Goal: Task Accomplishment & Management: Manage account settings

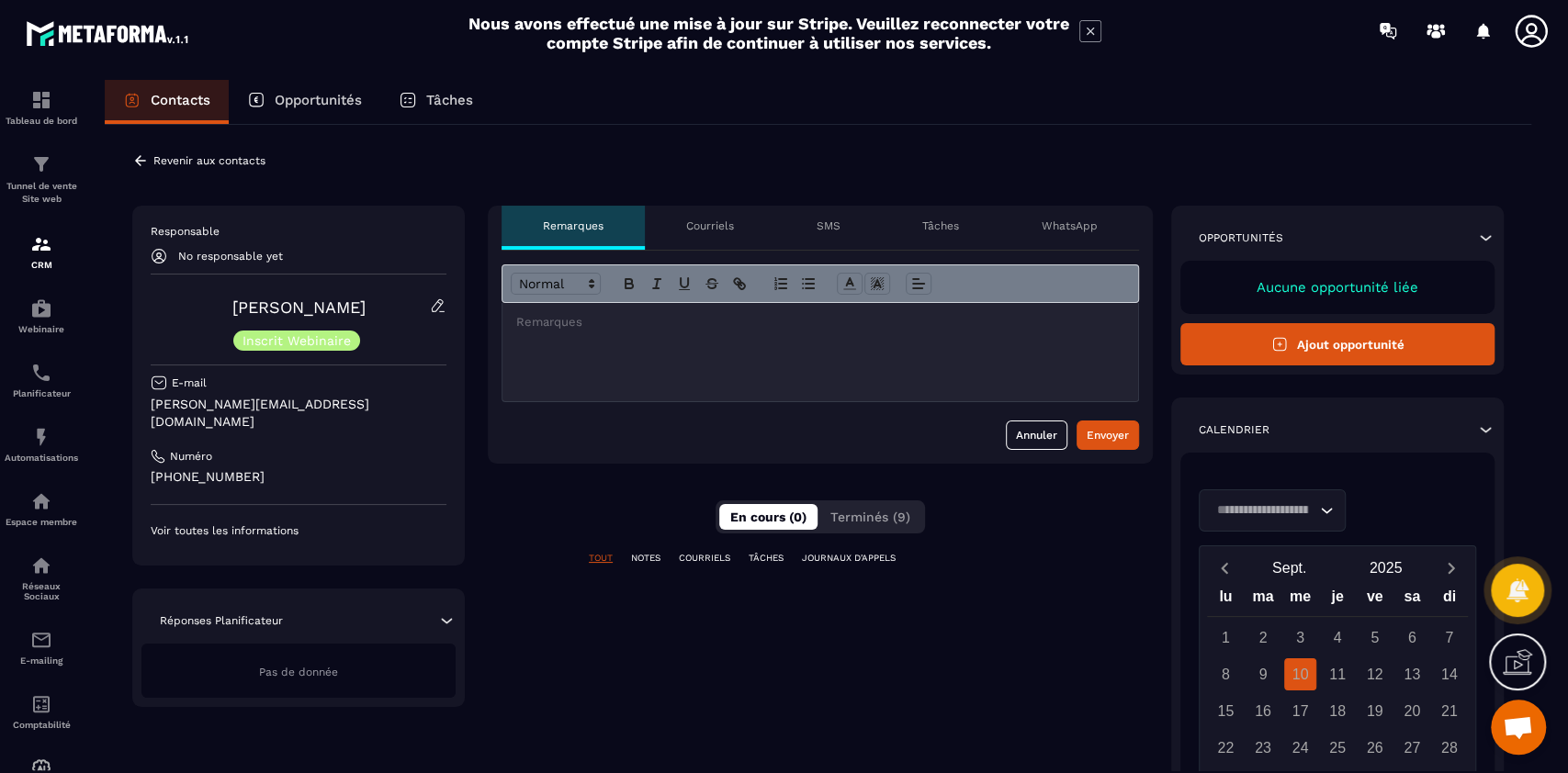
scroll to position [15233, 0]
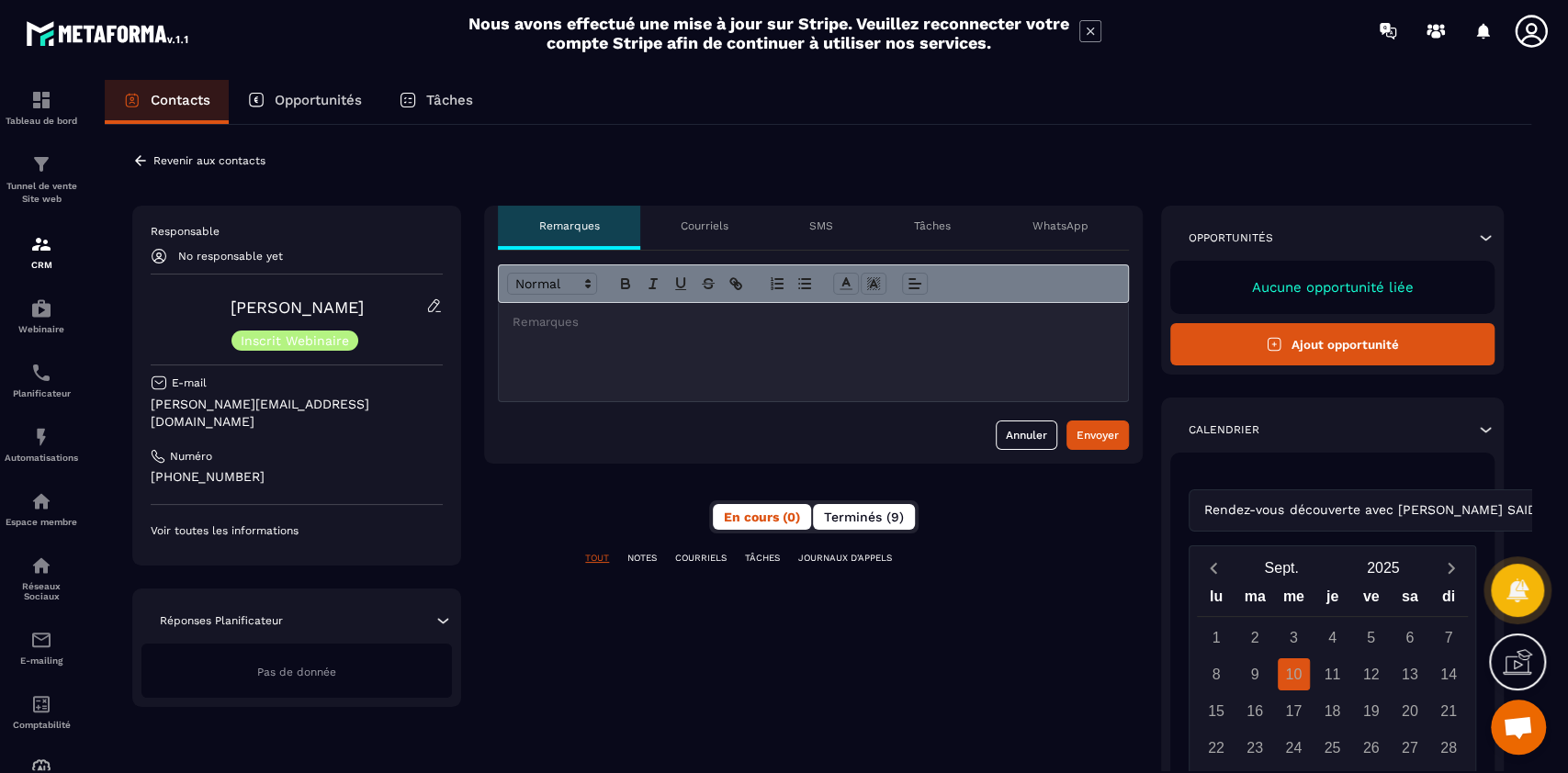
click at [880, 520] on span "Terminés (9)" at bounding box center [863, 517] width 80 height 15
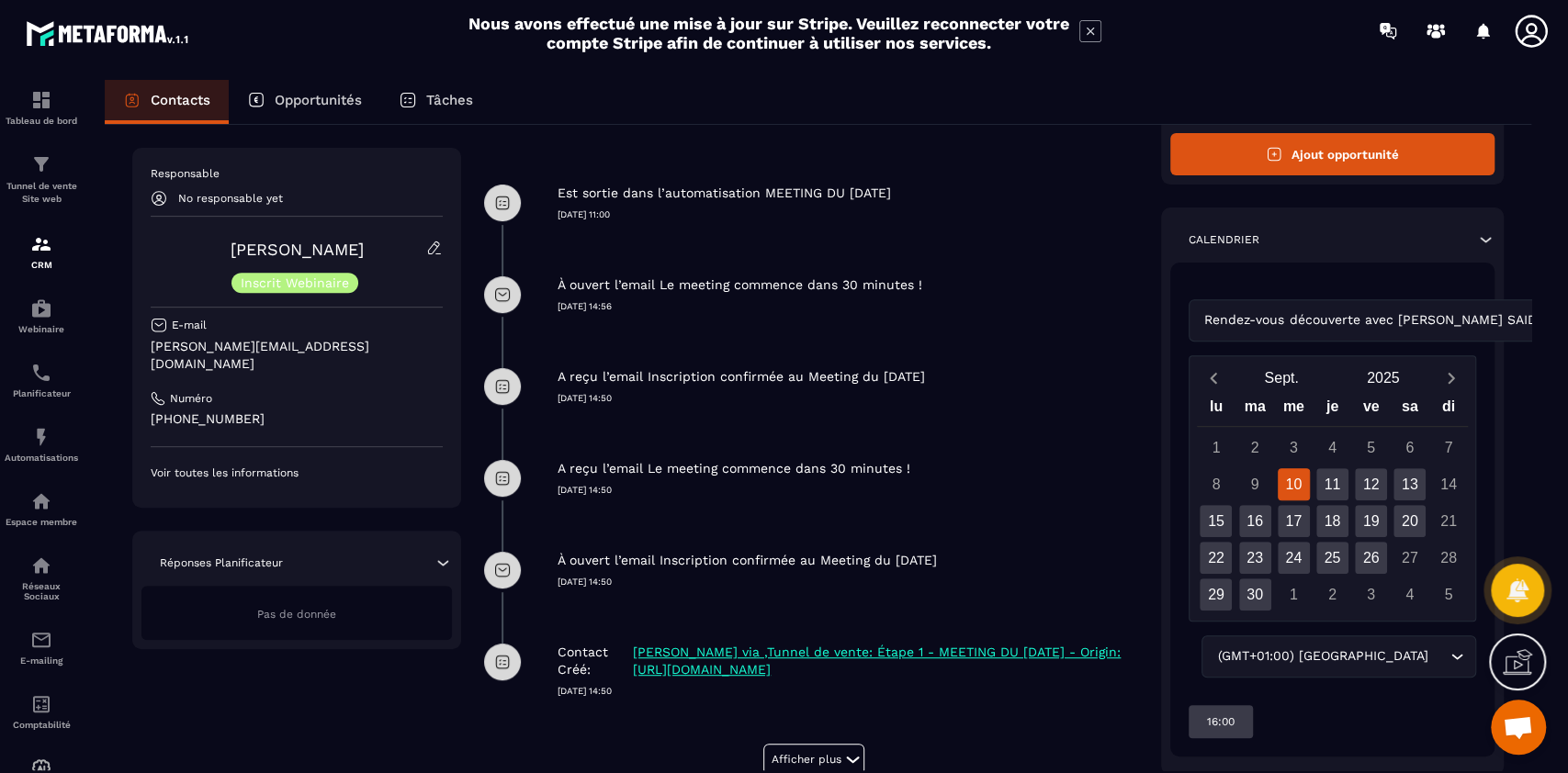
scroll to position [440, 0]
click at [1490, 239] on icon at bounding box center [1485, 239] width 19 height 19
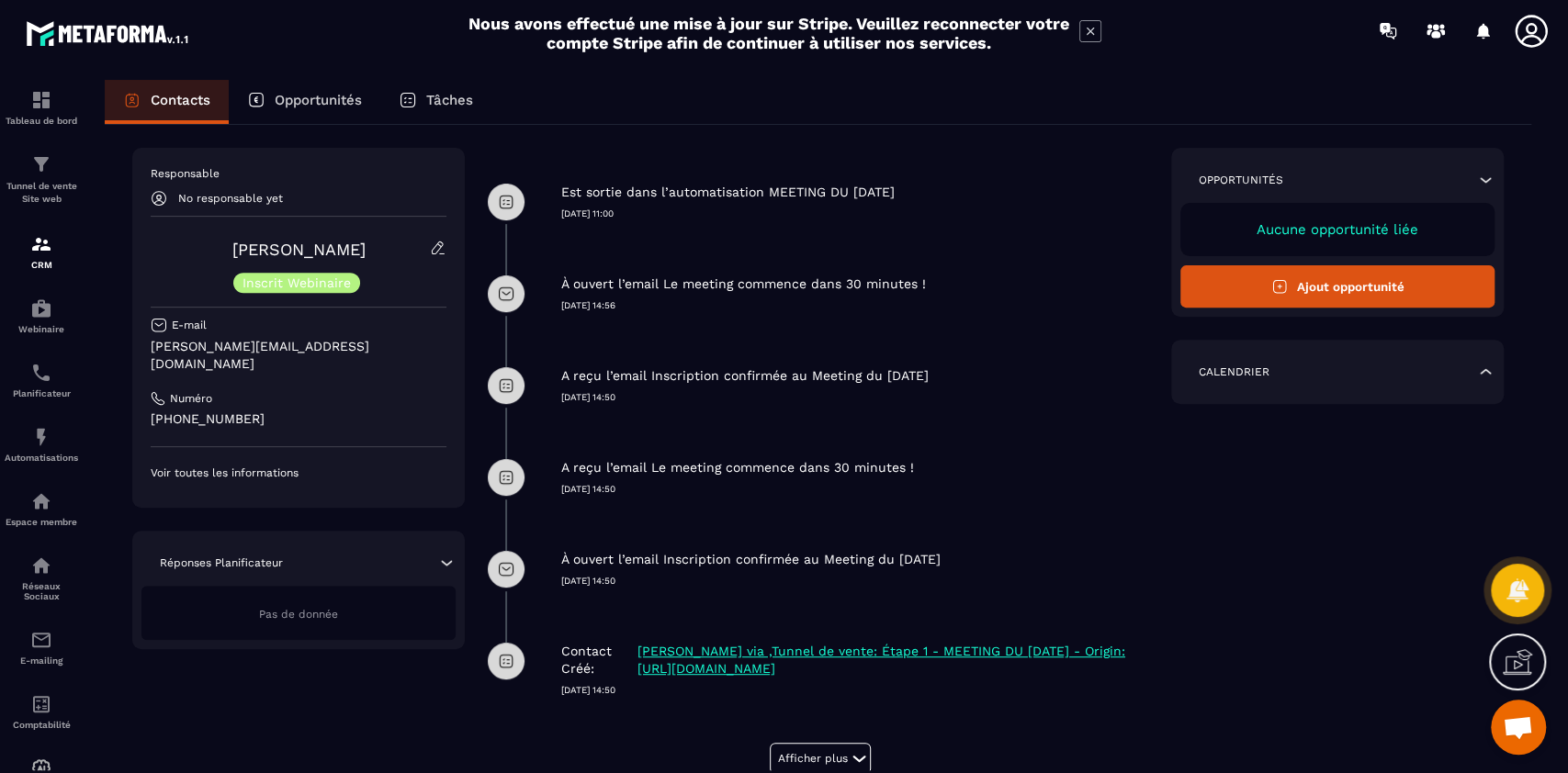
click at [1519, 721] on span "Ouvrir le chat" at bounding box center [1518, 729] width 31 height 26
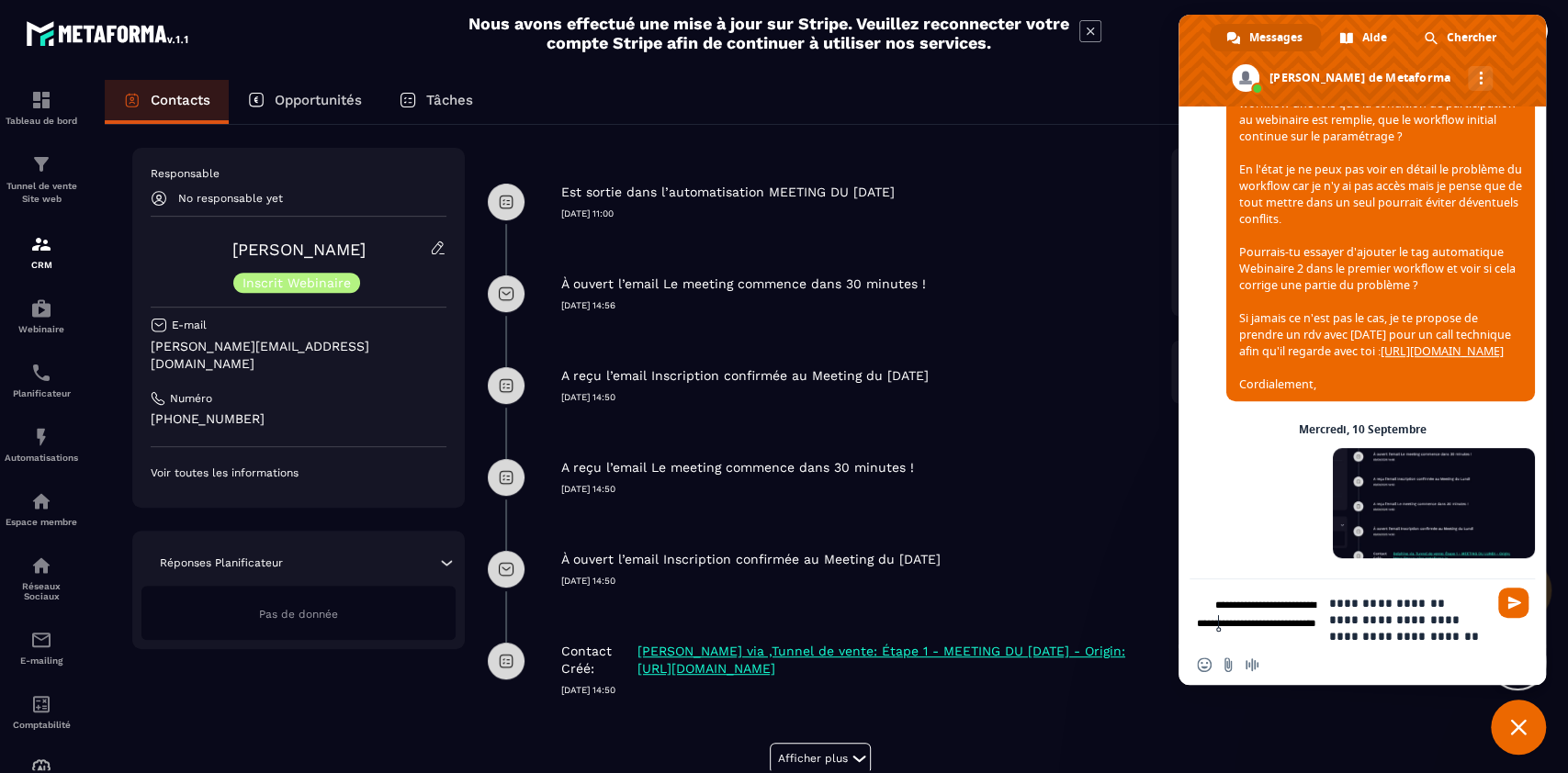
scroll to position [15428, 0]
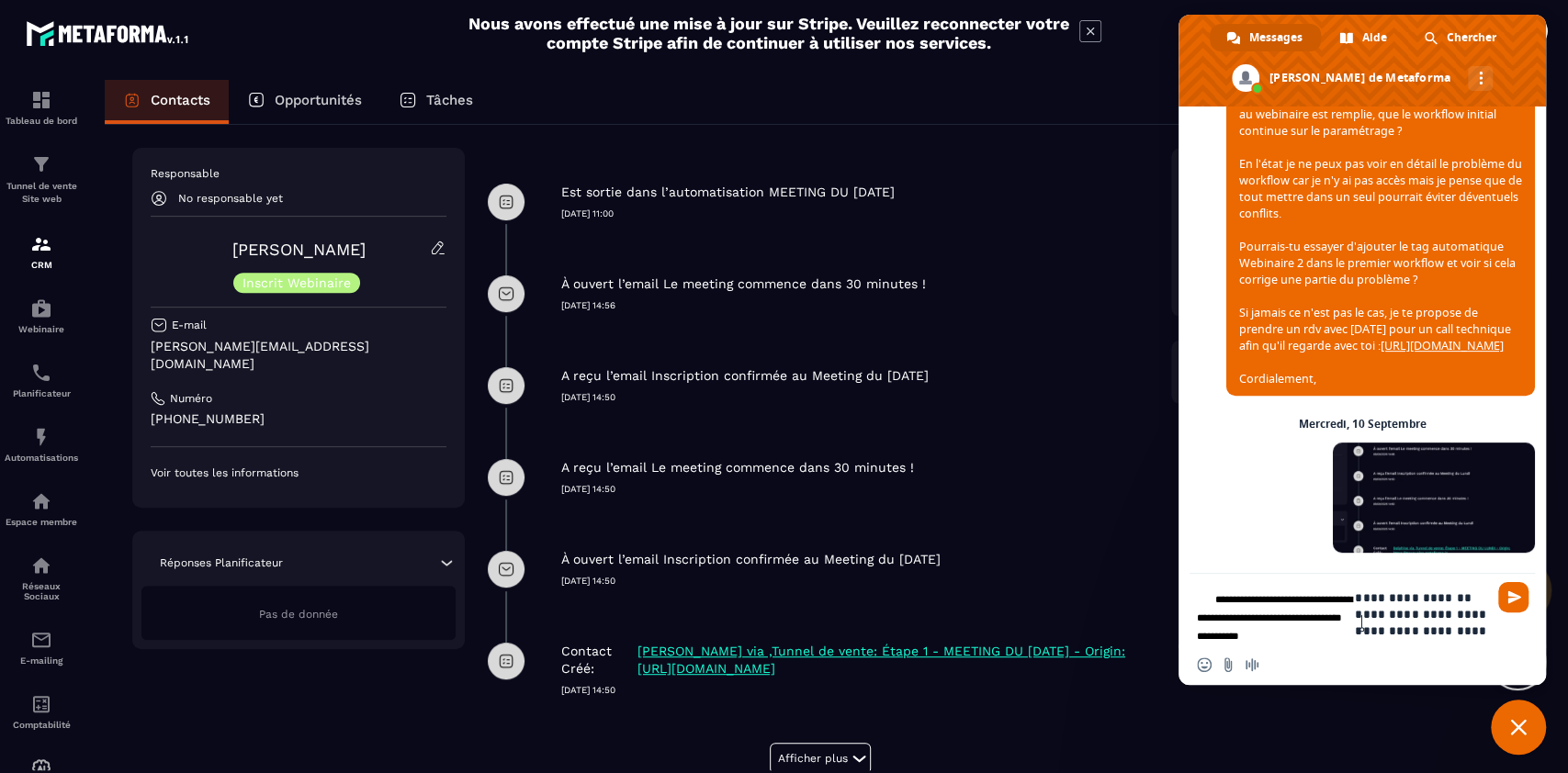
type textarea "**********"
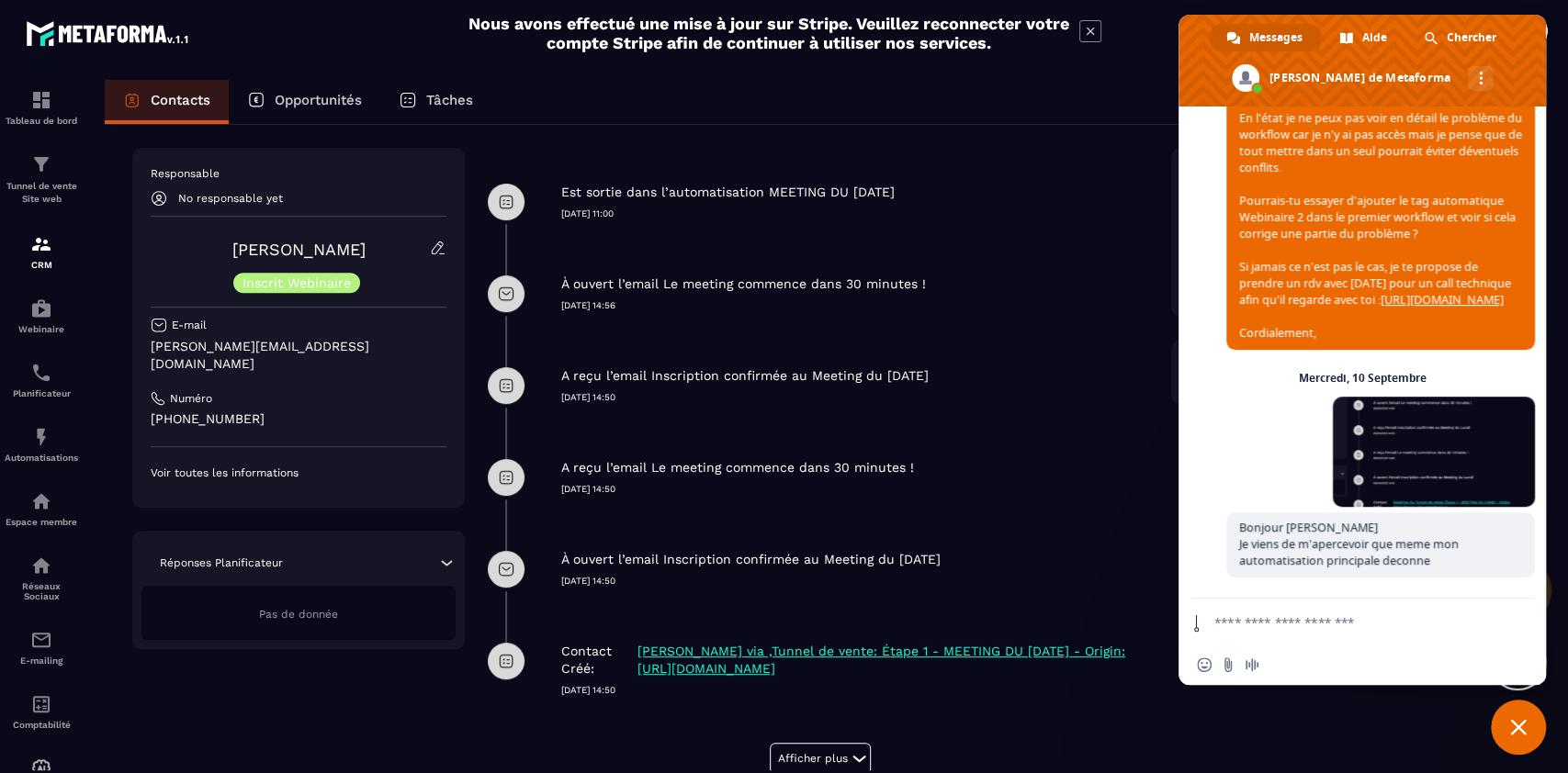
scroll to position [15481, 0]
type textarea "*"
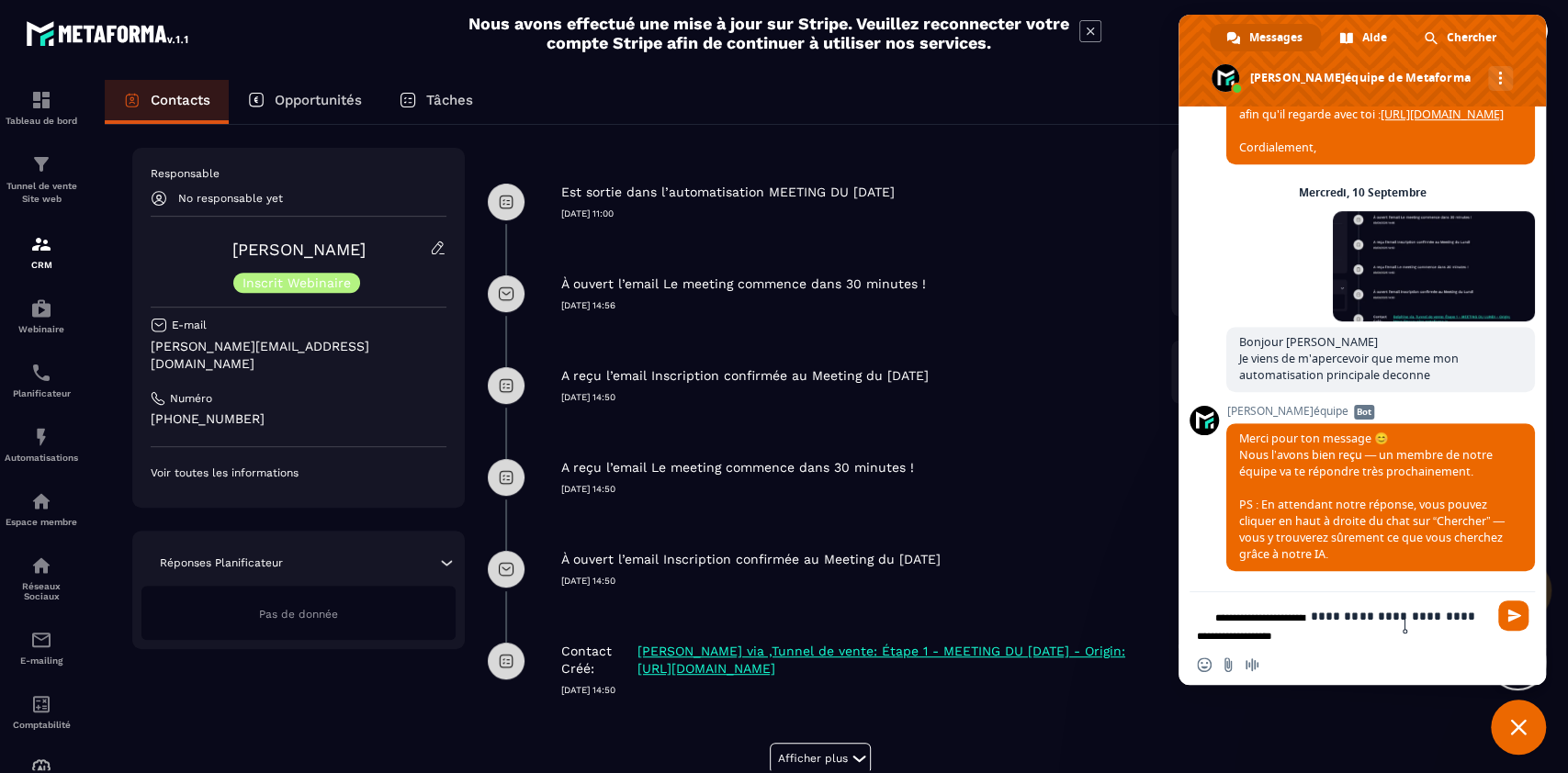
scroll to position [15670, 0]
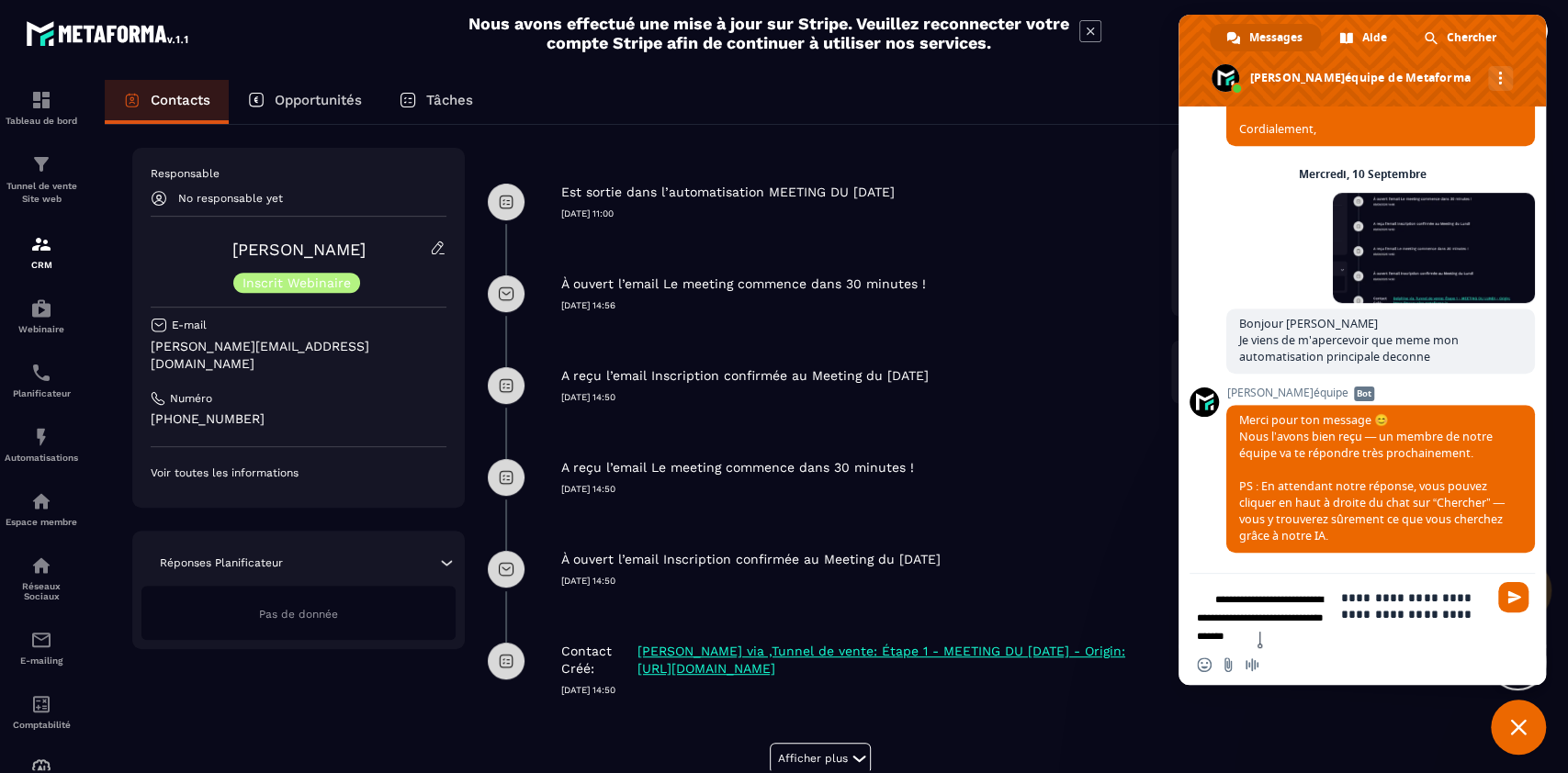
type textarea "**********"
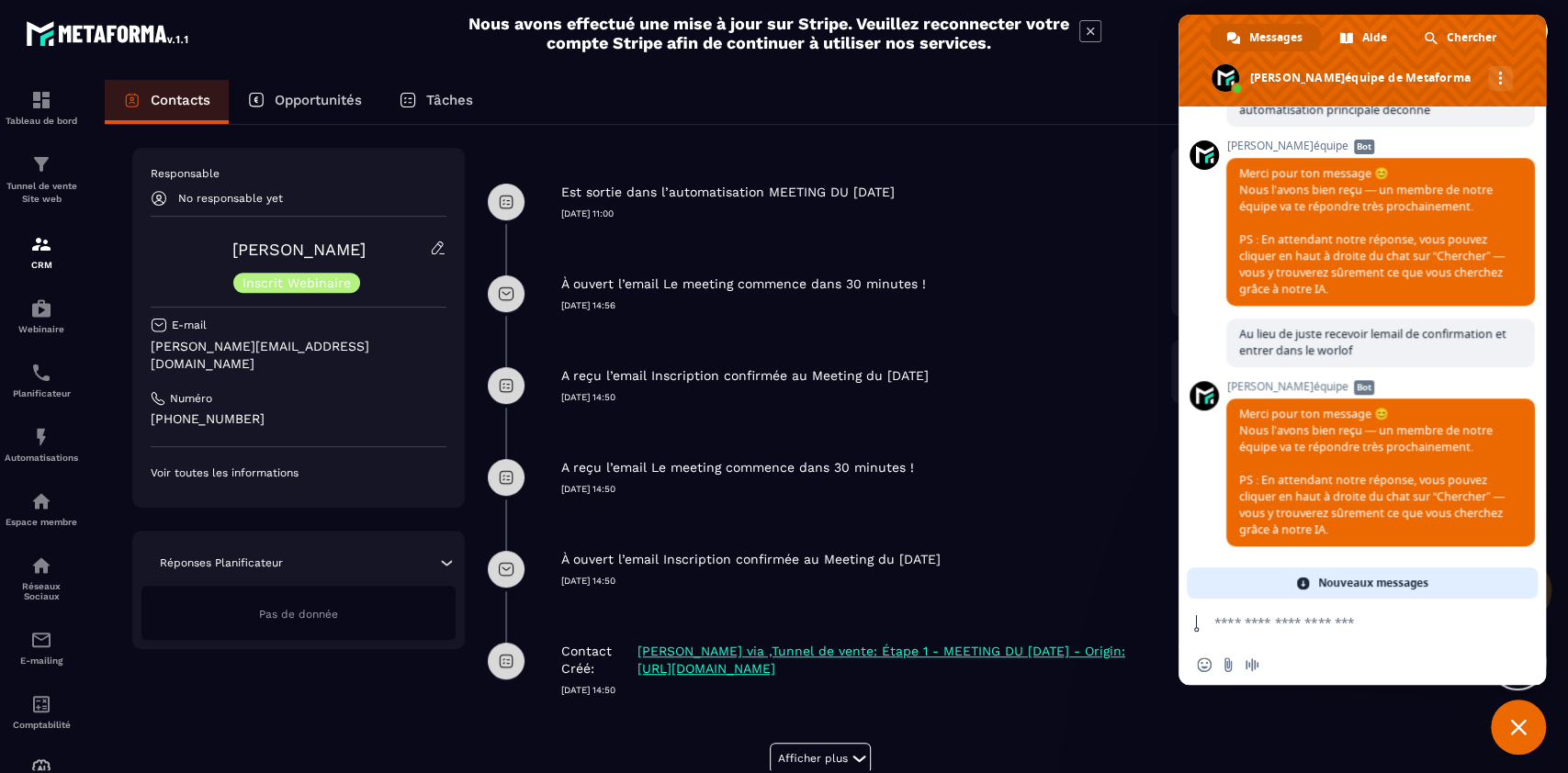
scroll to position [15731, 0]
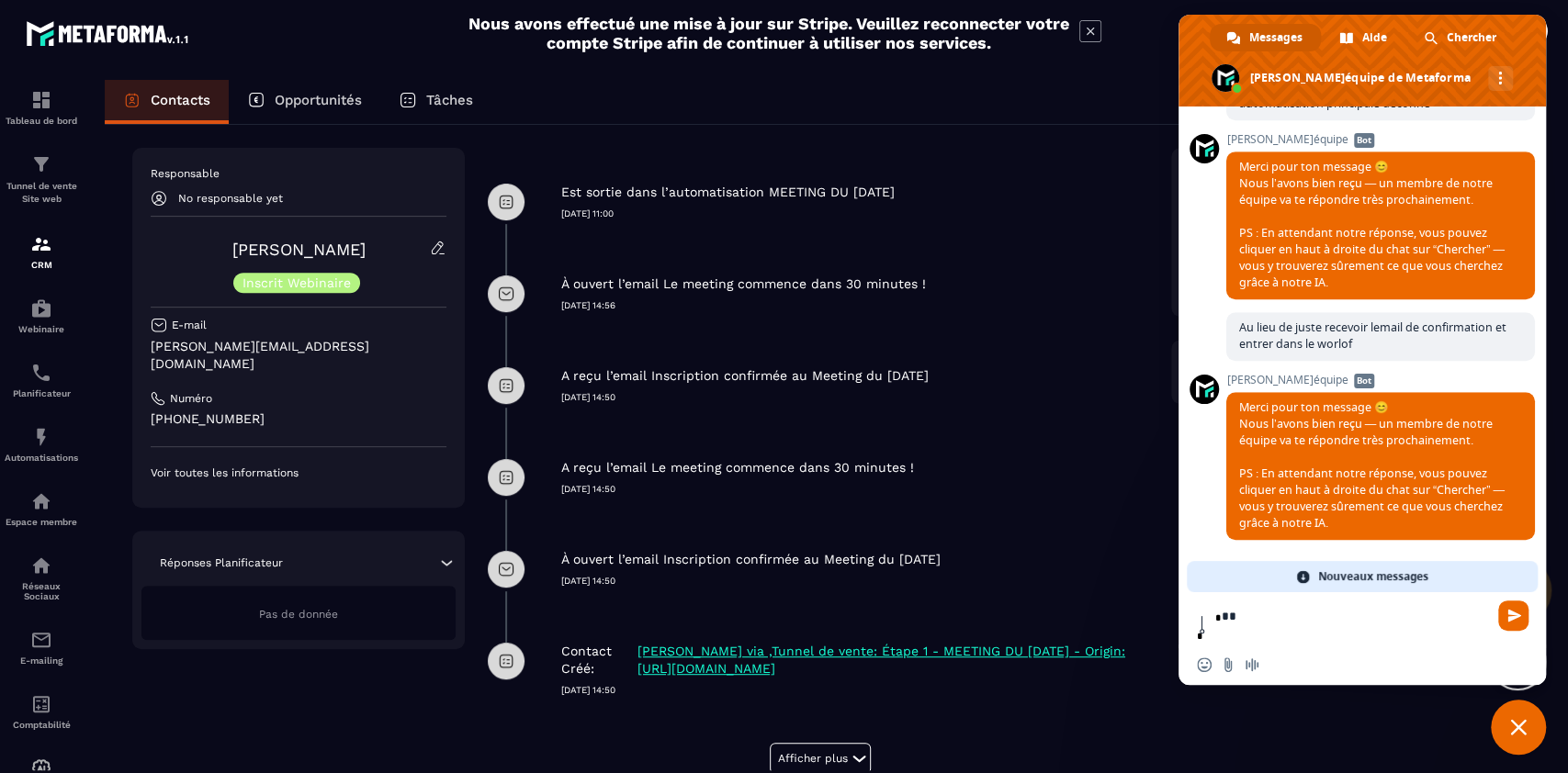
type textarea "*"
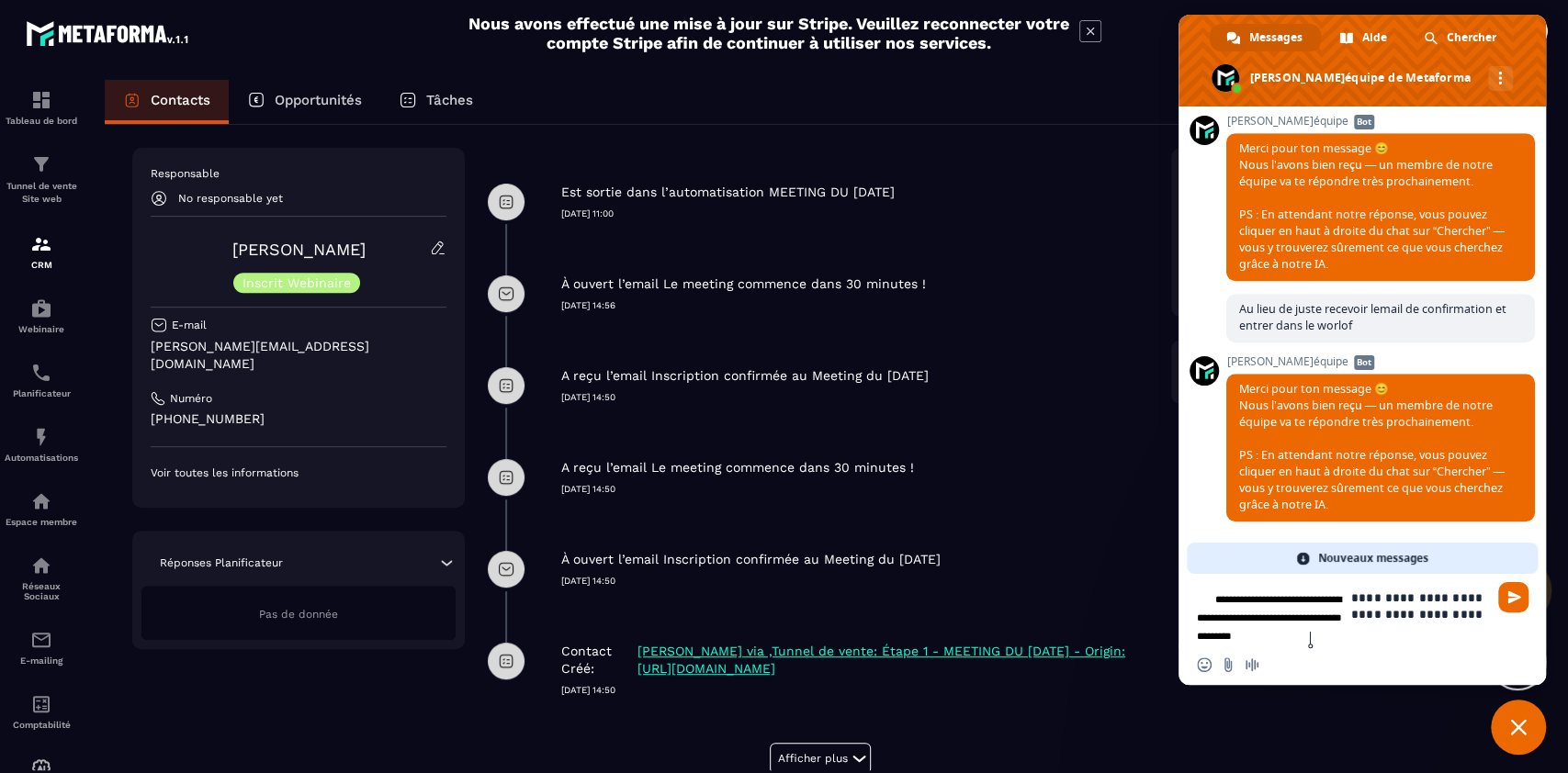
type textarea "**********"
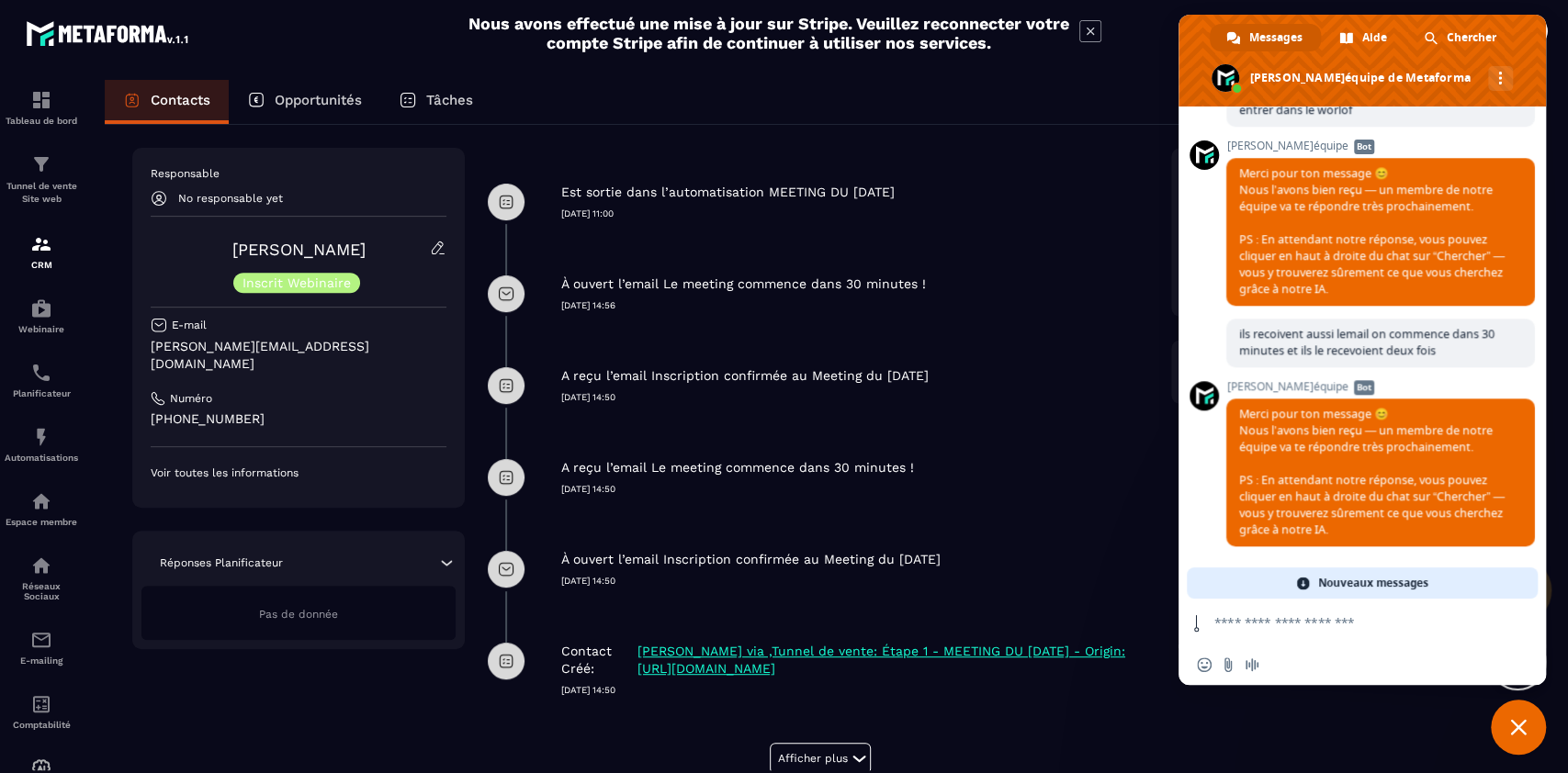
scroll to position [16025, 0]
click at [38, 446] on img at bounding box center [42, 436] width 22 height 22
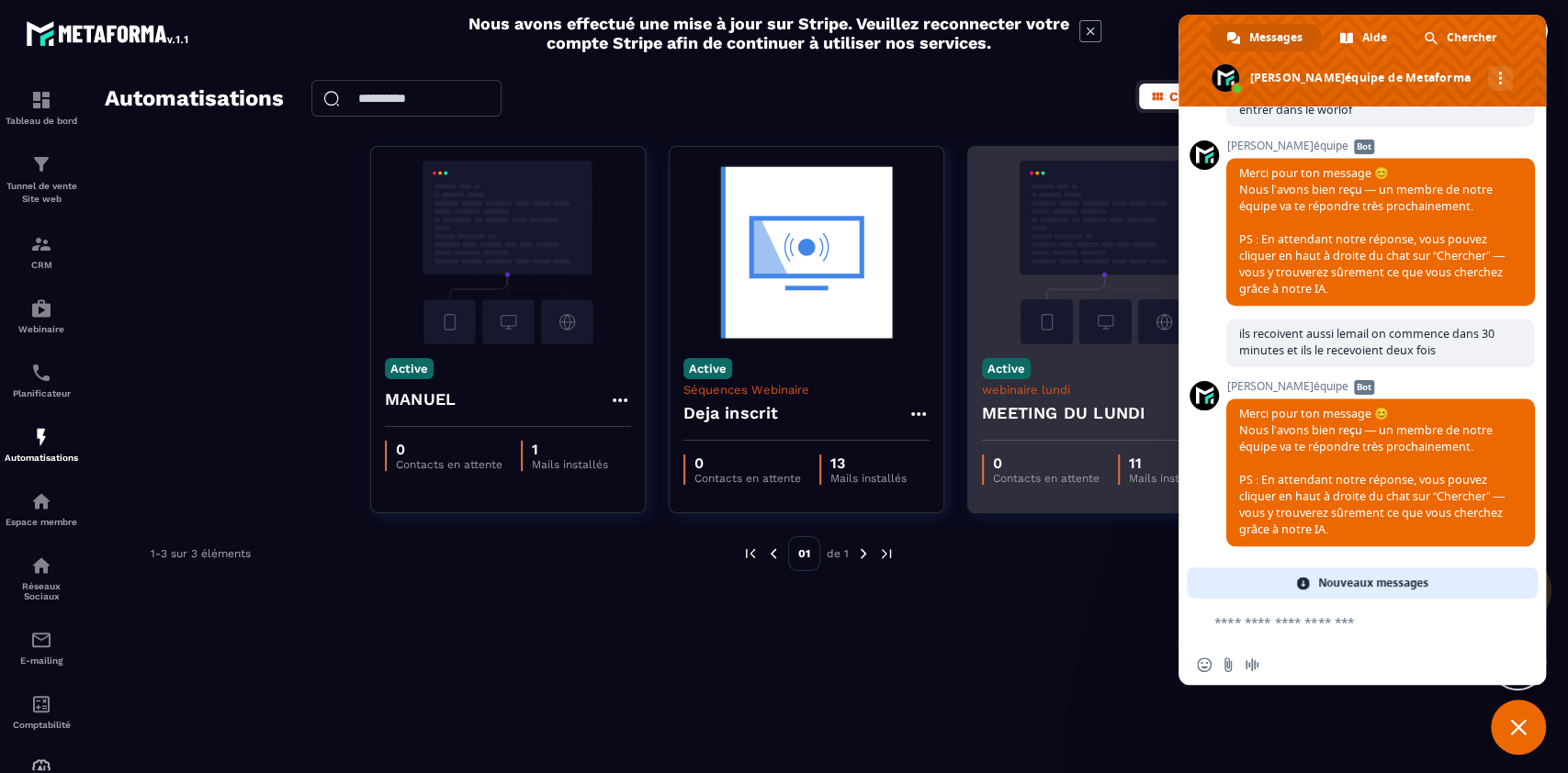
click at [1060, 340] on img at bounding box center [1105, 252] width 246 height 184
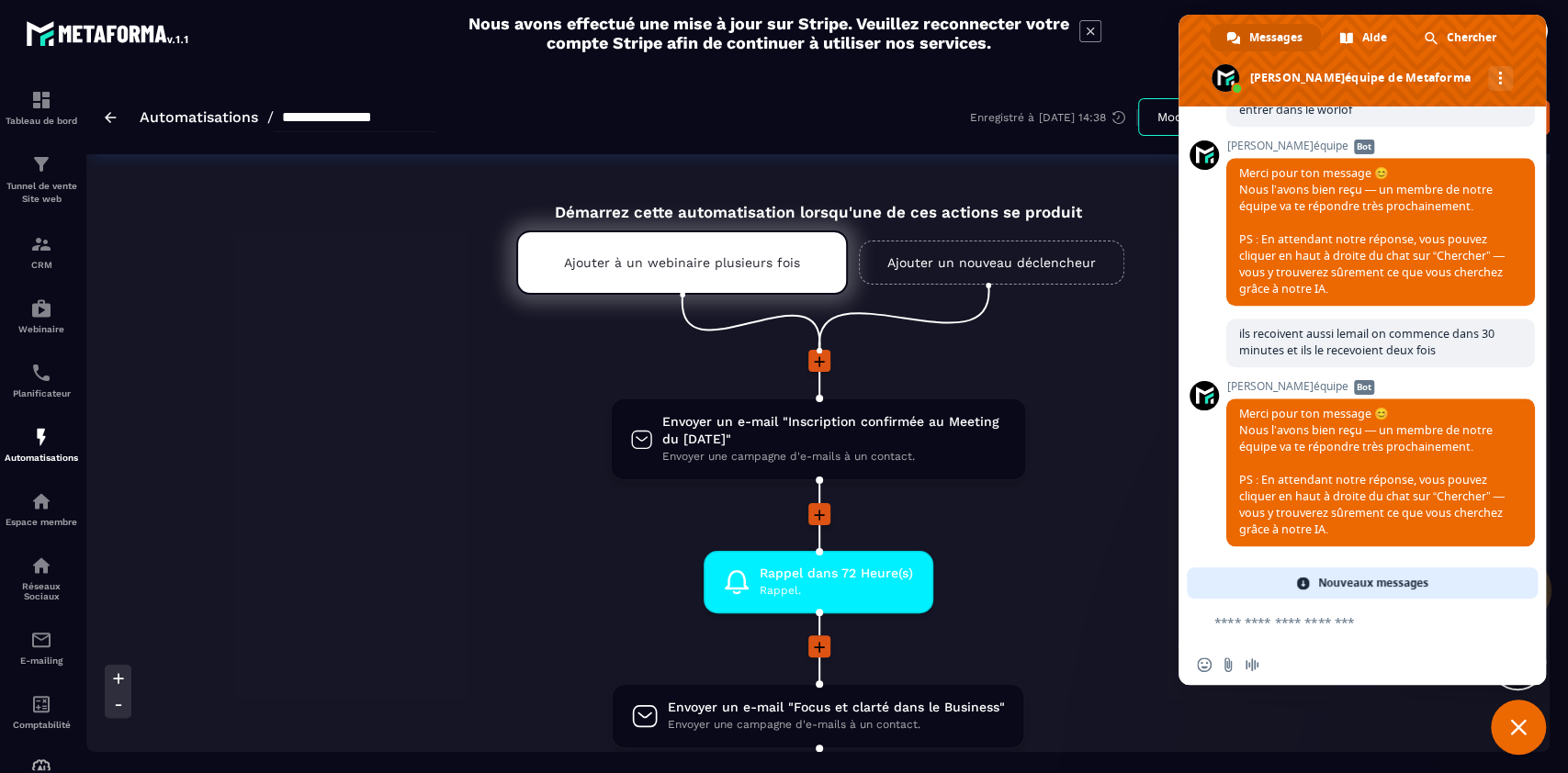
click at [1531, 733] on span "Fermer le chat" at bounding box center [1519, 727] width 55 height 55
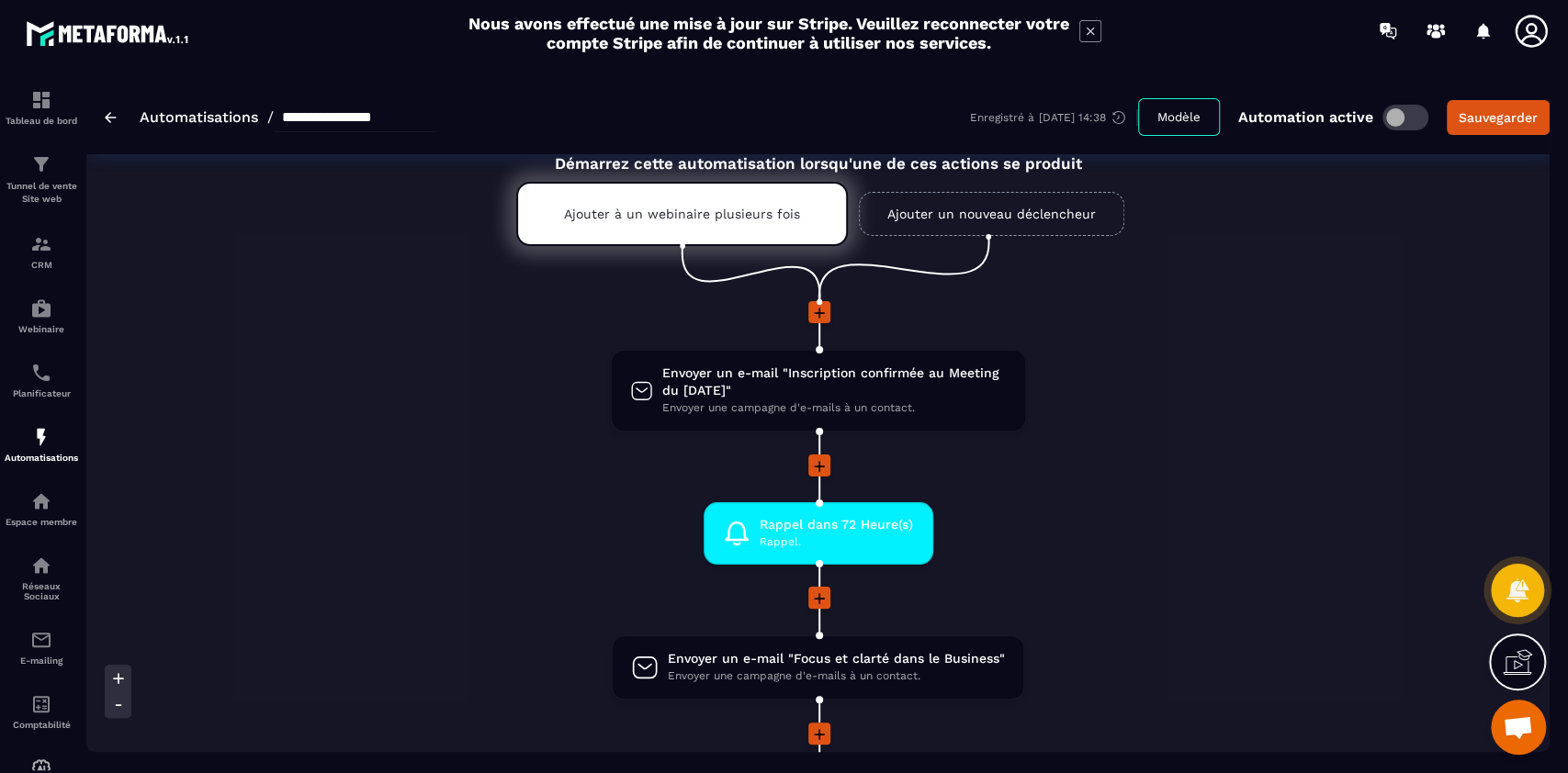
scroll to position [50, 0]
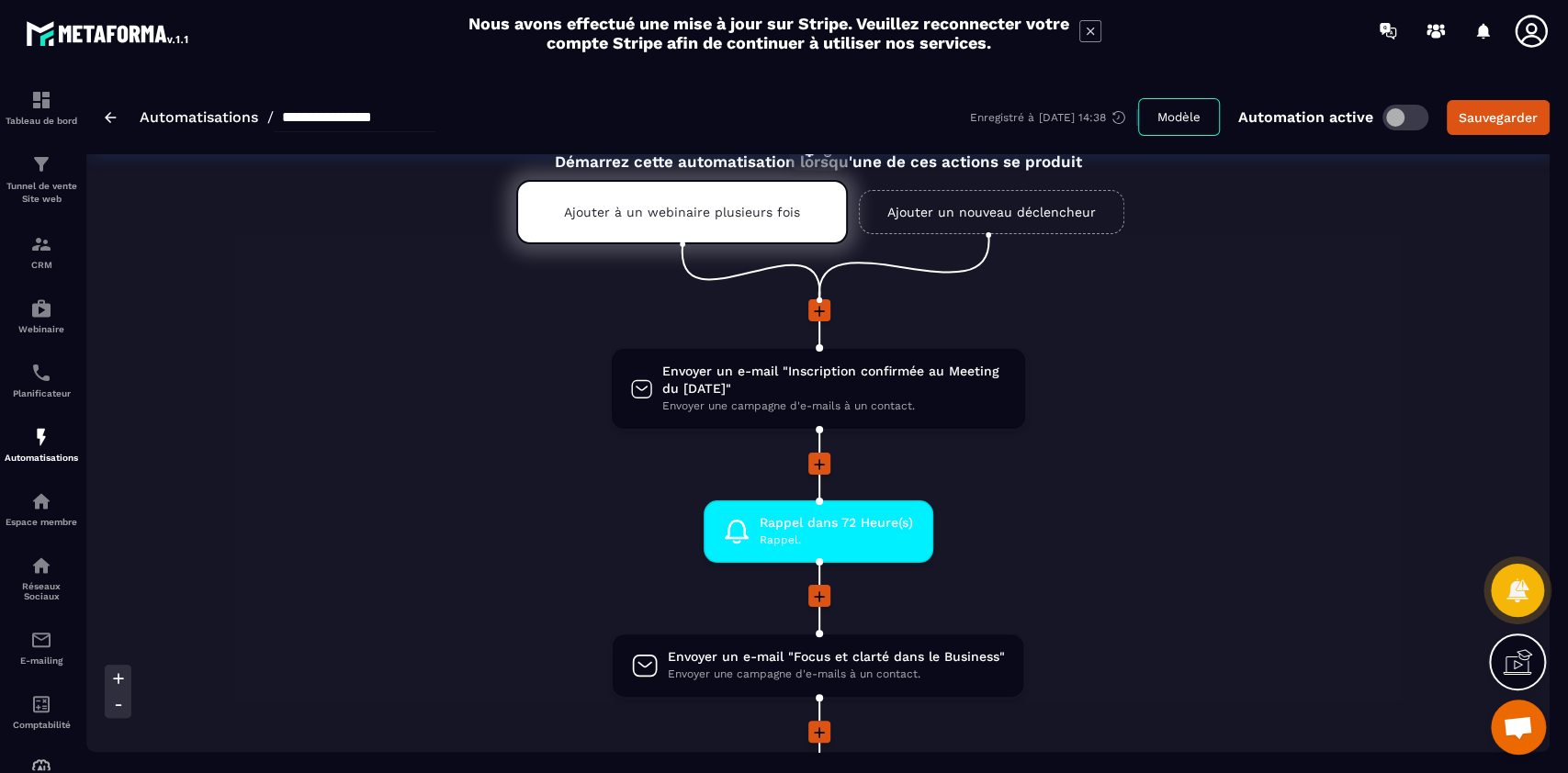
click at [696, 208] on p "Ajouter à un webinaire plusieurs fois" at bounding box center [682, 212] width 236 height 15
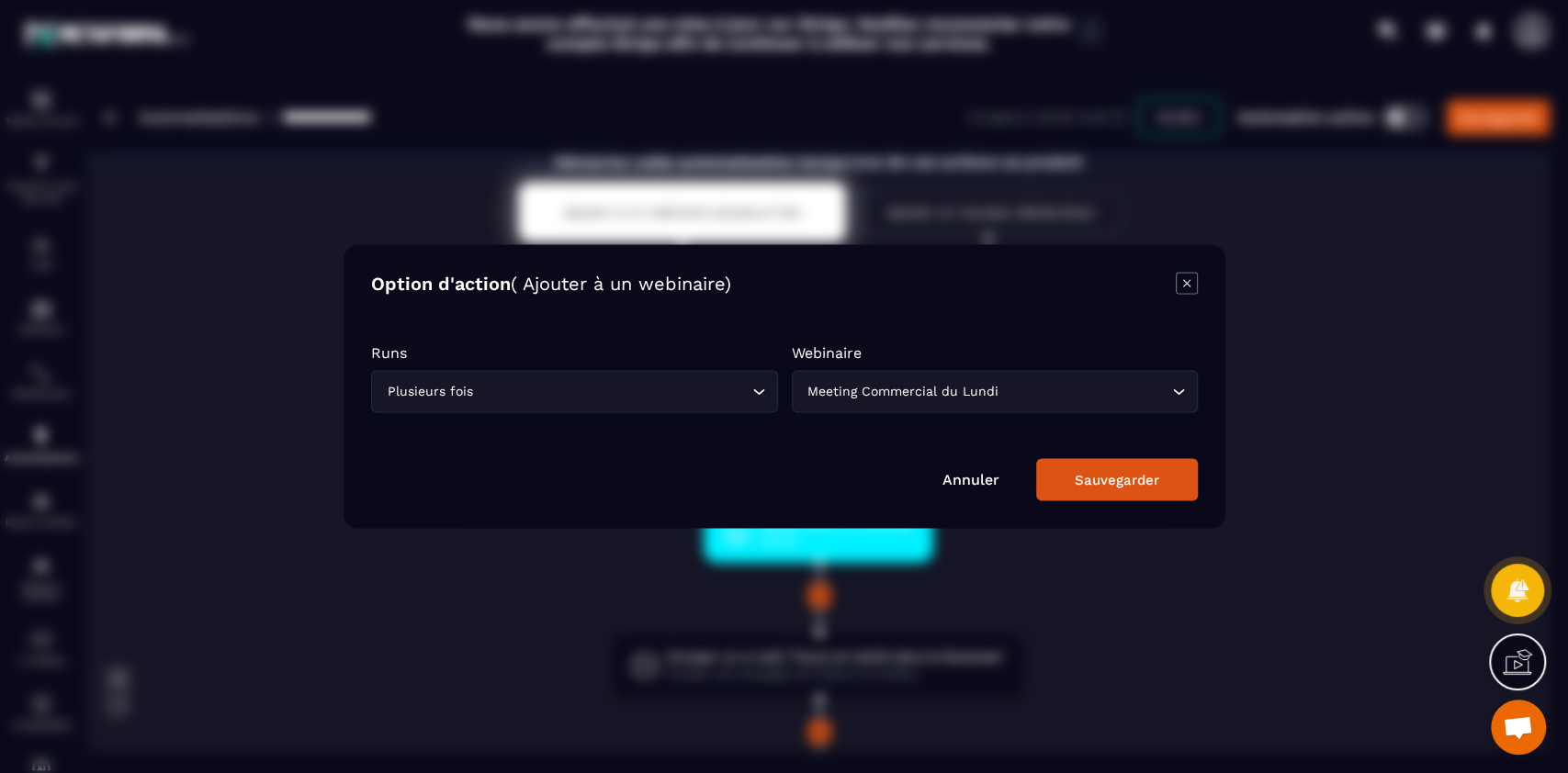
click at [905, 392] on div "Meeting Commercial du Lundi" at bounding box center [985, 392] width 368 height 20
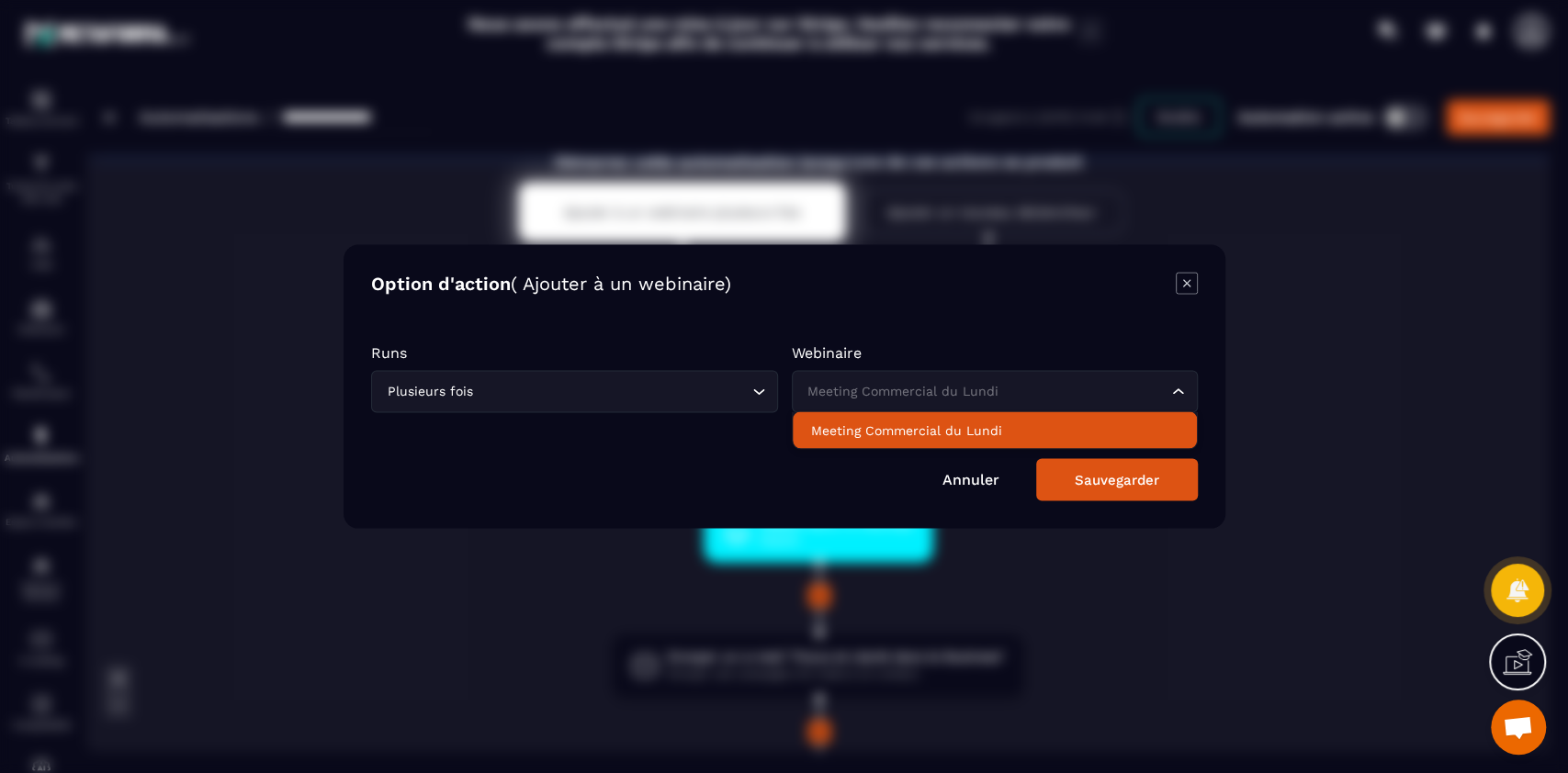
click at [896, 437] on p "Meeting Commercial du Lundi" at bounding box center [994, 431] width 368 height 19
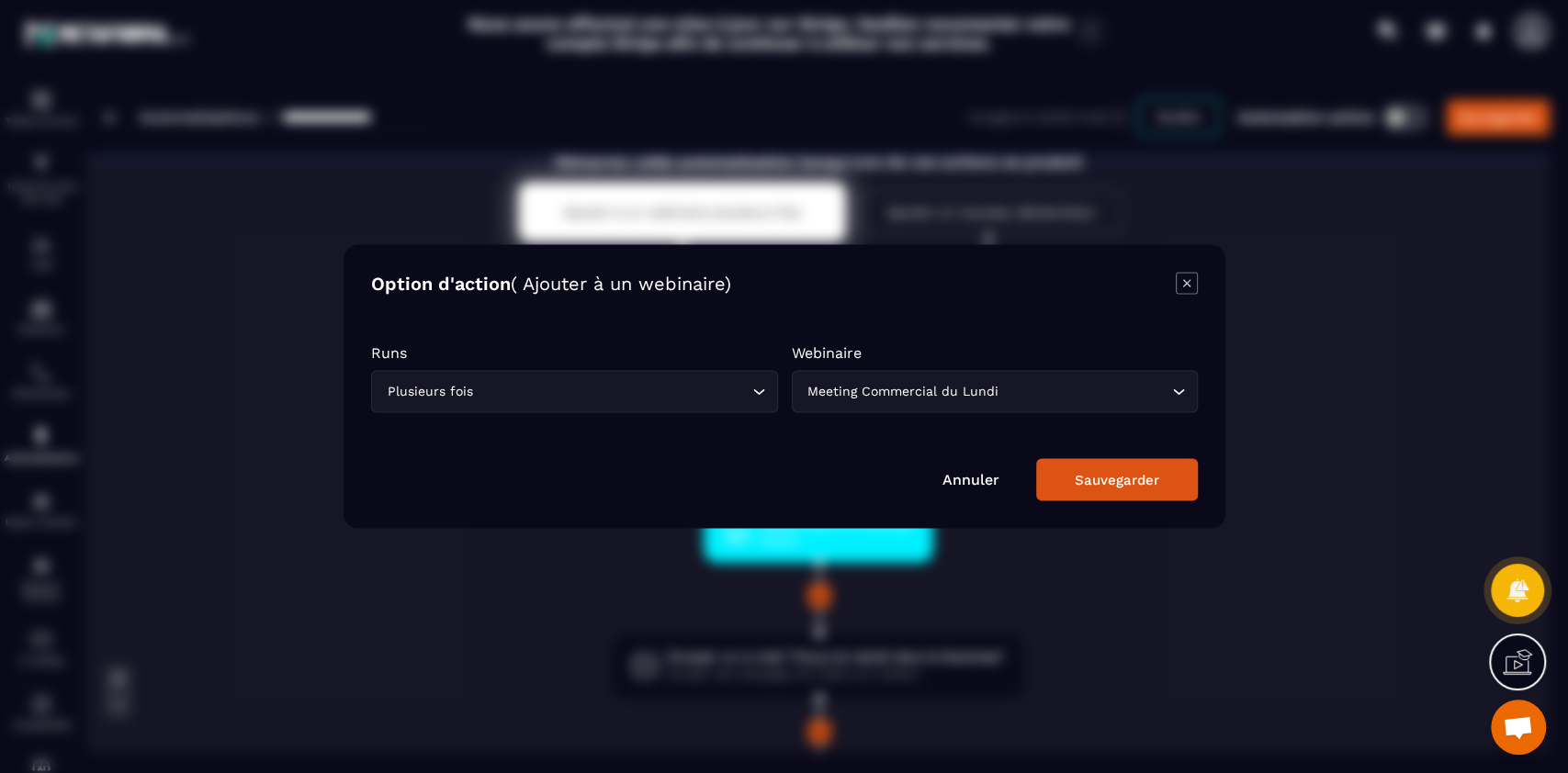
click at [1138, 477] on div "Sauvegarder" at bounding box center [1116, 480] width 84 height 17
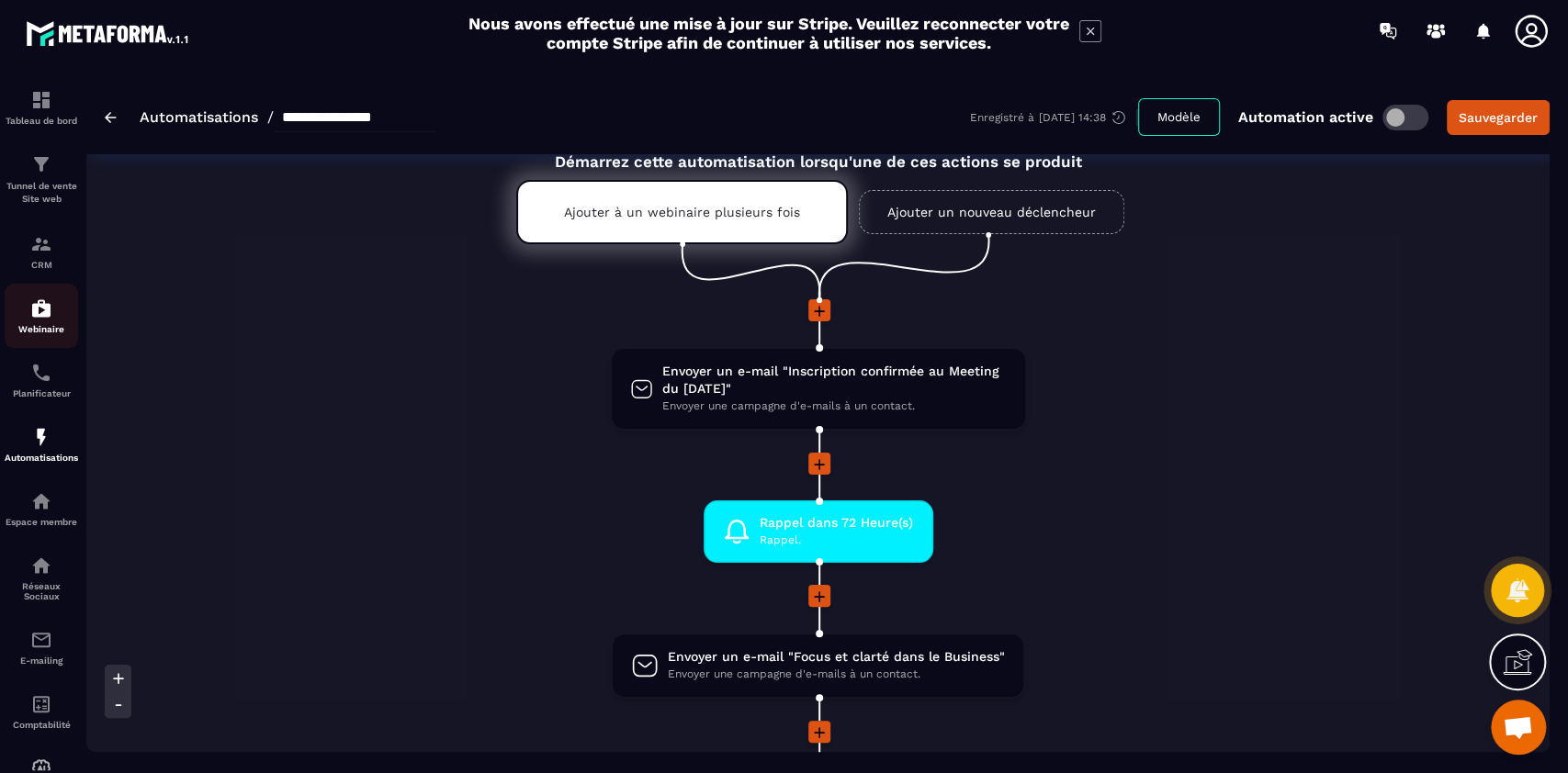
click at [45, 328] on p "Webinaire" at bounding box center [42, 330] width 73 height 10
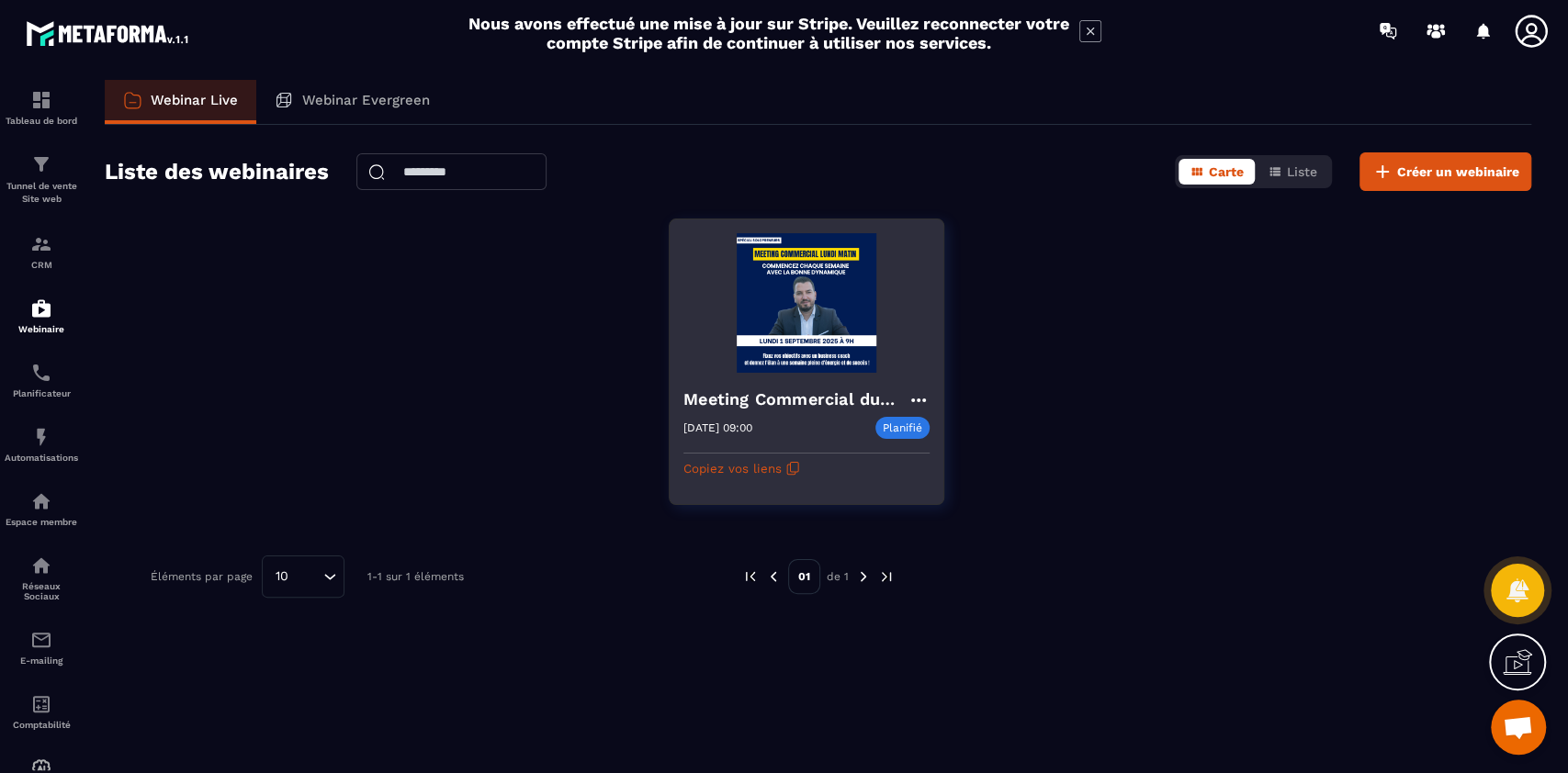
click at [816, 325] on img at bounding box center [806, 303] width 246 height 140
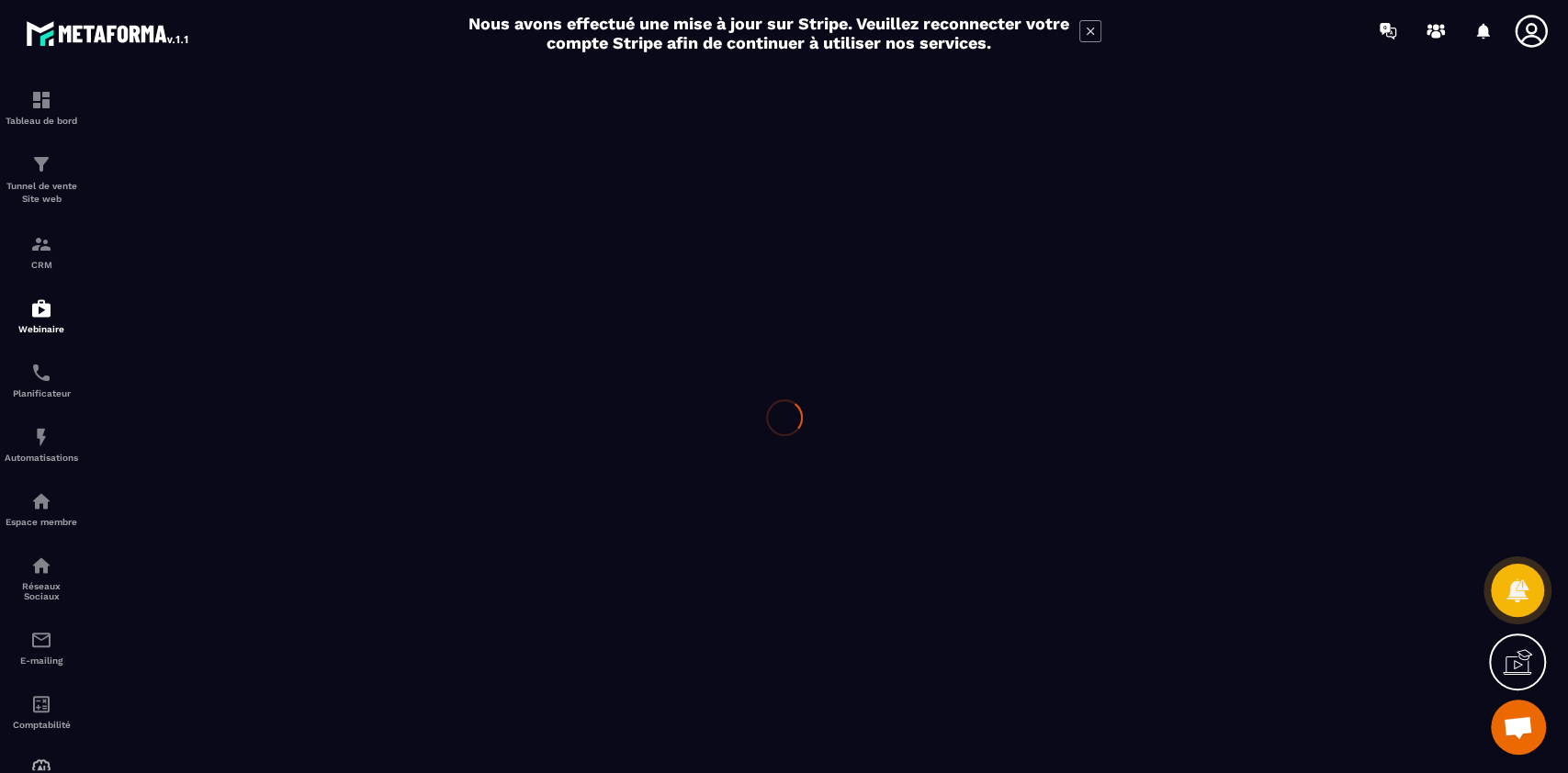
type input "**********"
type textarea "**********"
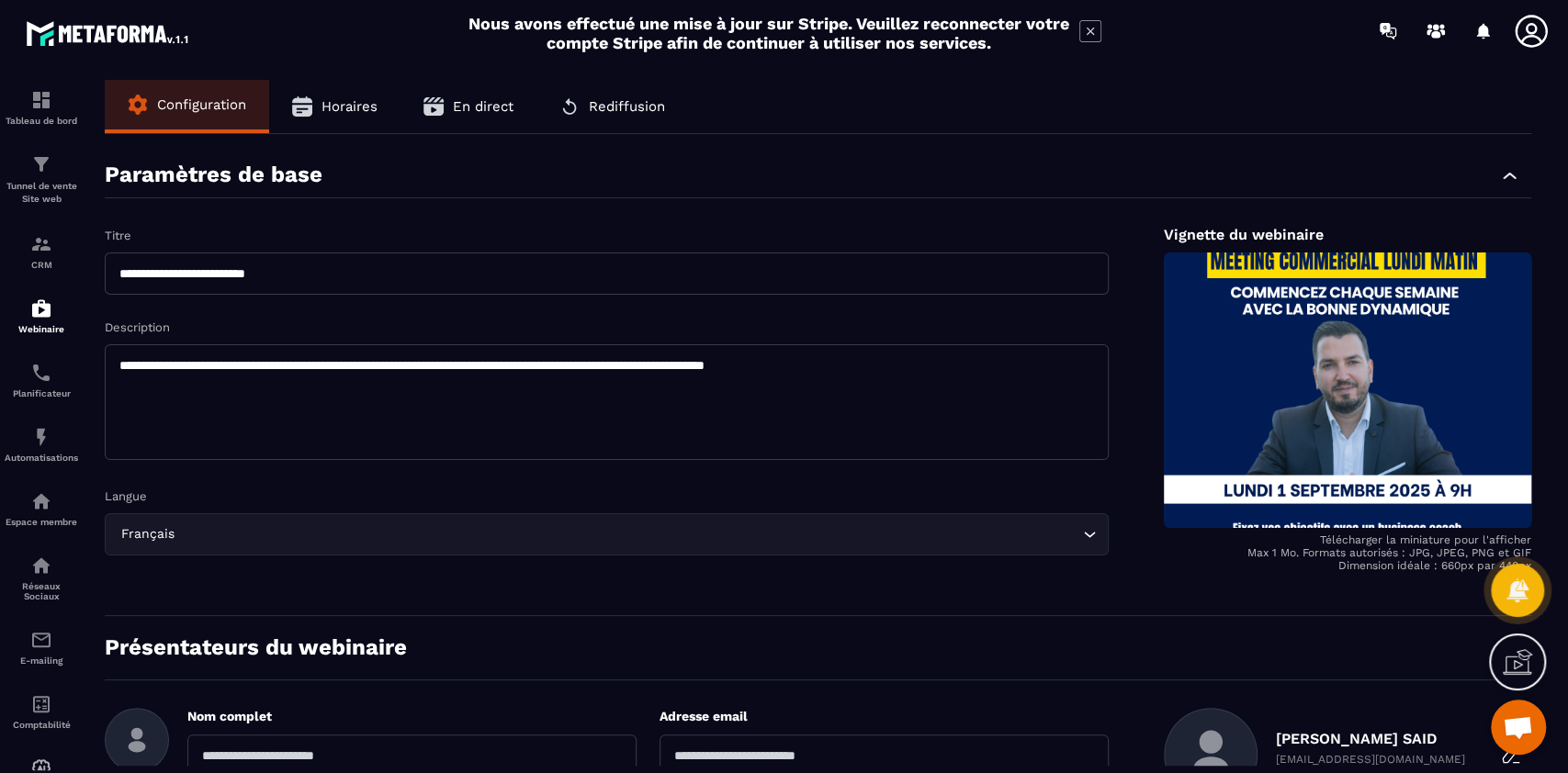
scroll to position [273, 0]
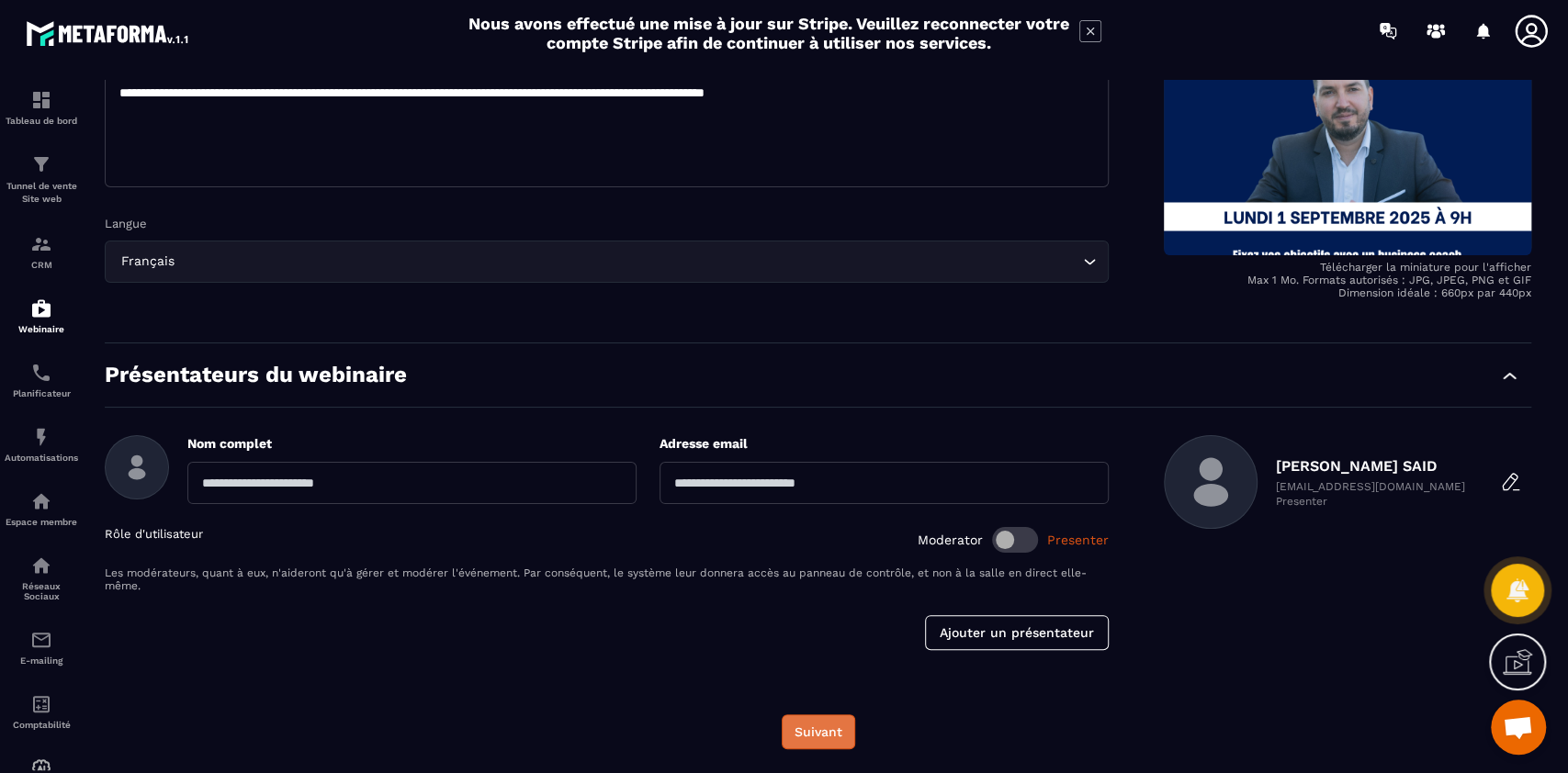
click at [818, 731] on button "Suivant" at bounding box center [819, 731] width 73 height 35
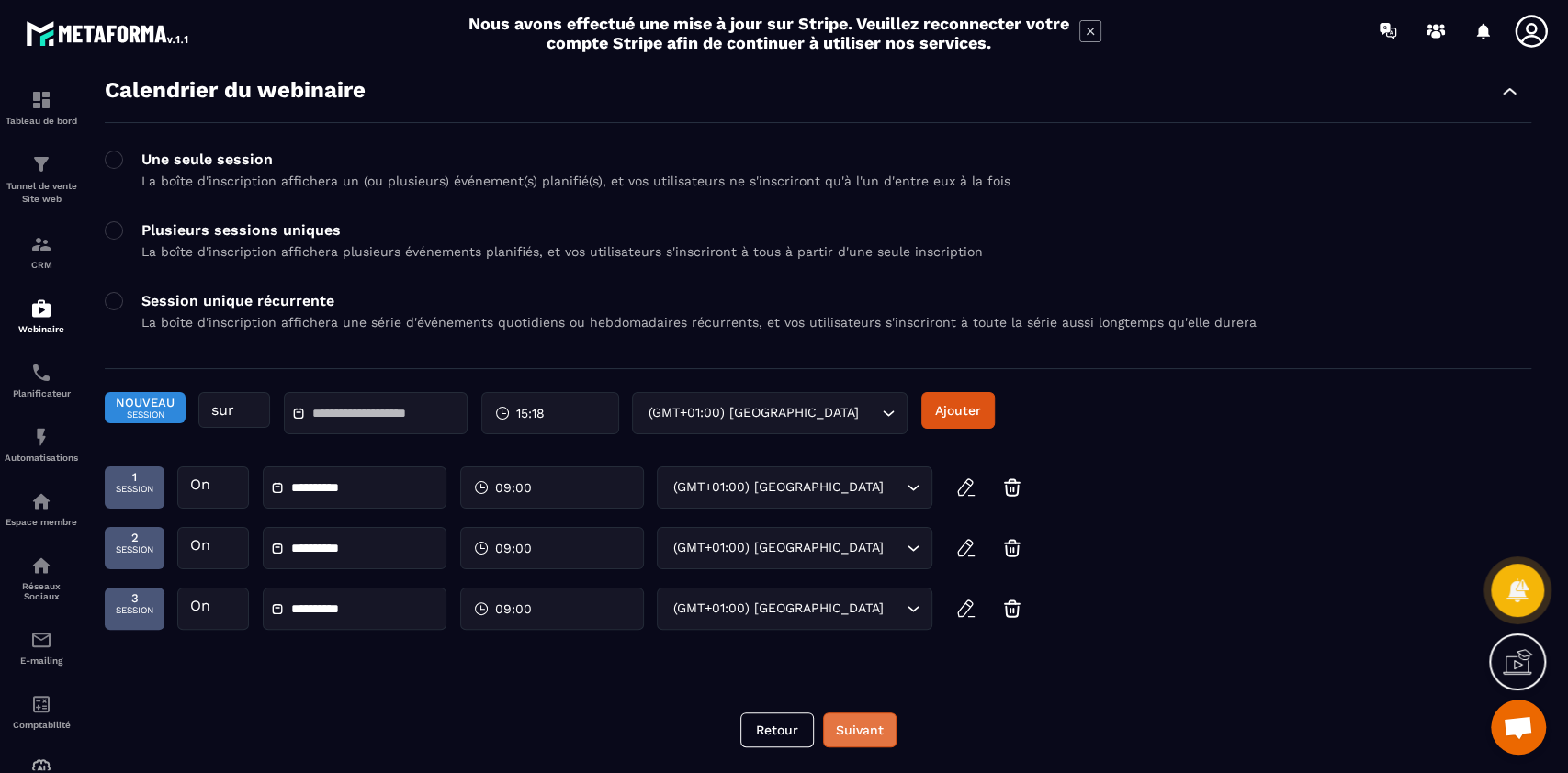
scroll to position [76, 0]
click at [142, 409] on span "Nouveau" at bounding box center [145, 403] width 58 height 14
click at [959, 413] on button "Ajouter" at bounding box center [958, 410] width 73 height 37
click at [358, 417] on input "text" at bounding box center [377, 415] width 129 height 14
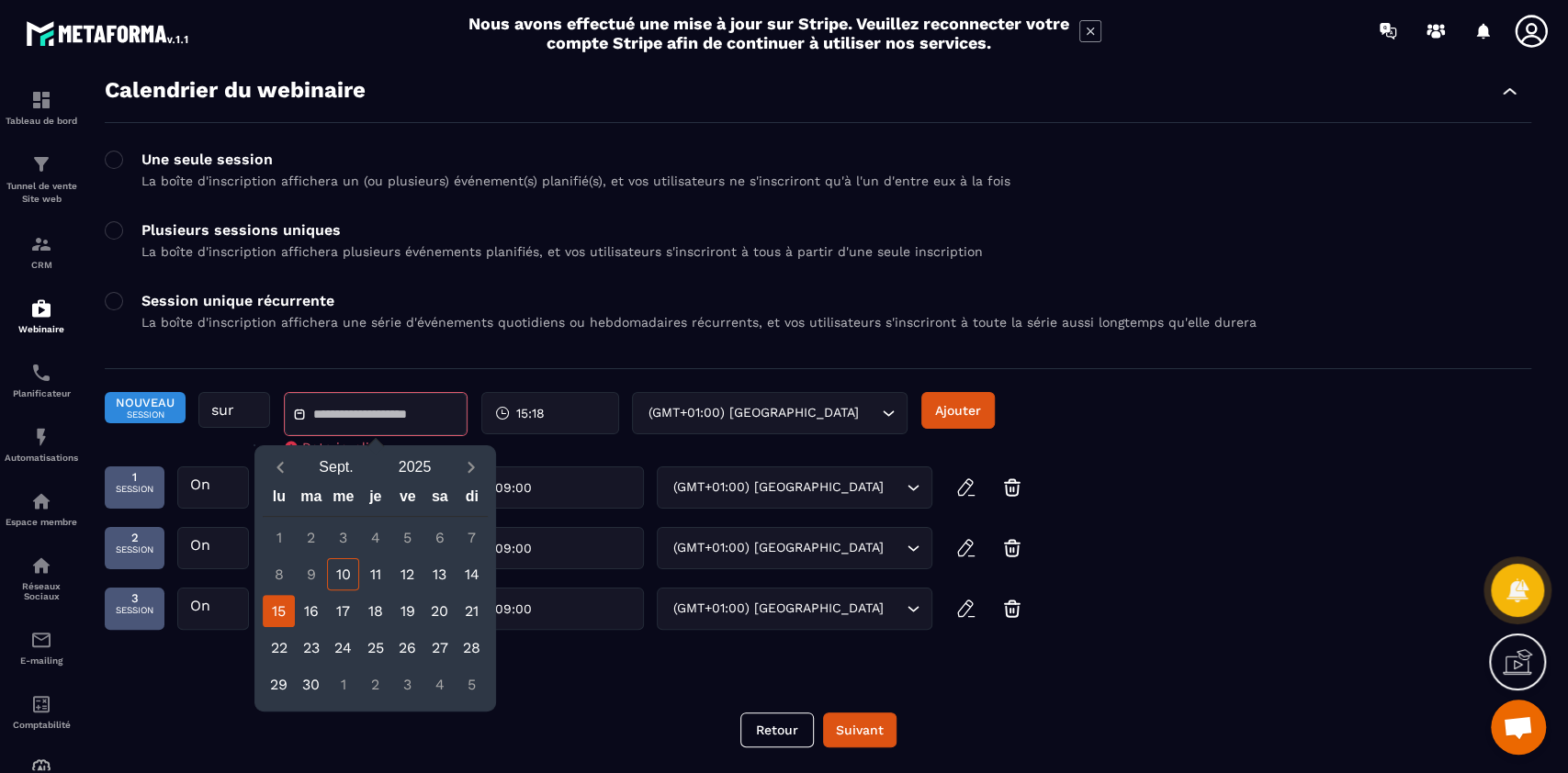
click at [286, 605] on div "15" at bounding box center [278, 611] width 32 height 32
type input "**********"
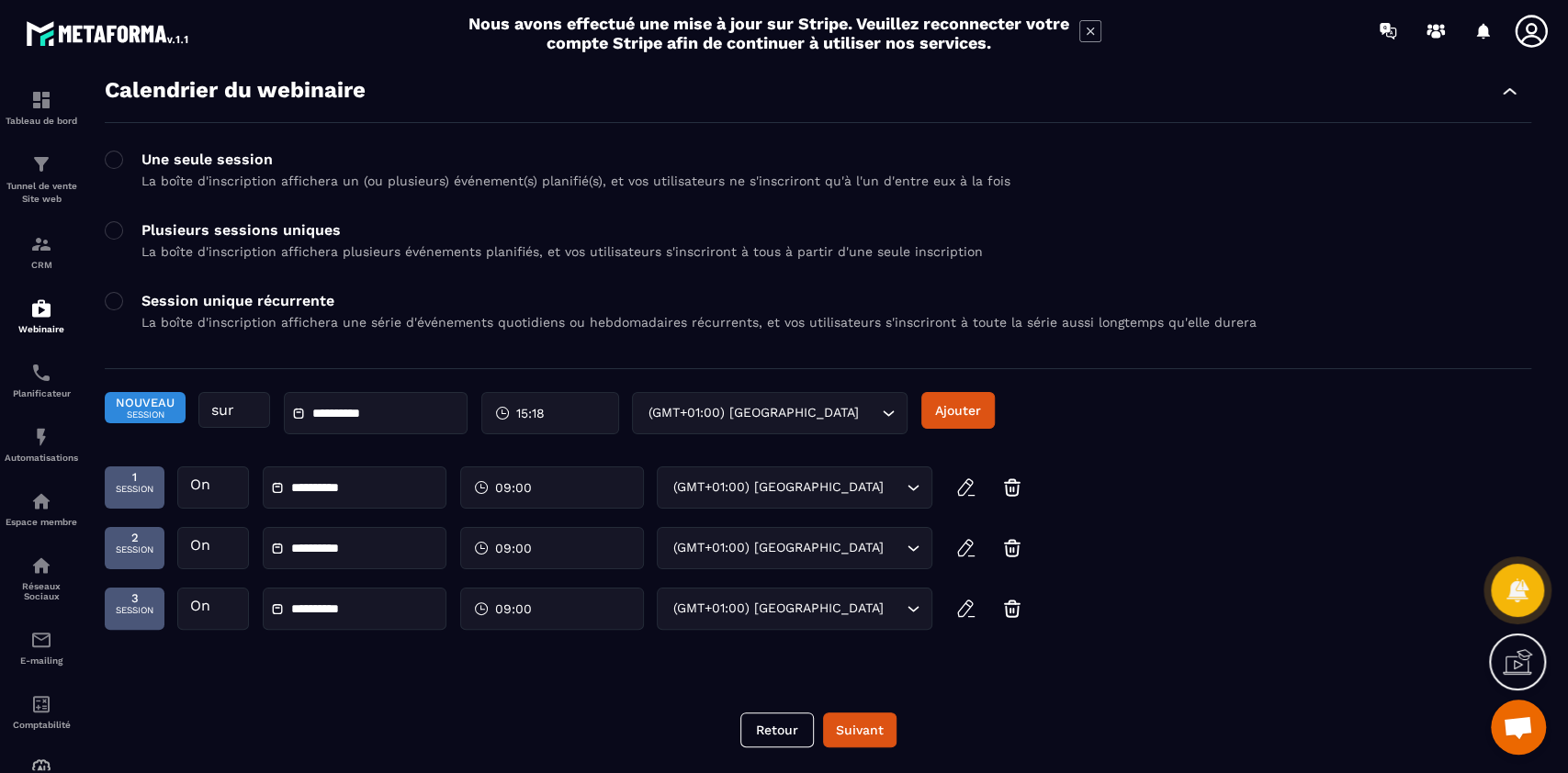
click at [534, 425] on div "15:18" at bounding box center [549, 413] width 138 height 43
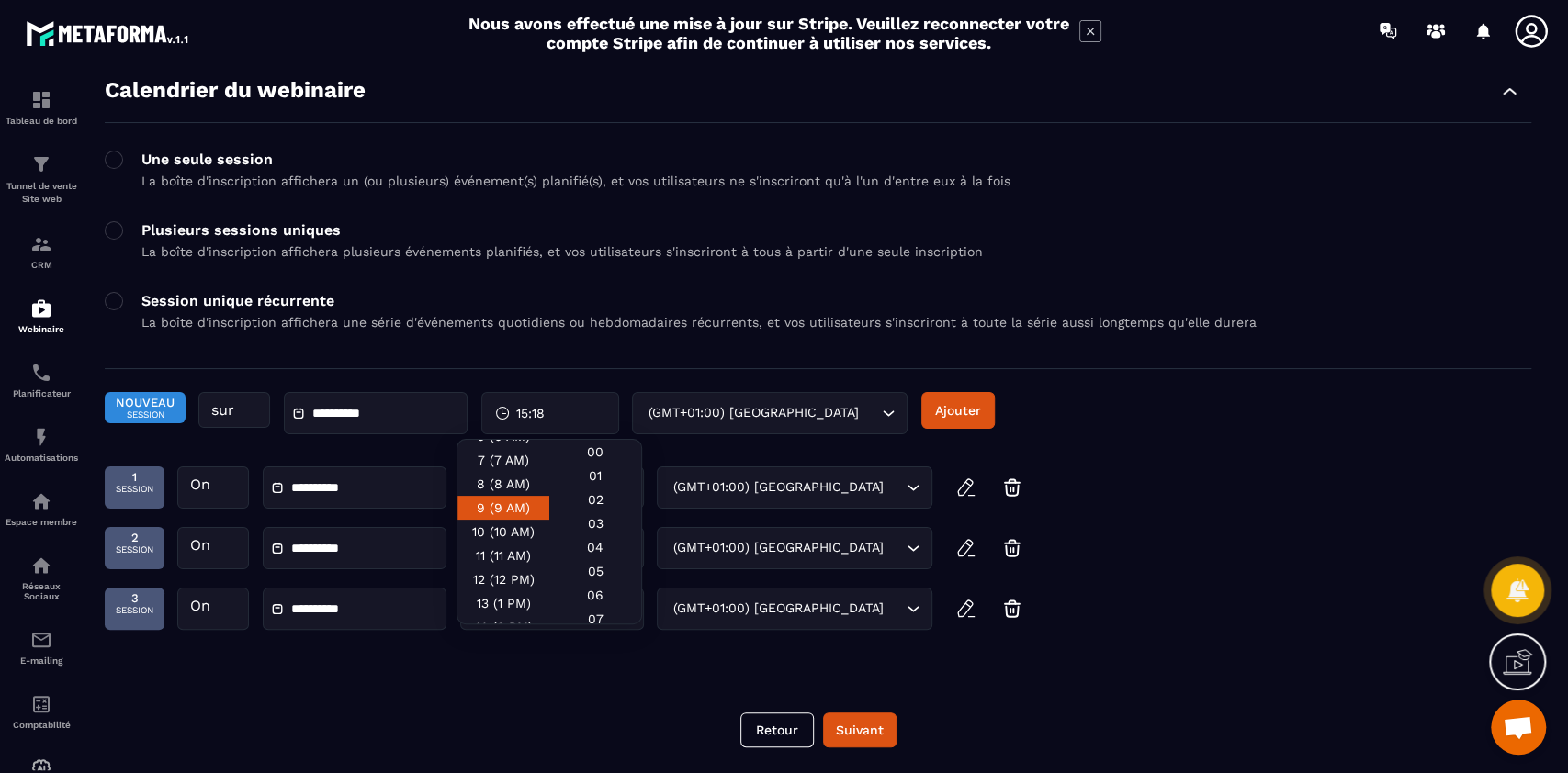
click at [492, 514] on div "9 (9 AM)" at bounding box center [503, 508] width 92 height 24
click at [610, 445] on div "00" at bounding box center [595, 451] width 92 height 24
click at [955, 403] on button "Ajouter" at bounding box center [958, 410] width 73 height 37
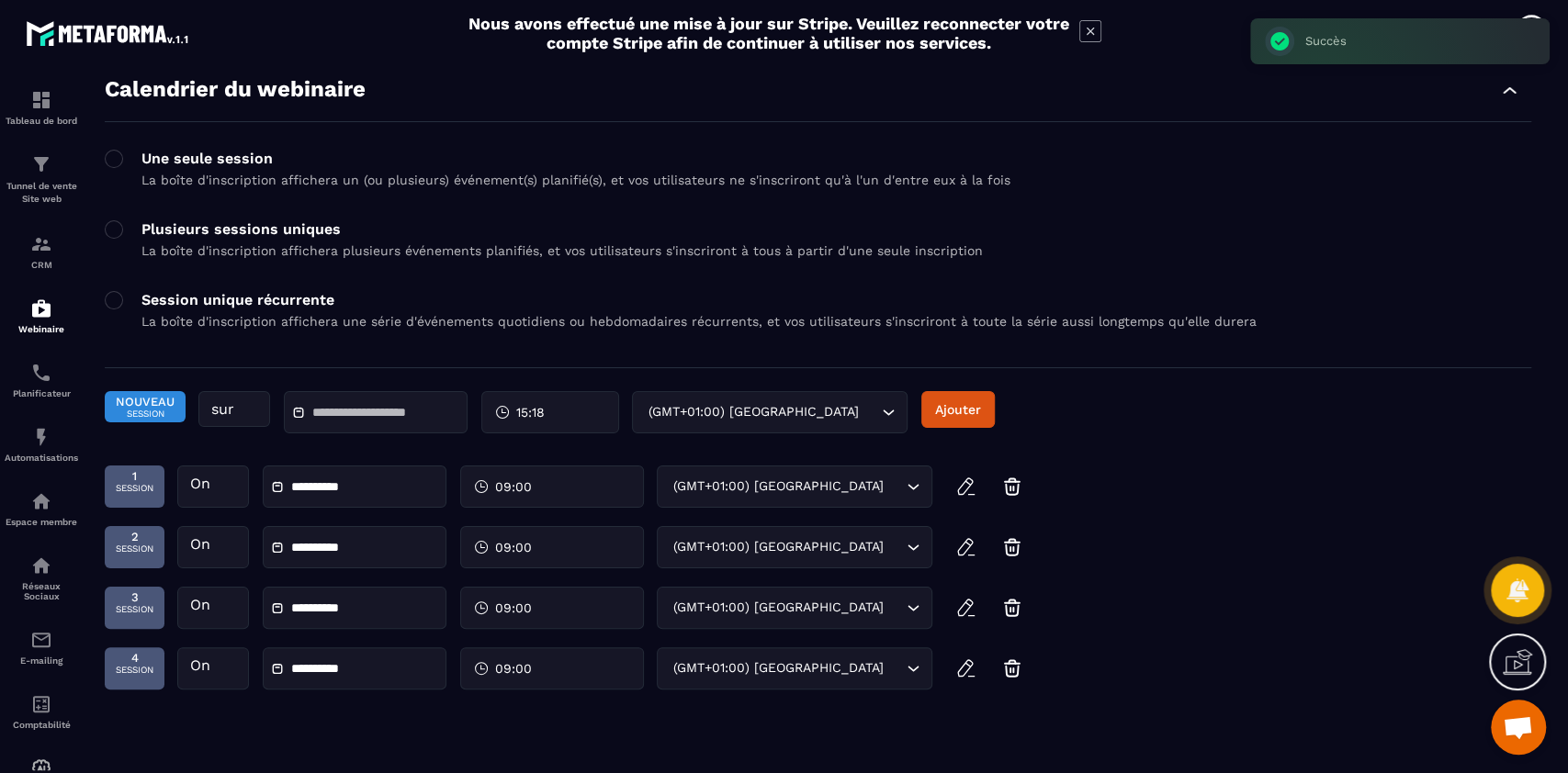
scroll to position [137, 0]
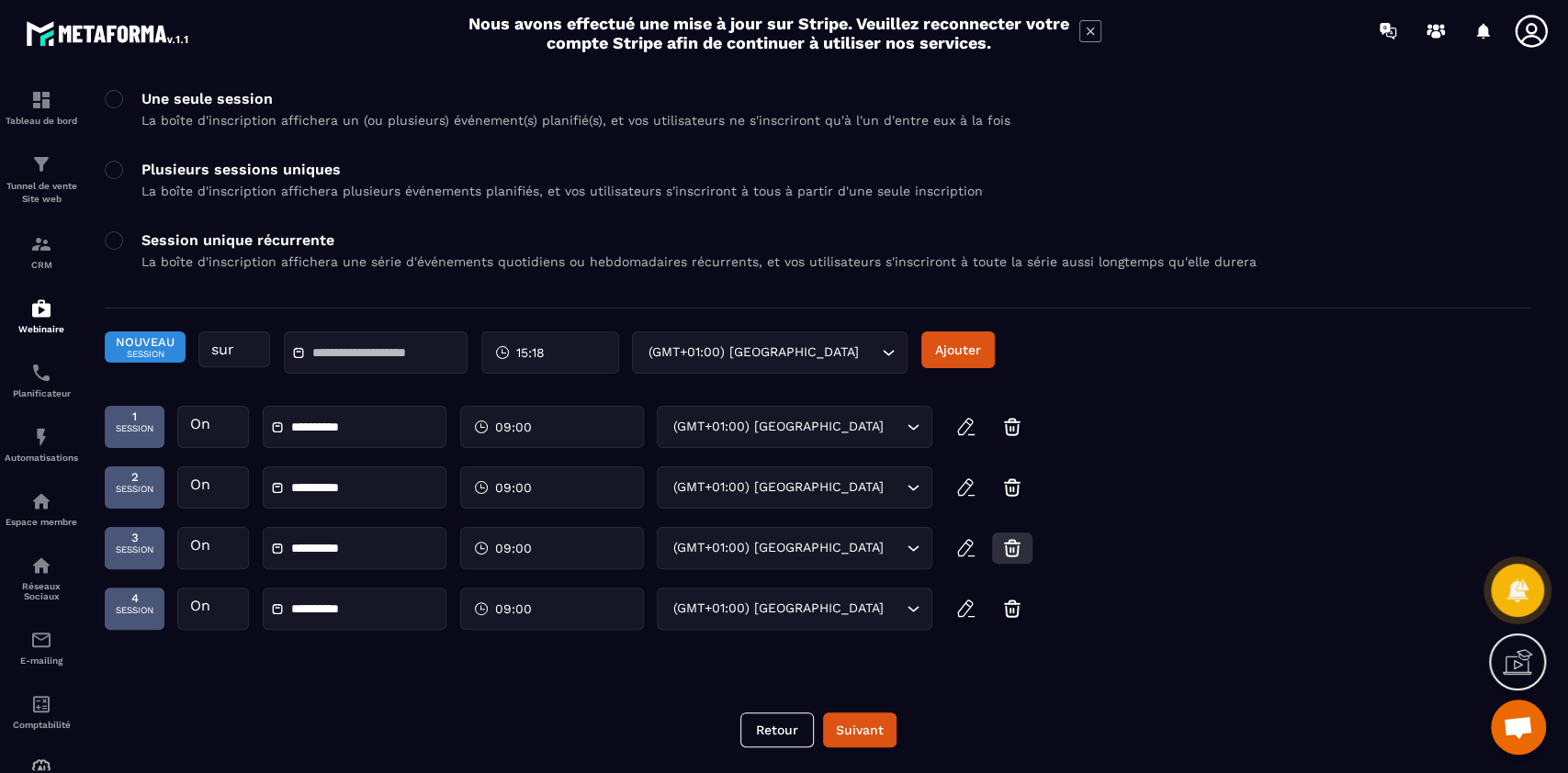
click at [1018, 547] on icon "button" at bounding box center [1012, 551] width 12 height 10
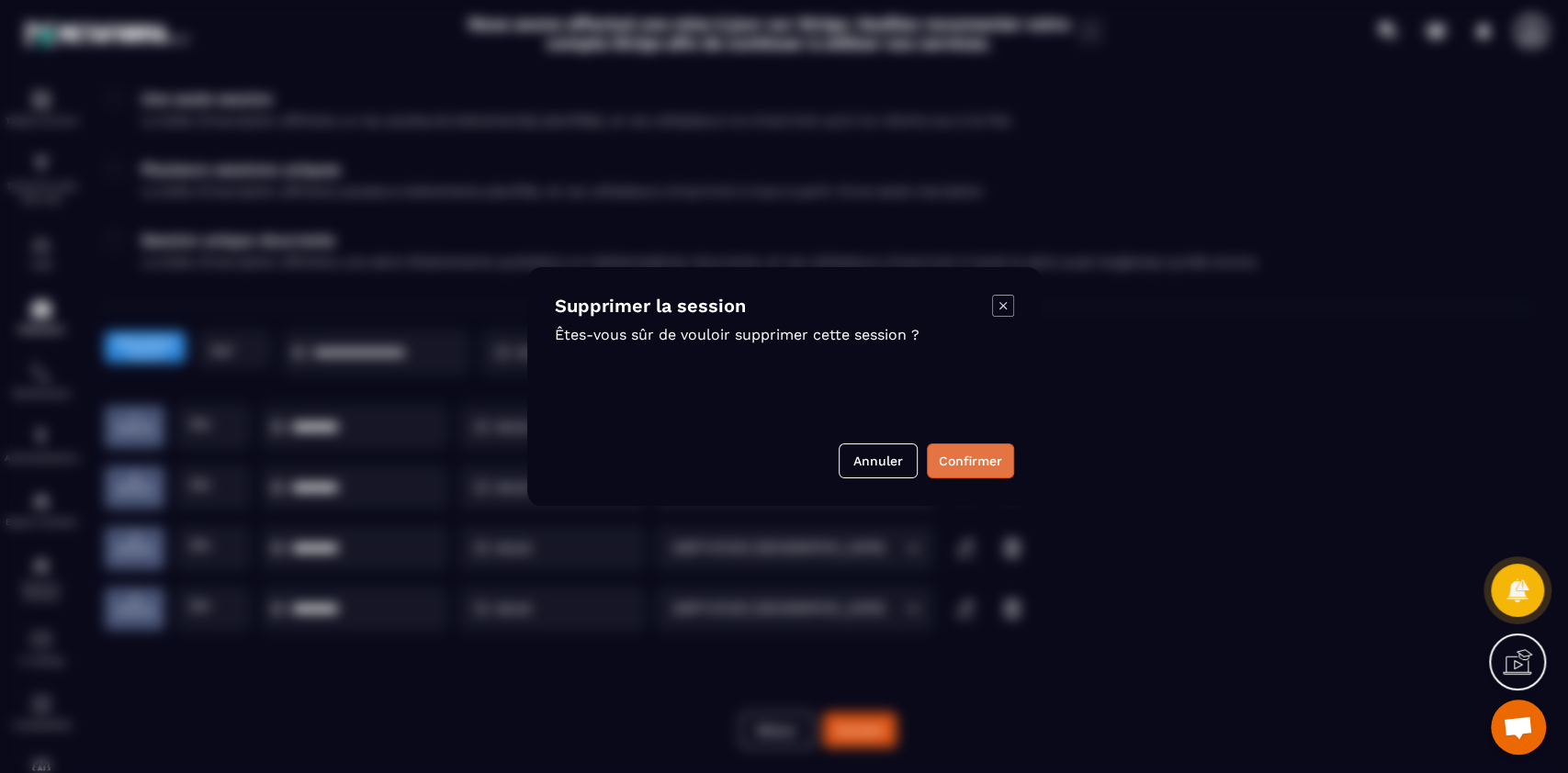
click at [987, 462] on button "Confirmer" at bounding box center [970, 460] width 87 height 35
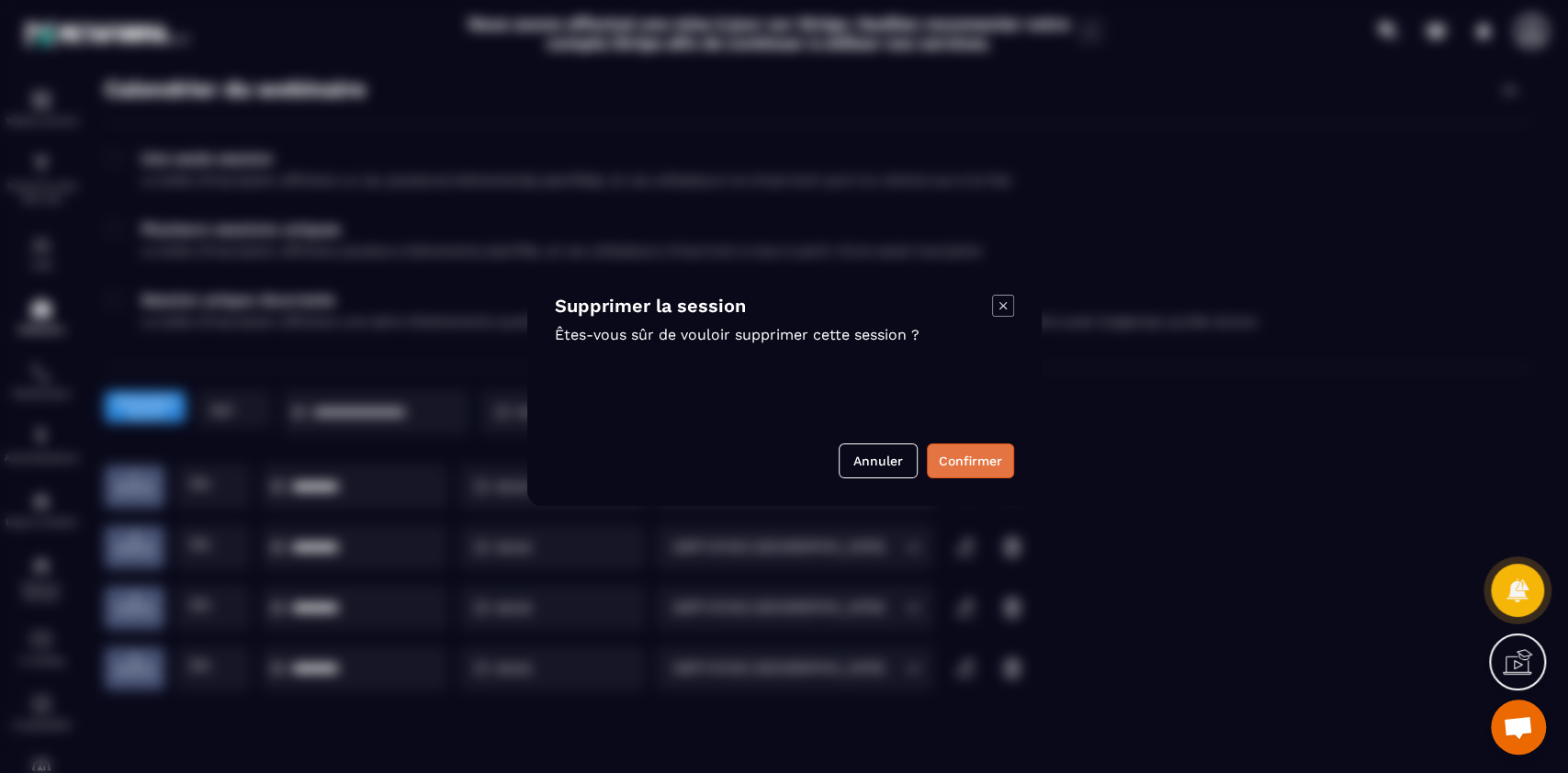
type input "**********"
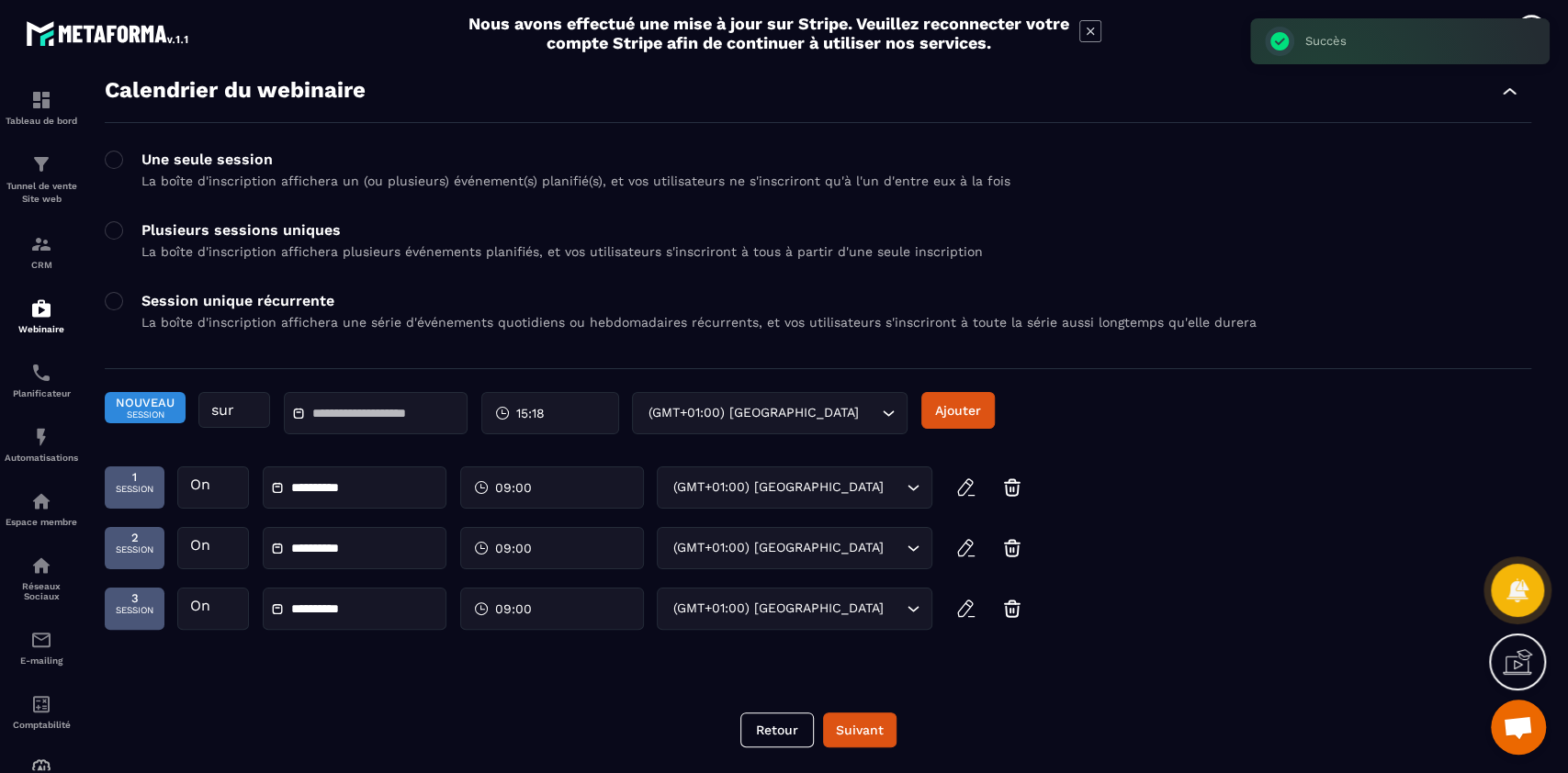
click at [1015, 528] on div "**********" at bounding box center [818, 557] width 1426 height 60
click at [1015, 543] on icon "button" at bounding box center [1012, 543] width 15 height 0
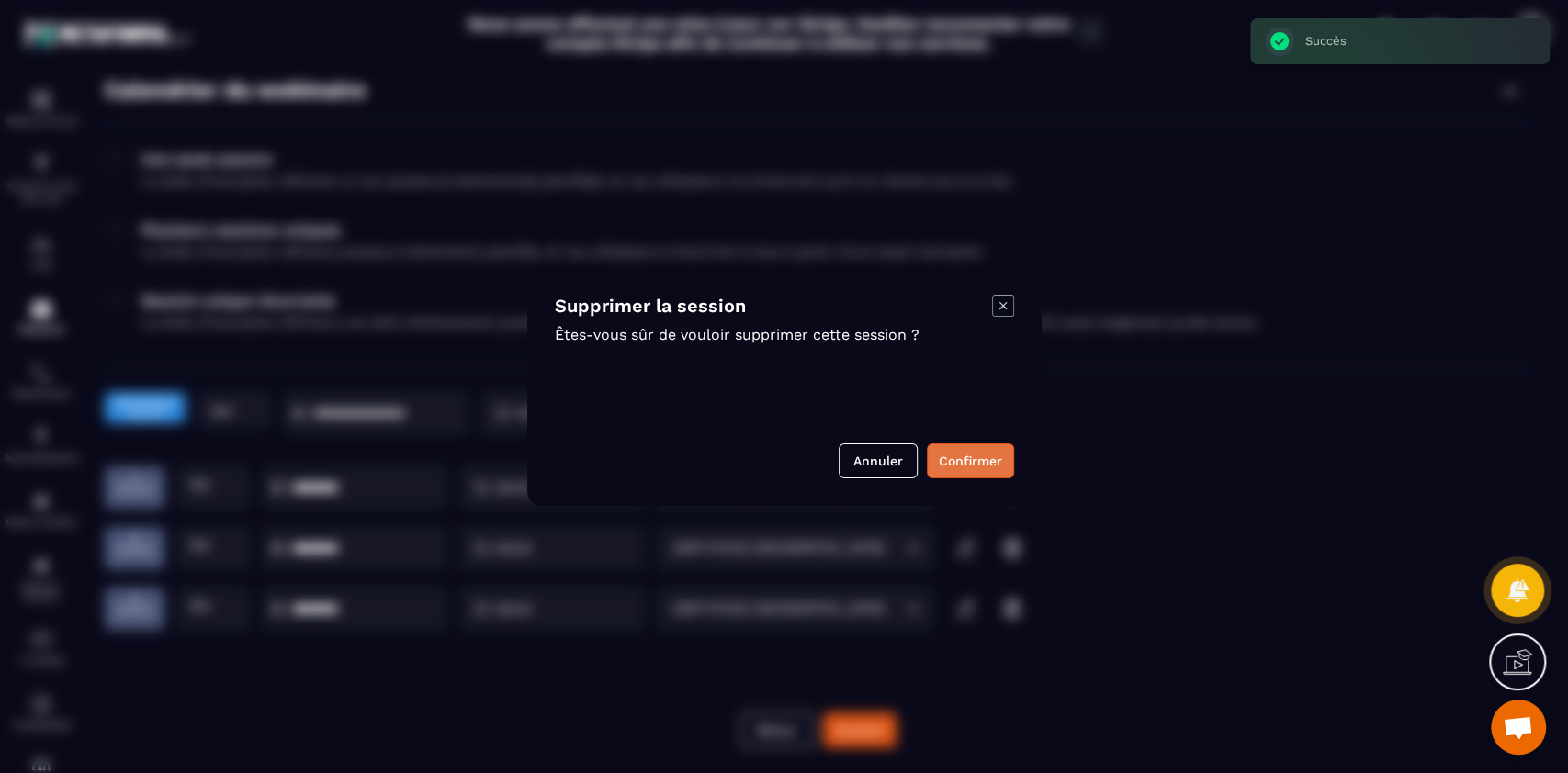
click at [985, 457] on button "Confirmer" at bounding box center [970, 460] width 87 height 35
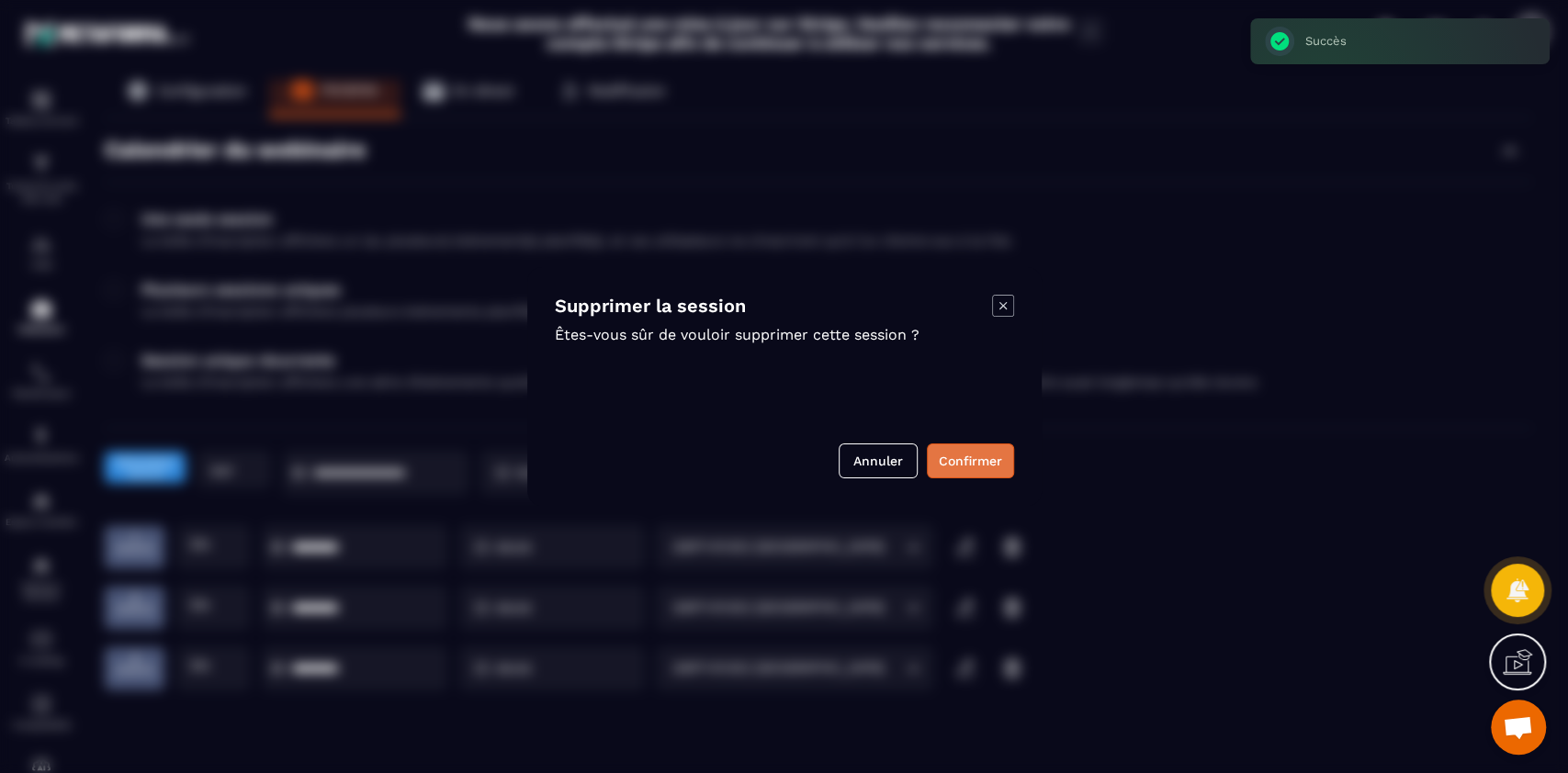
type input "**********"
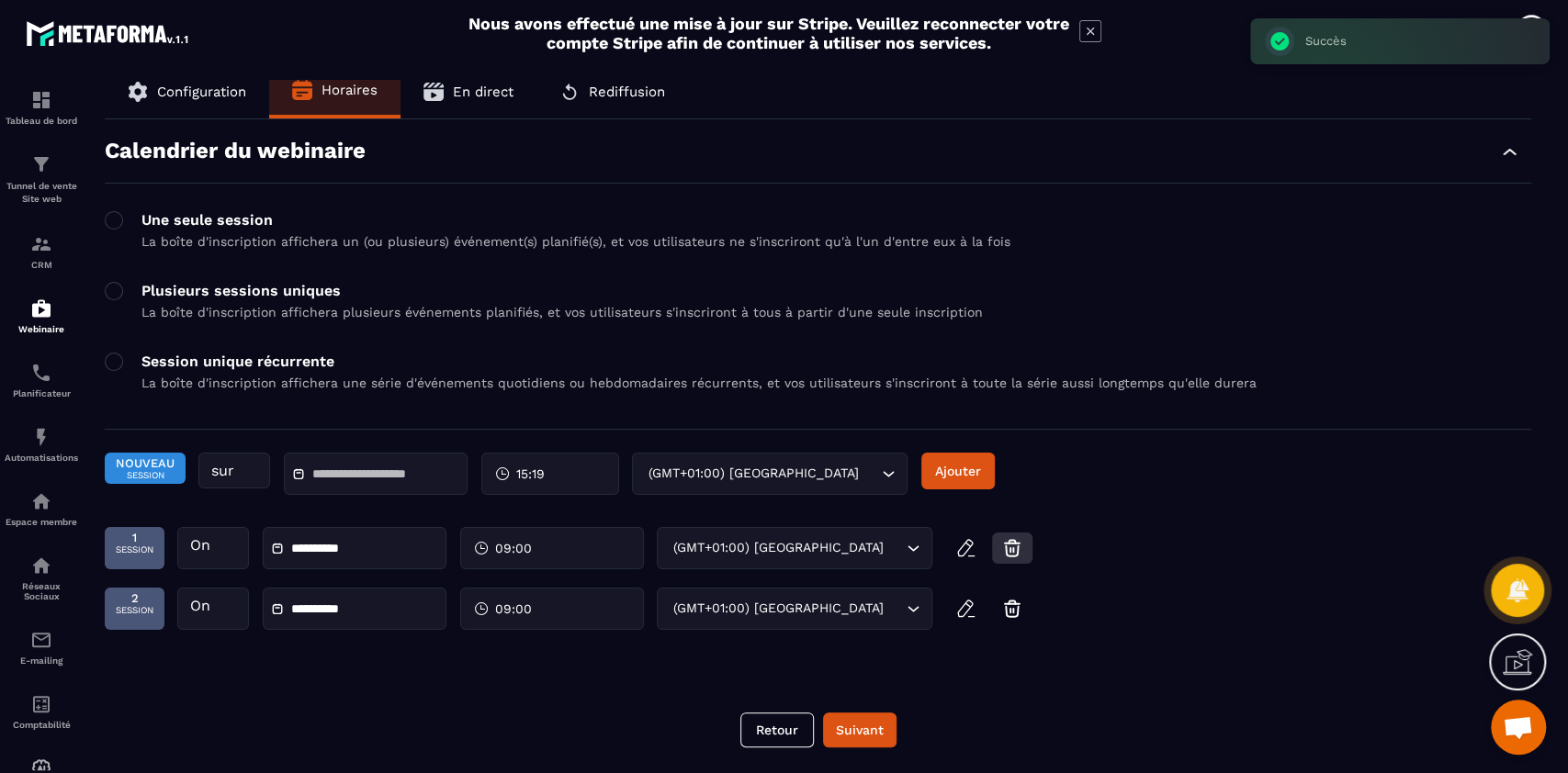
click at [1013, 550] on icon "button" at bounding box center [1012, 548] width 22 height 22
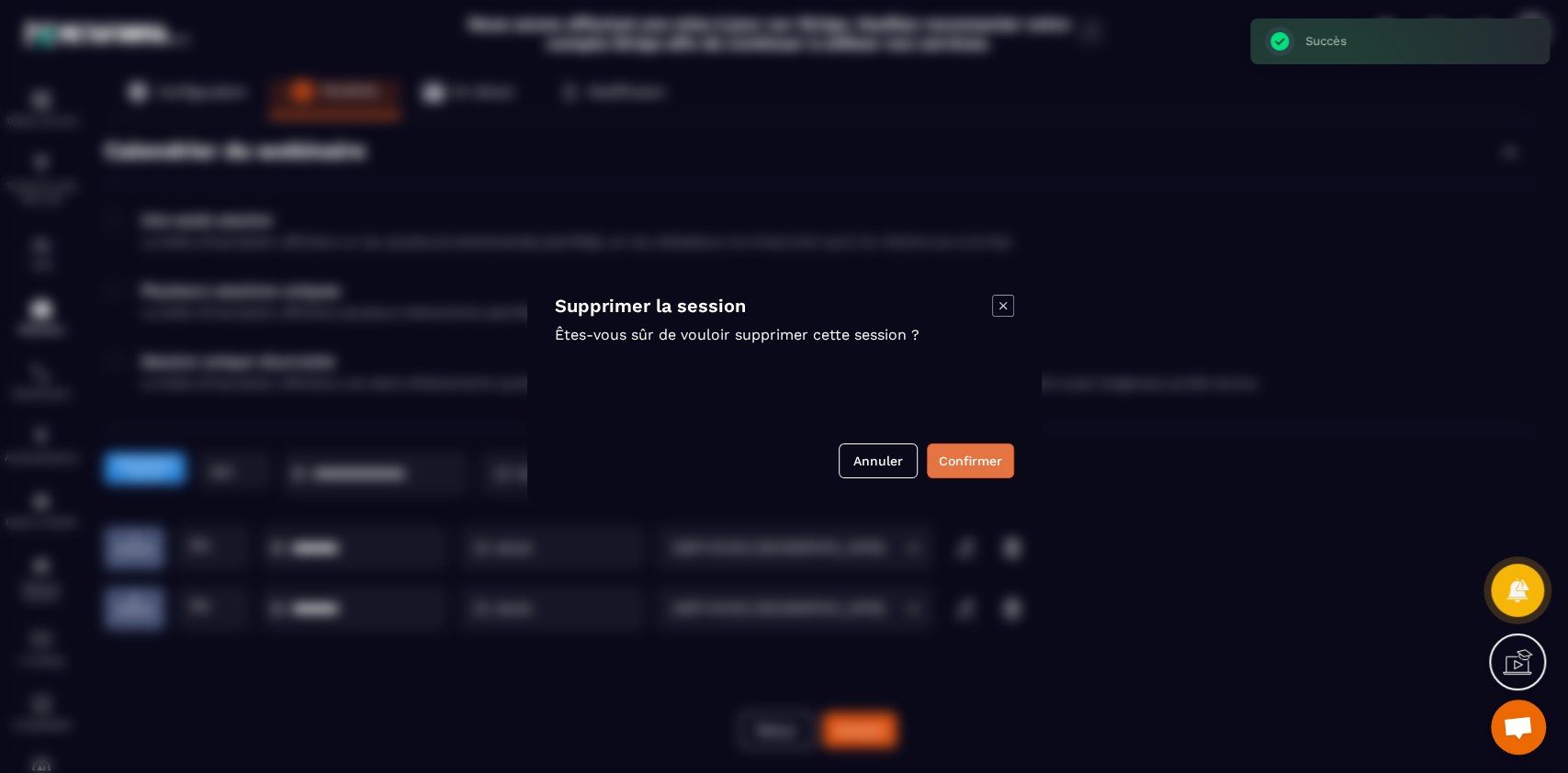
click at [977, 458] on button "Confirmer" at bounding box center [970, 460] width 87 height 35
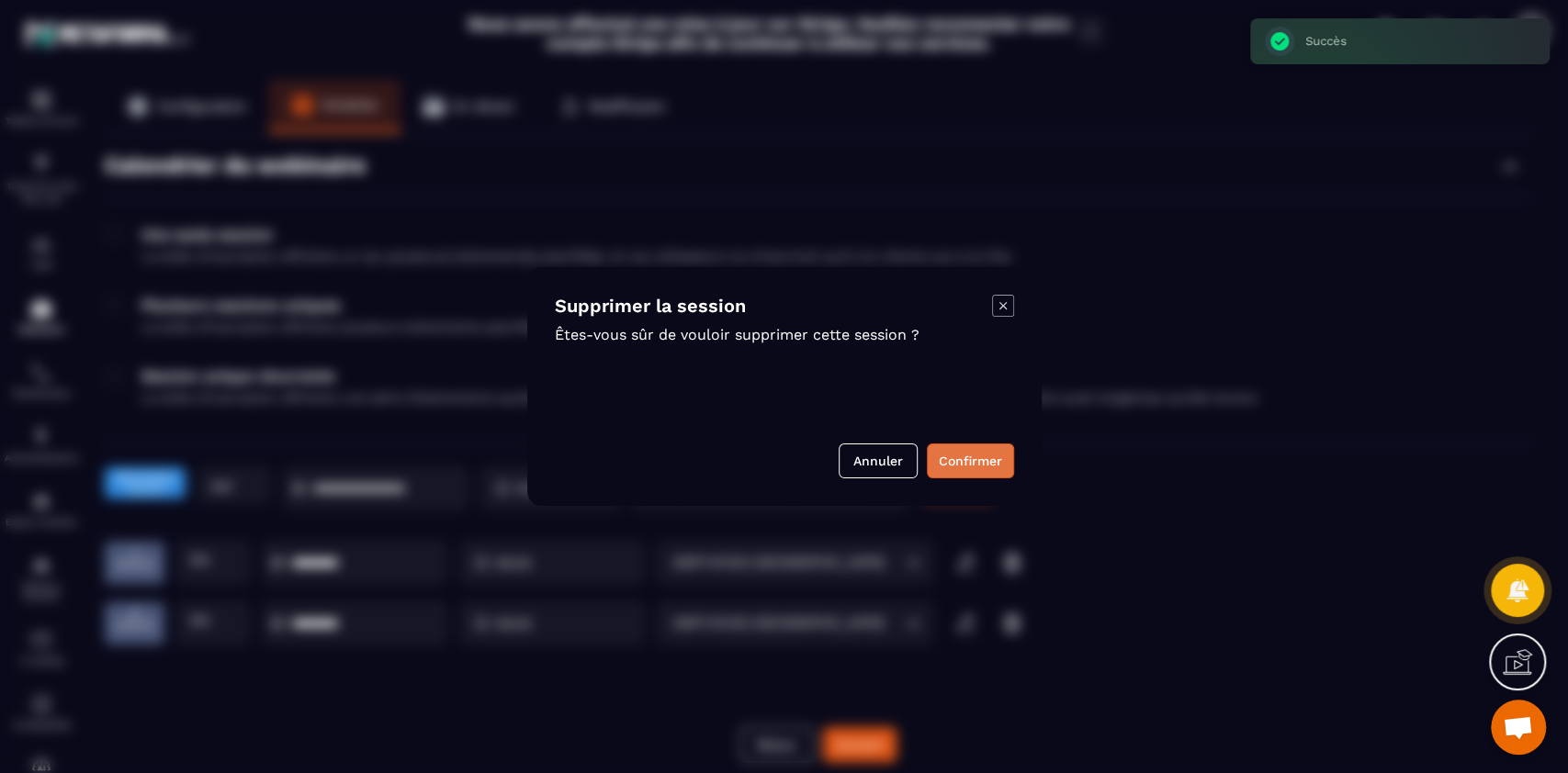
type input "**********"
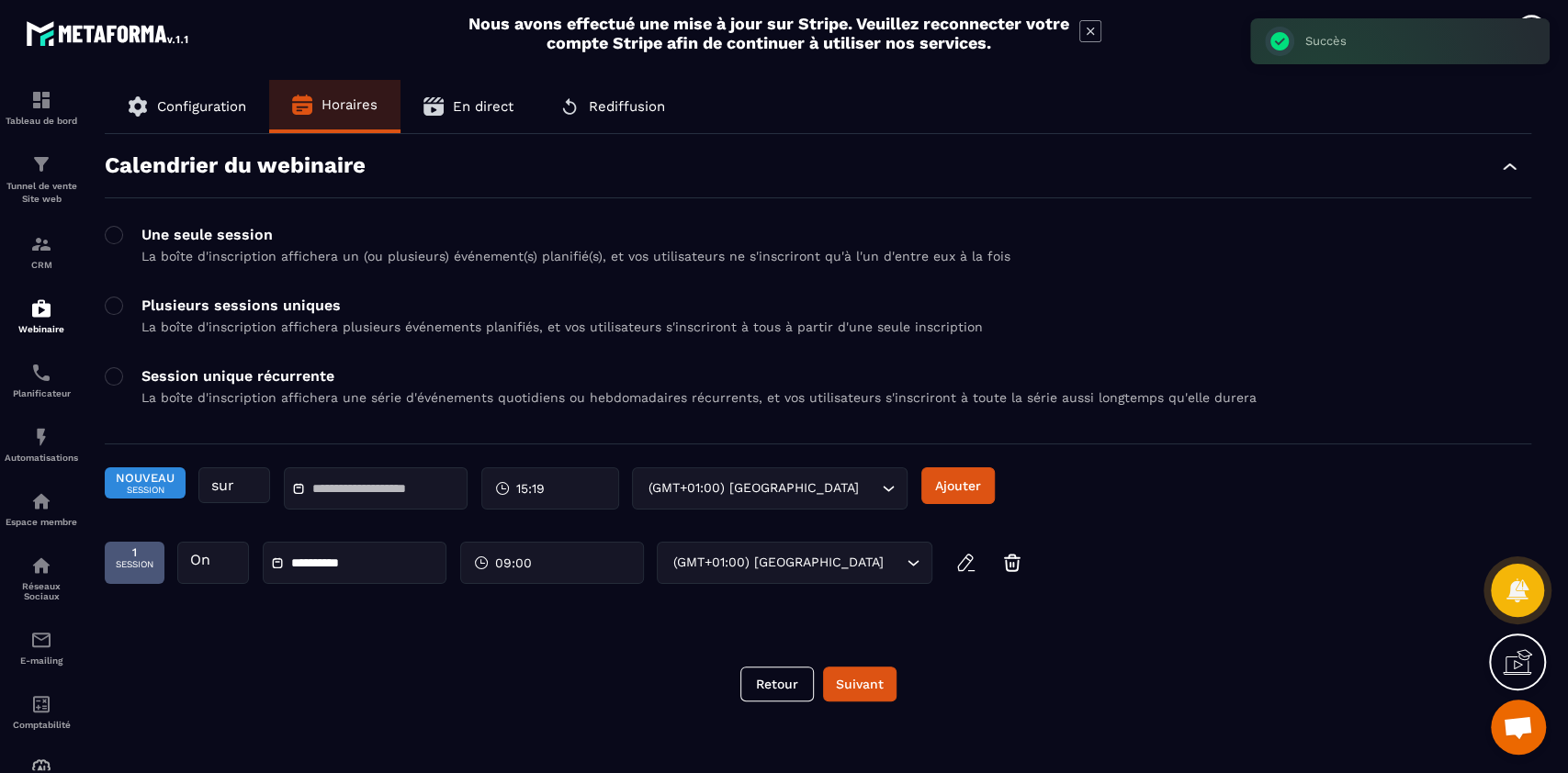
click at [492, 656] on div "**********" at bounding box center [818, 423] width 1463 height 686
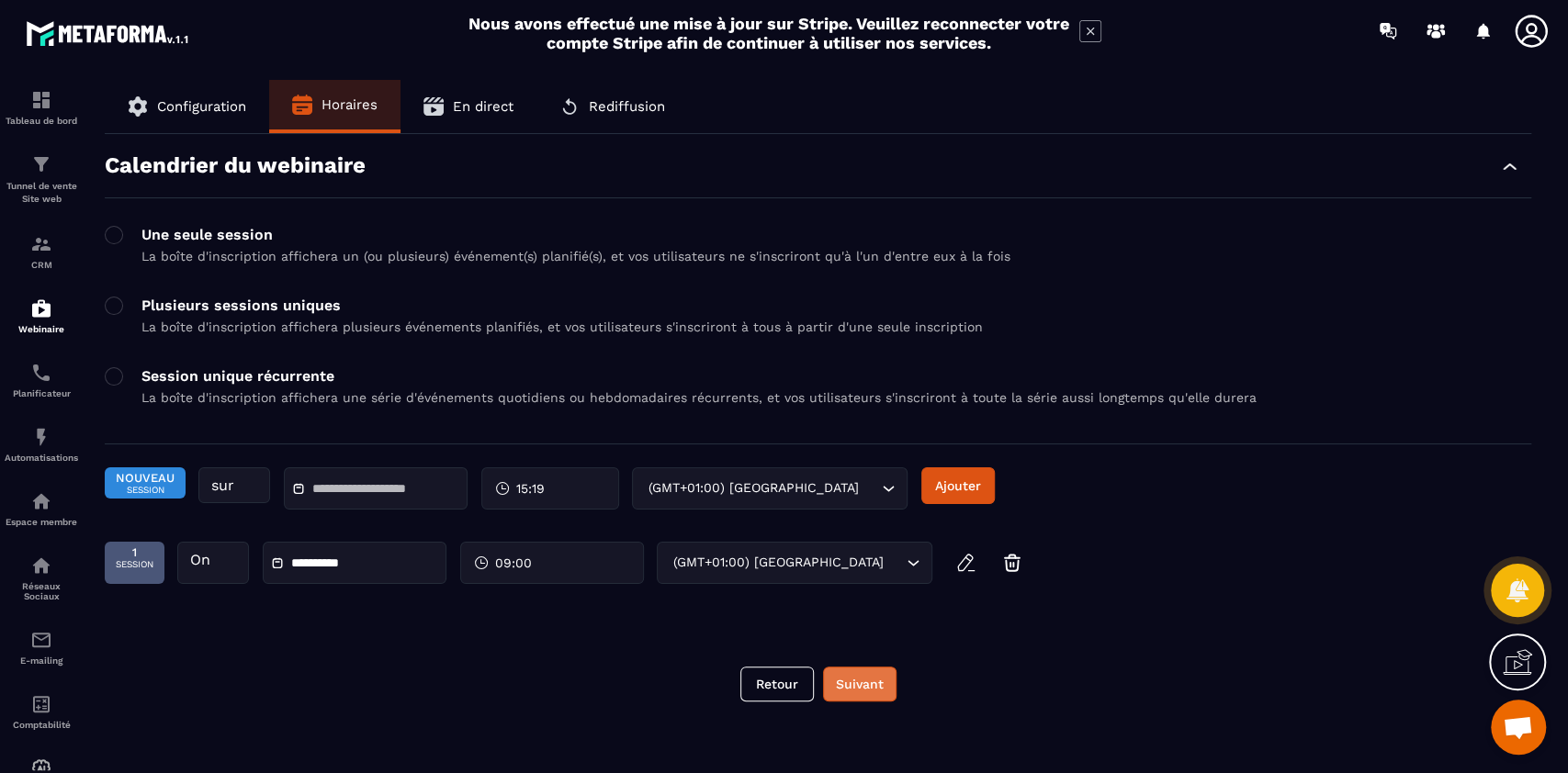
click at [857, 687] on button "Suivant" at bounding box center [859, 684] width 73 height 35
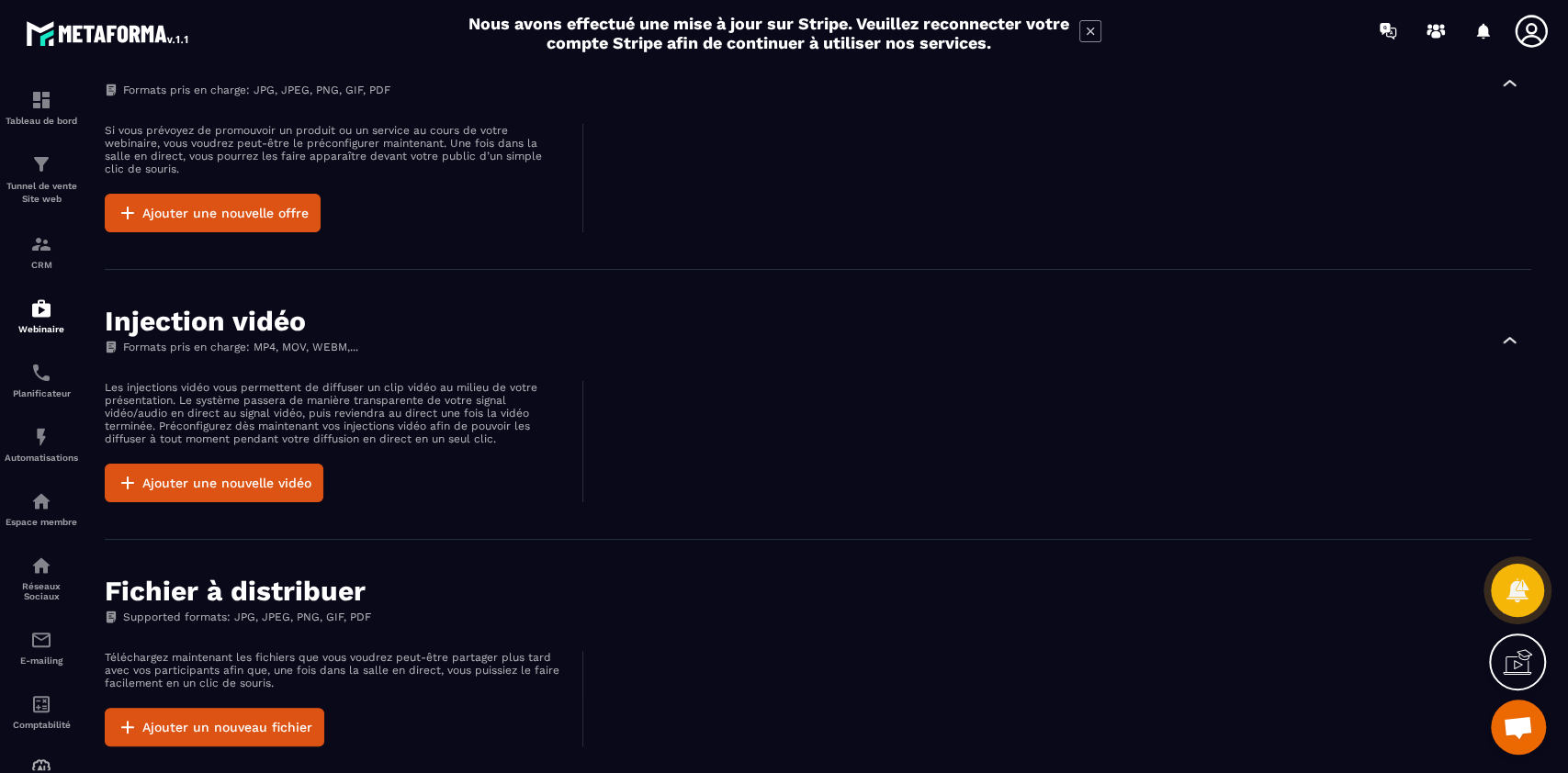
scroll to position [1071, 0]
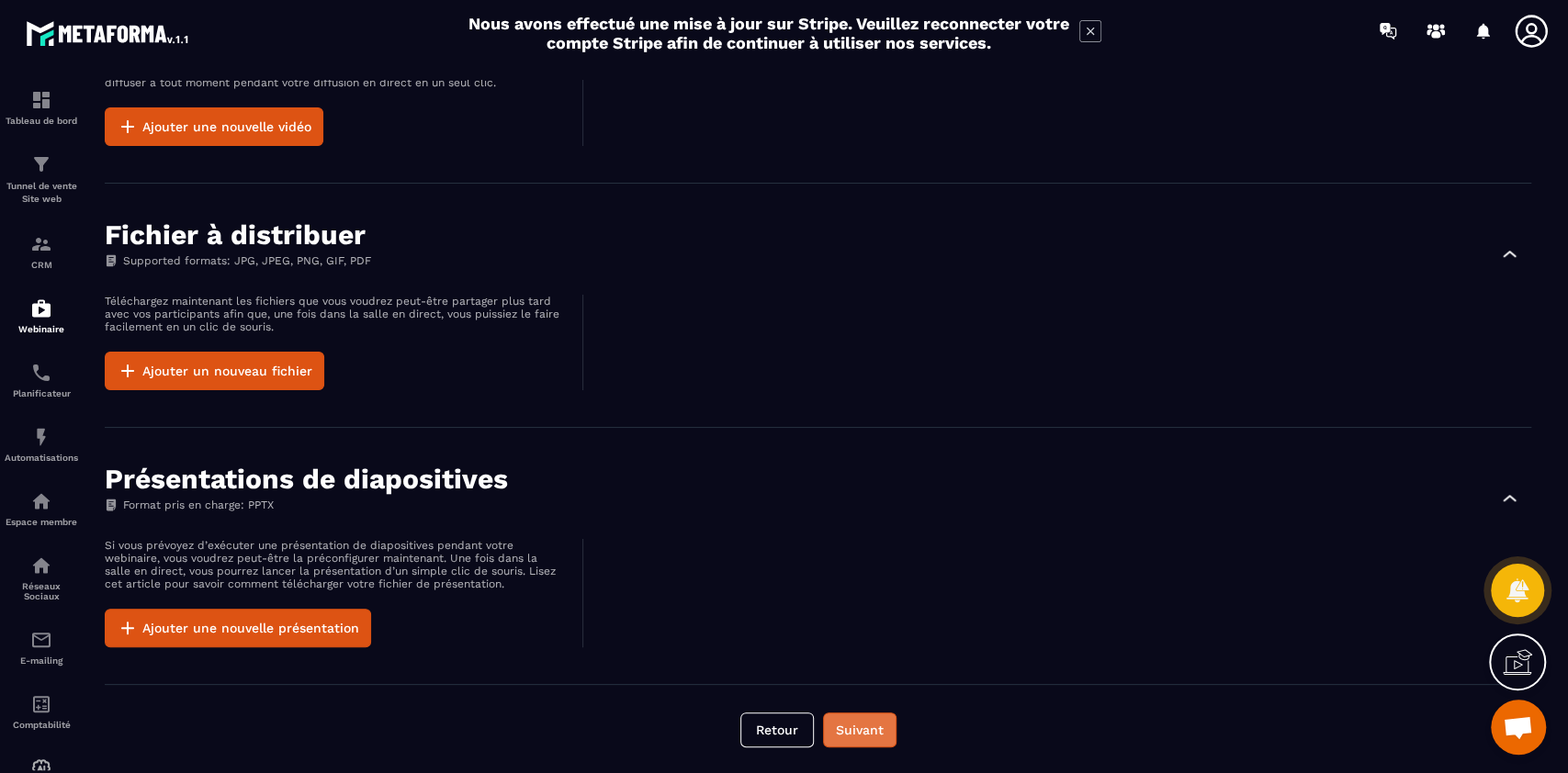
click at [861, 732] on button "Suivant" at bounding box center [859, 729] width 73 height 35
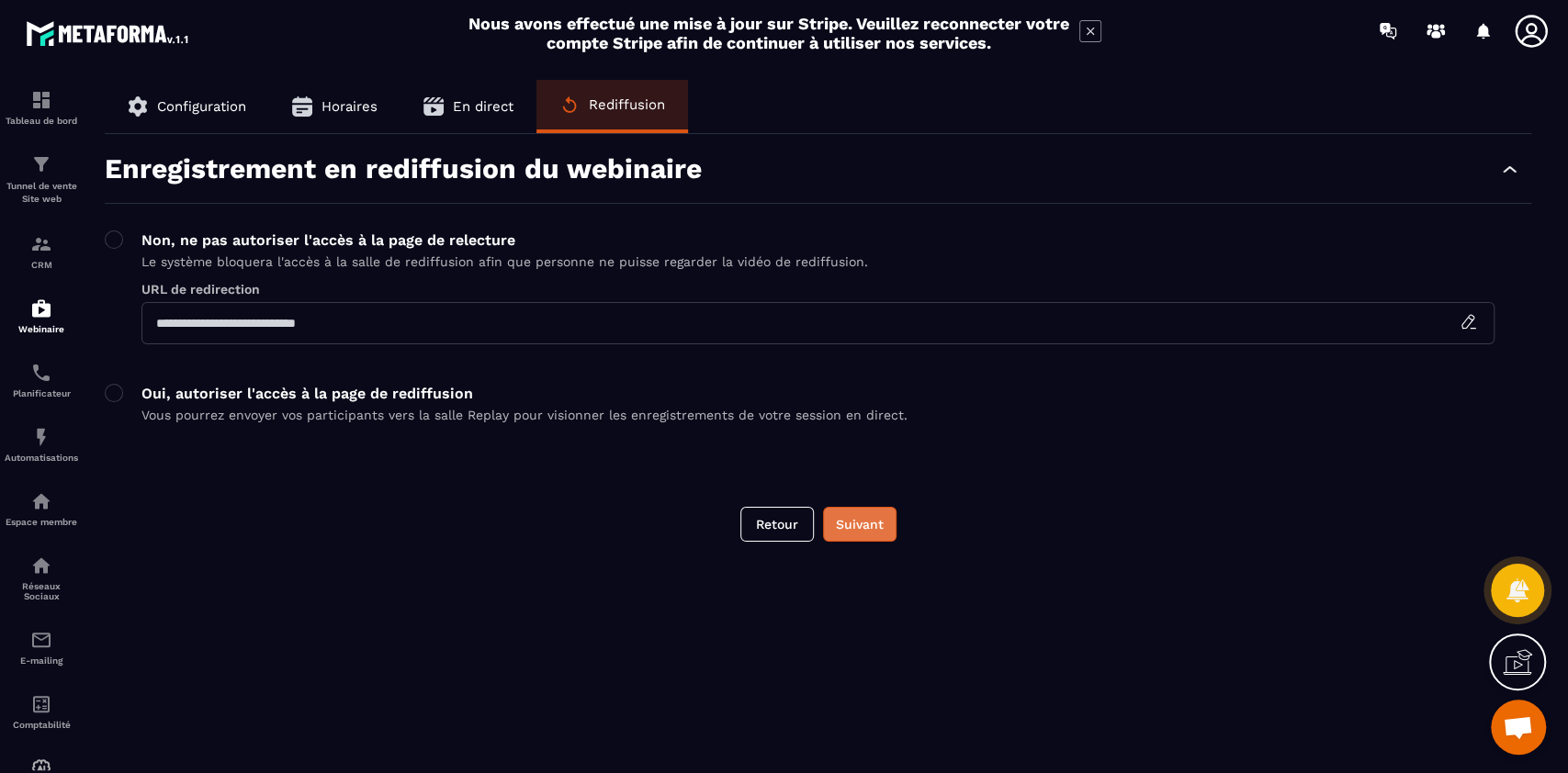
click at [859, 524] on button "Suivant" at bounding box center [859, 524] width 73 height 35
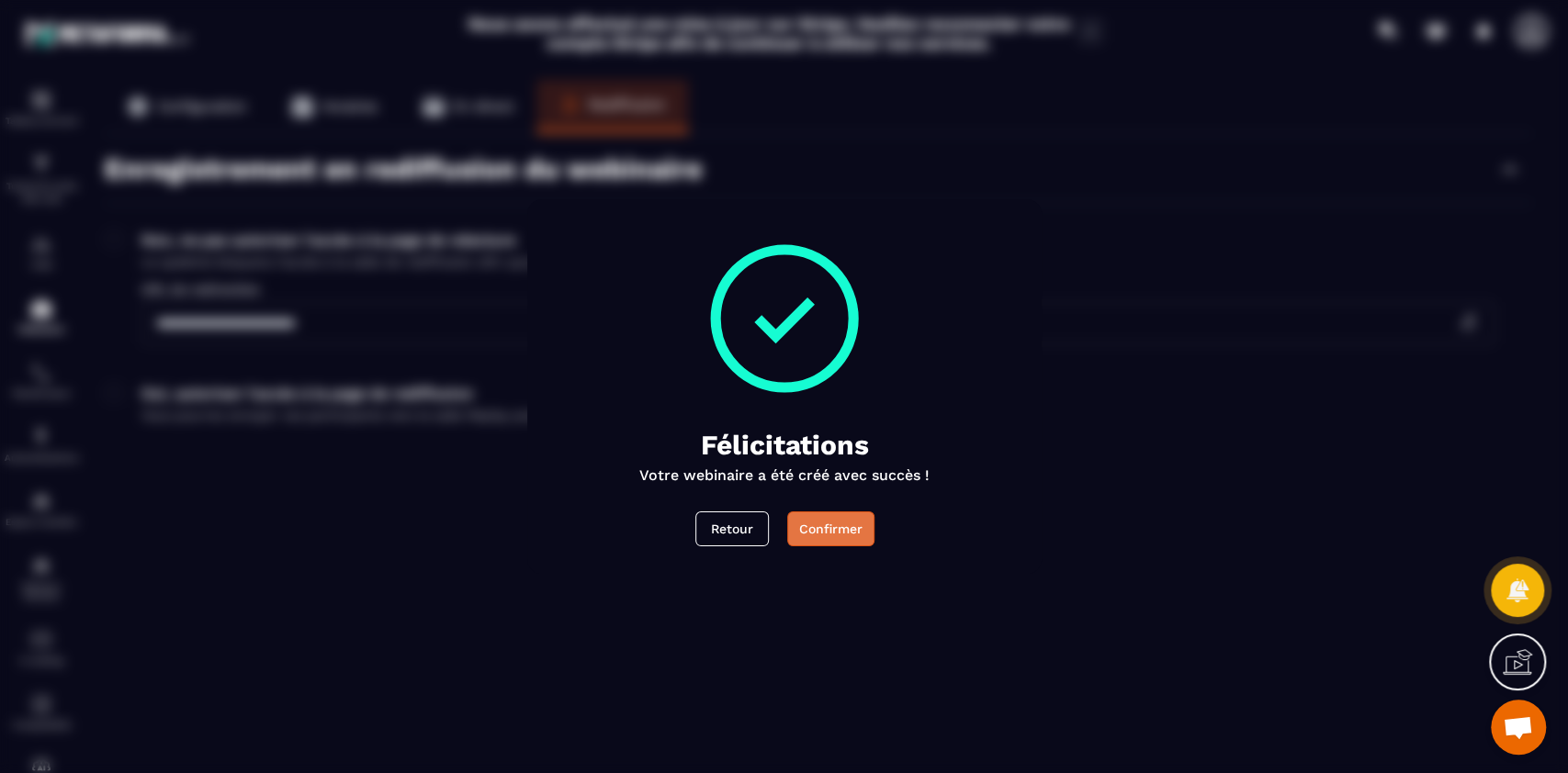
click at [820, 527] on div "Confirmer" at bounding box center [830, 529] width 63 height 19
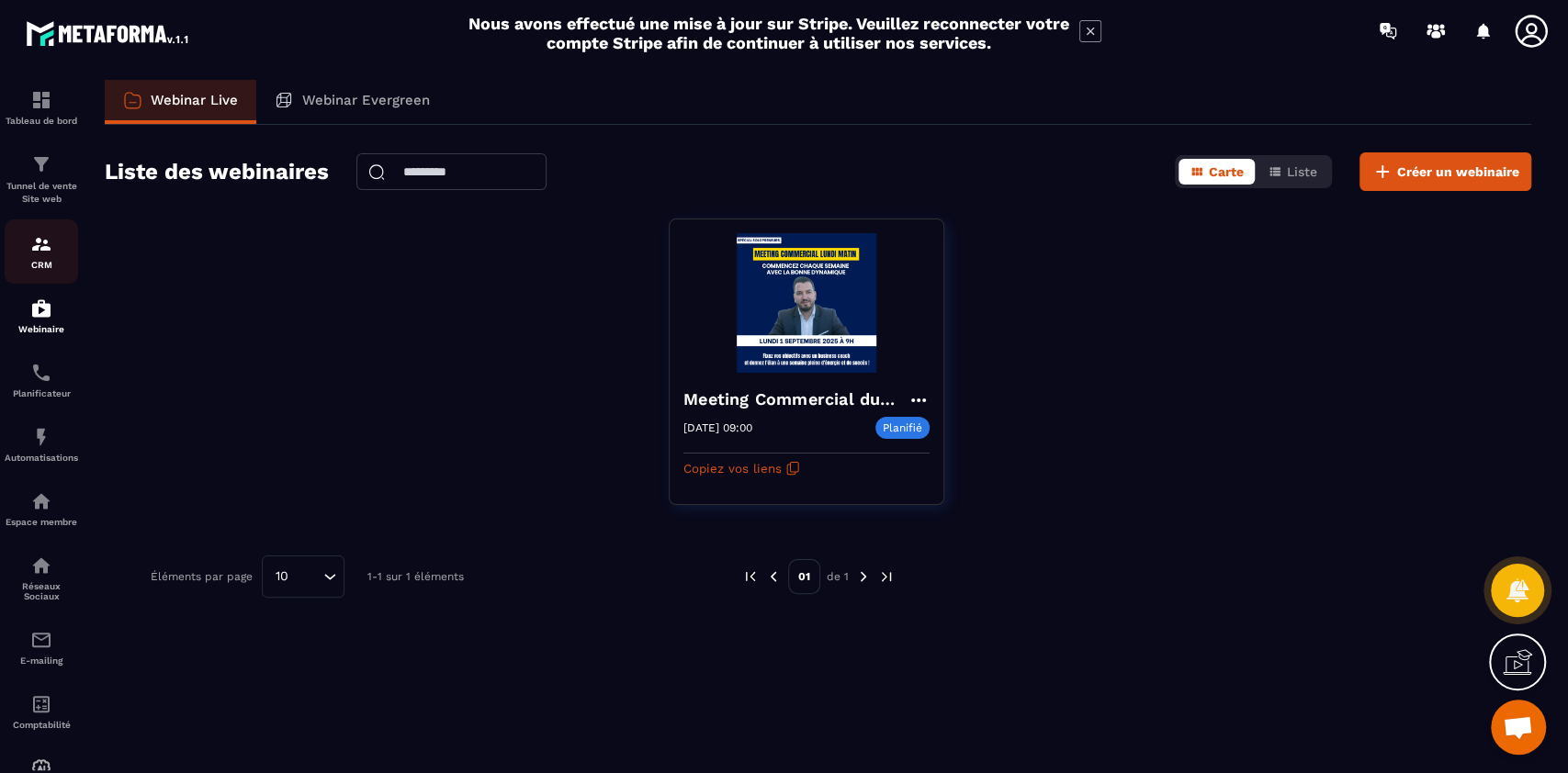
click at [29, 256] on div "CRM" at bounding box center [42, 251] width 73 height 37
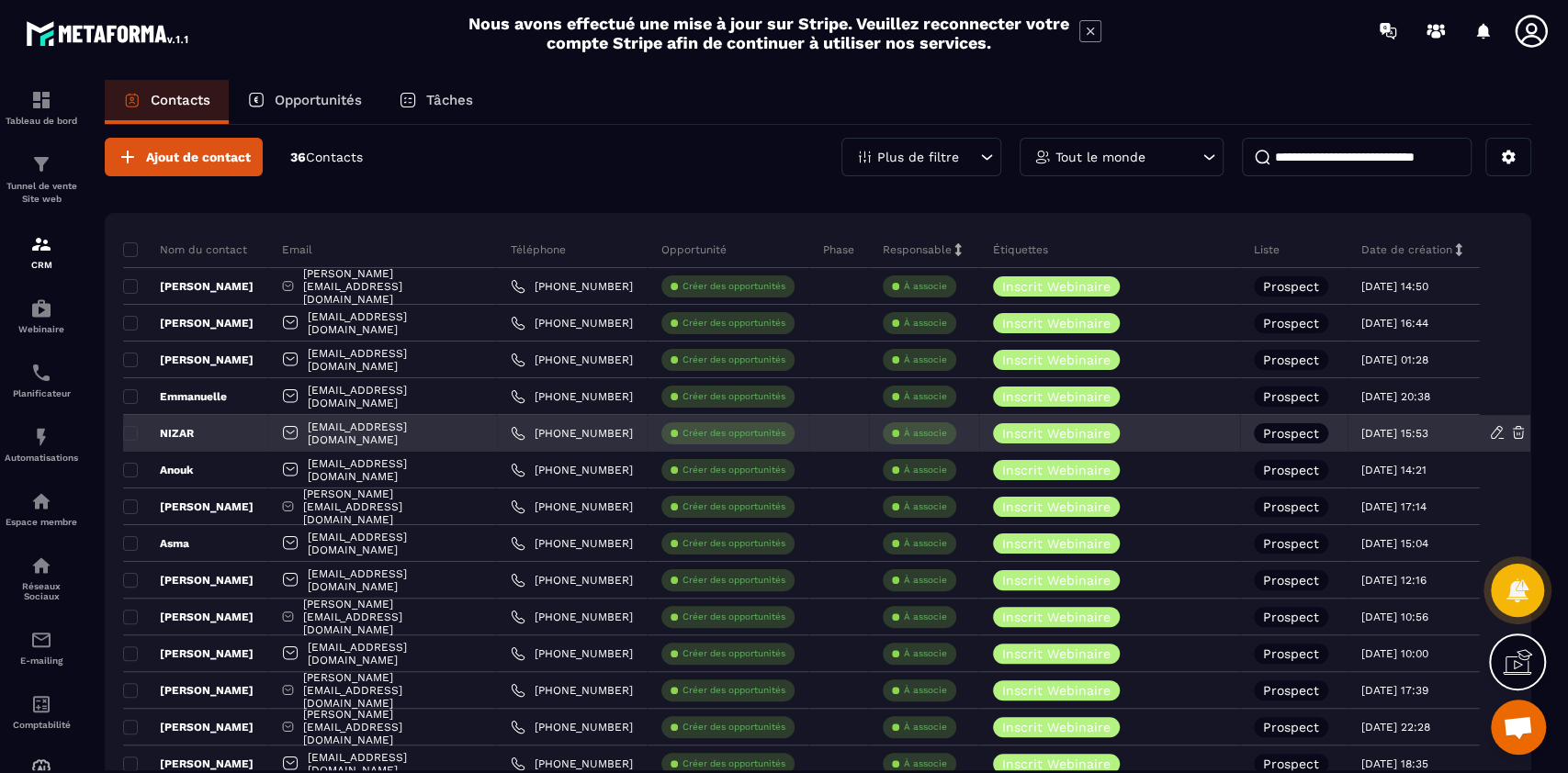
scroll to position [17, 0]
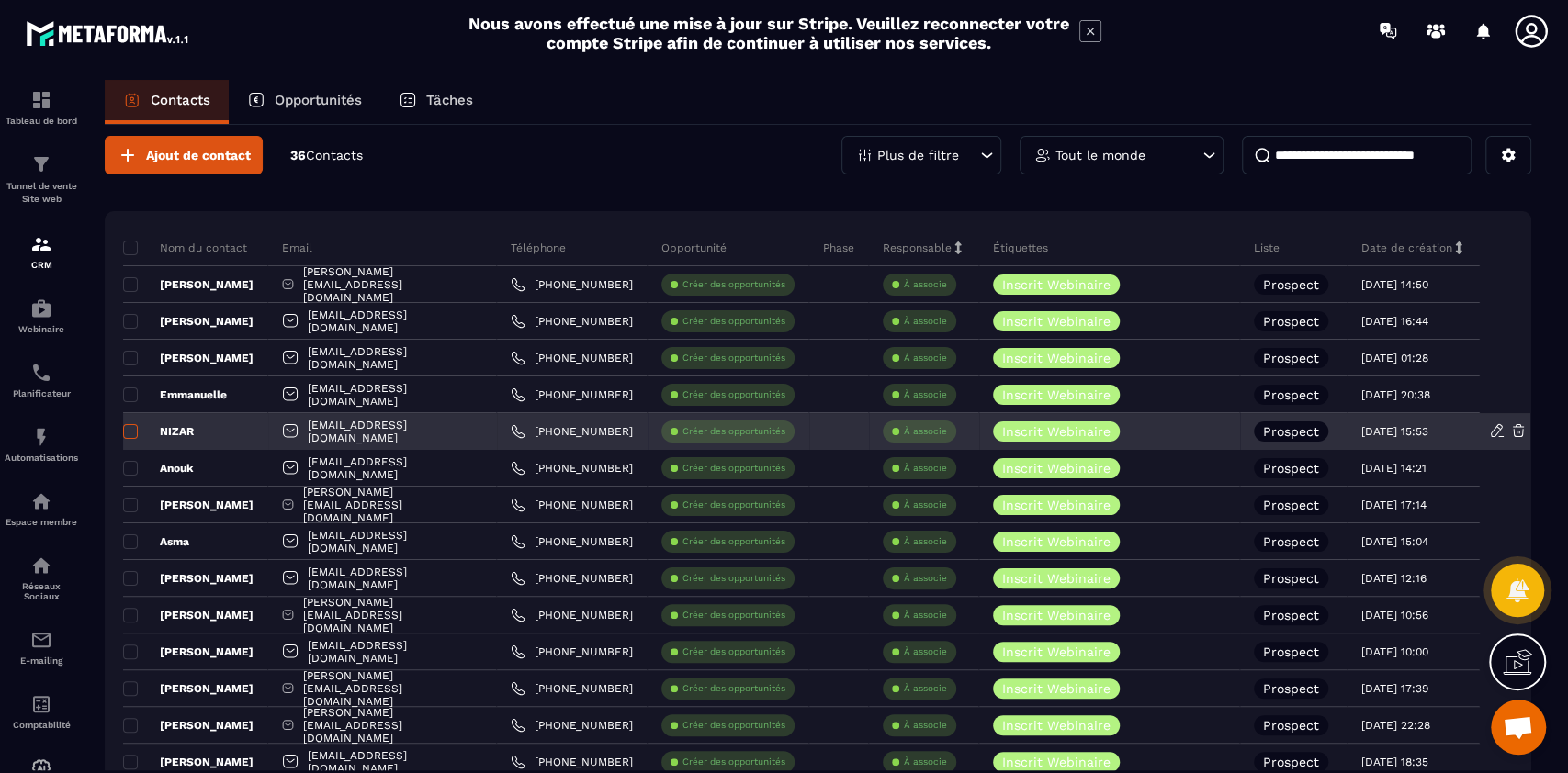
click at [129, 425] on span at bounding box center [130, 432] width 15 height 15
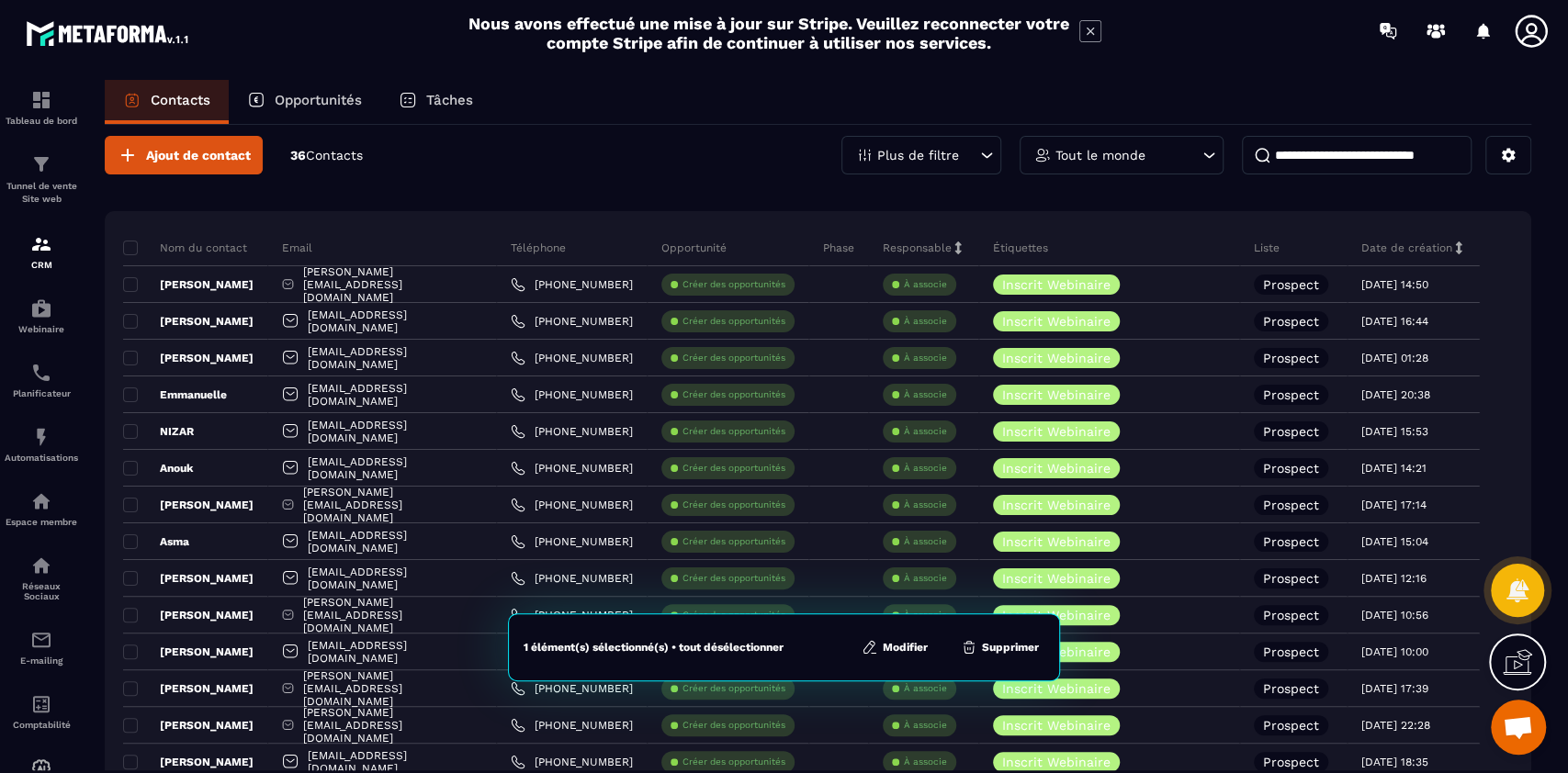
click at [1026, 650] on button "Supprimer" at bounding box center [1000, 647] width 89 height 19
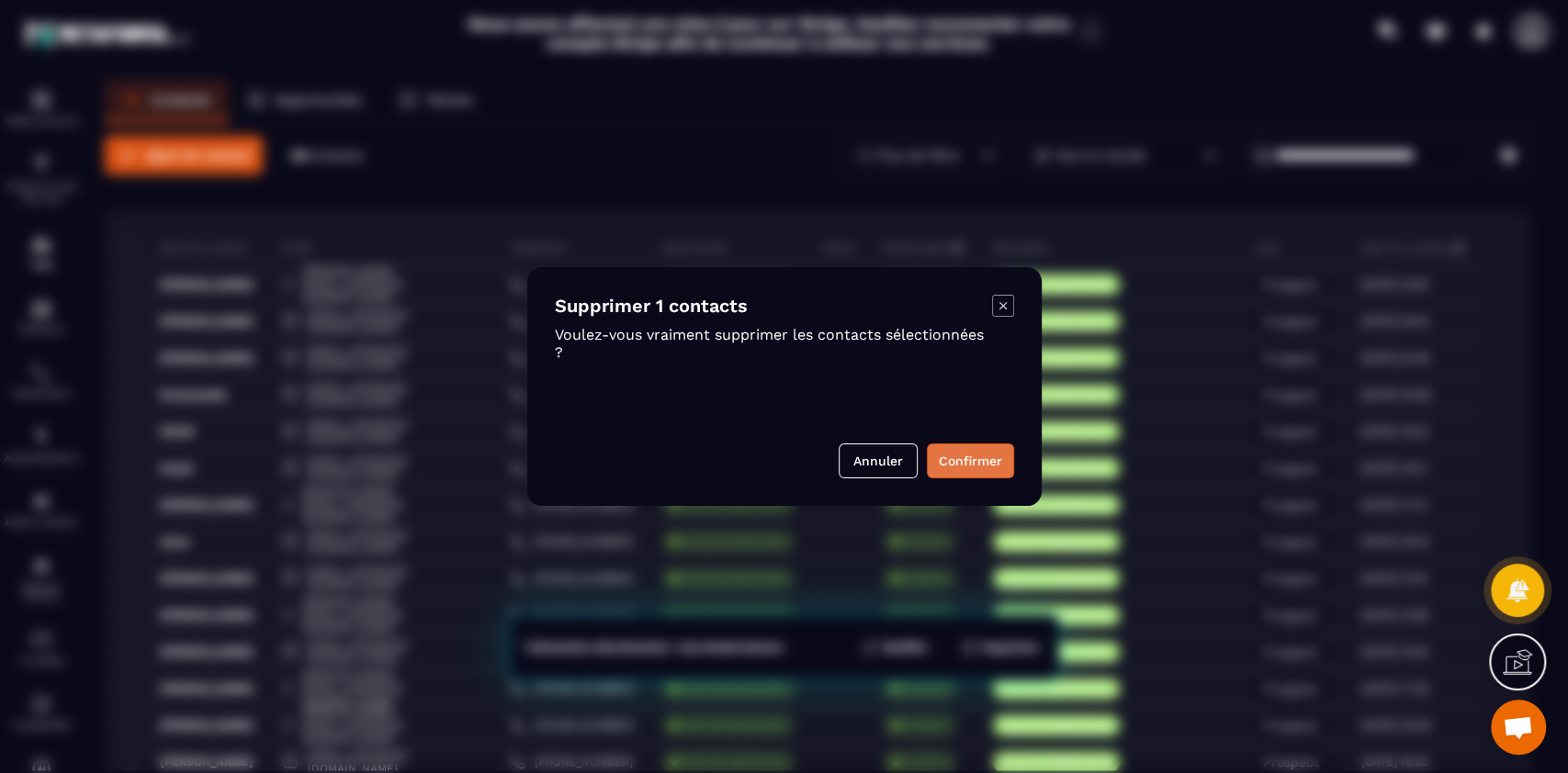
click at [958, 455] on button "Confirmer" at bounding box center [970, 460] width 87 height 35
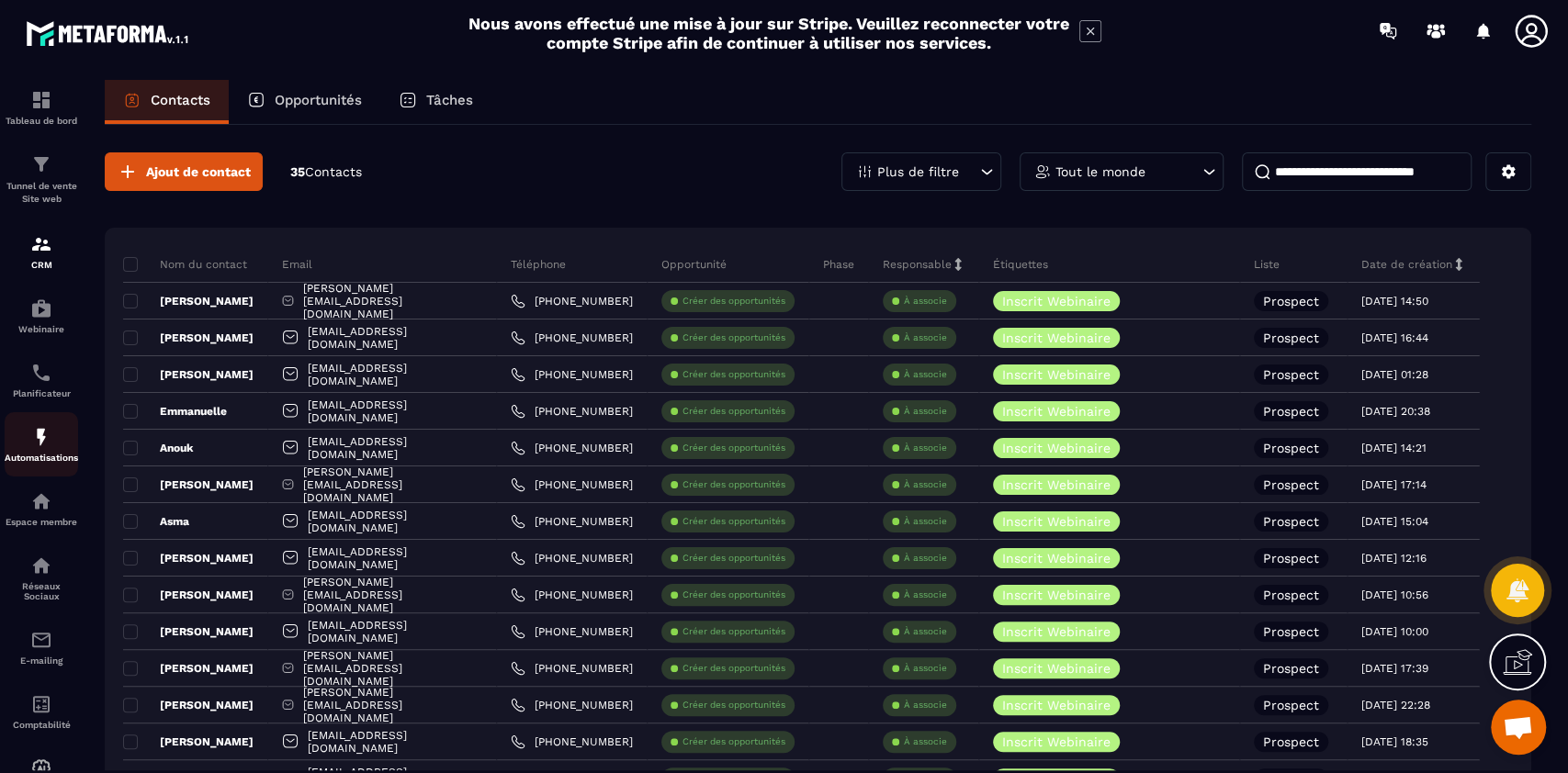
click at [44, 461] on p "Automatisations" at bounding box center [42, 457] width 73 height 10
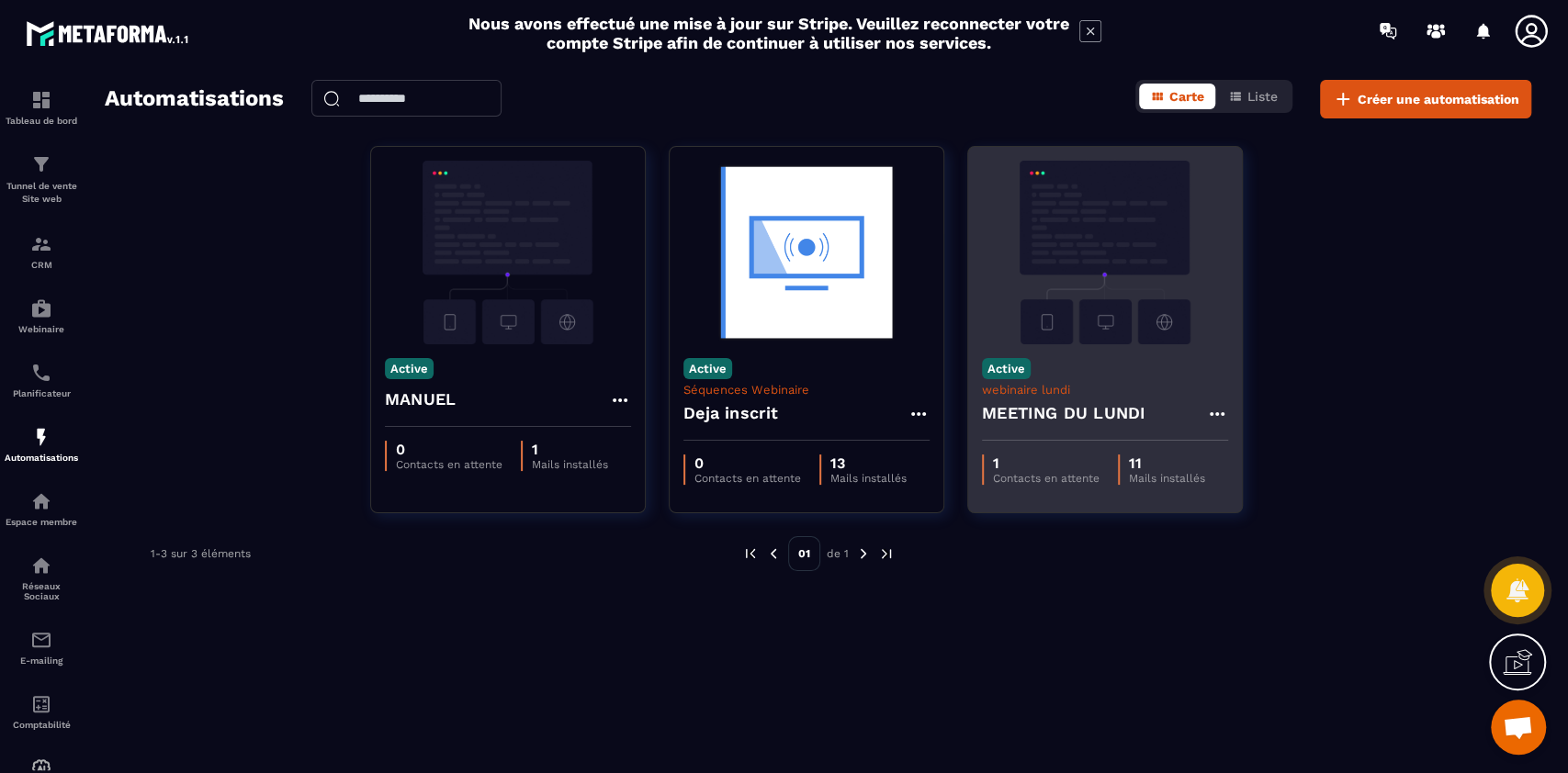
click at [1084, 396] on p "webinaire lundi" at bounding box center [1105, 390] width 246 height 14
click at [1057, 312] on img at bounding box center [1105, 252] width 246 height 184
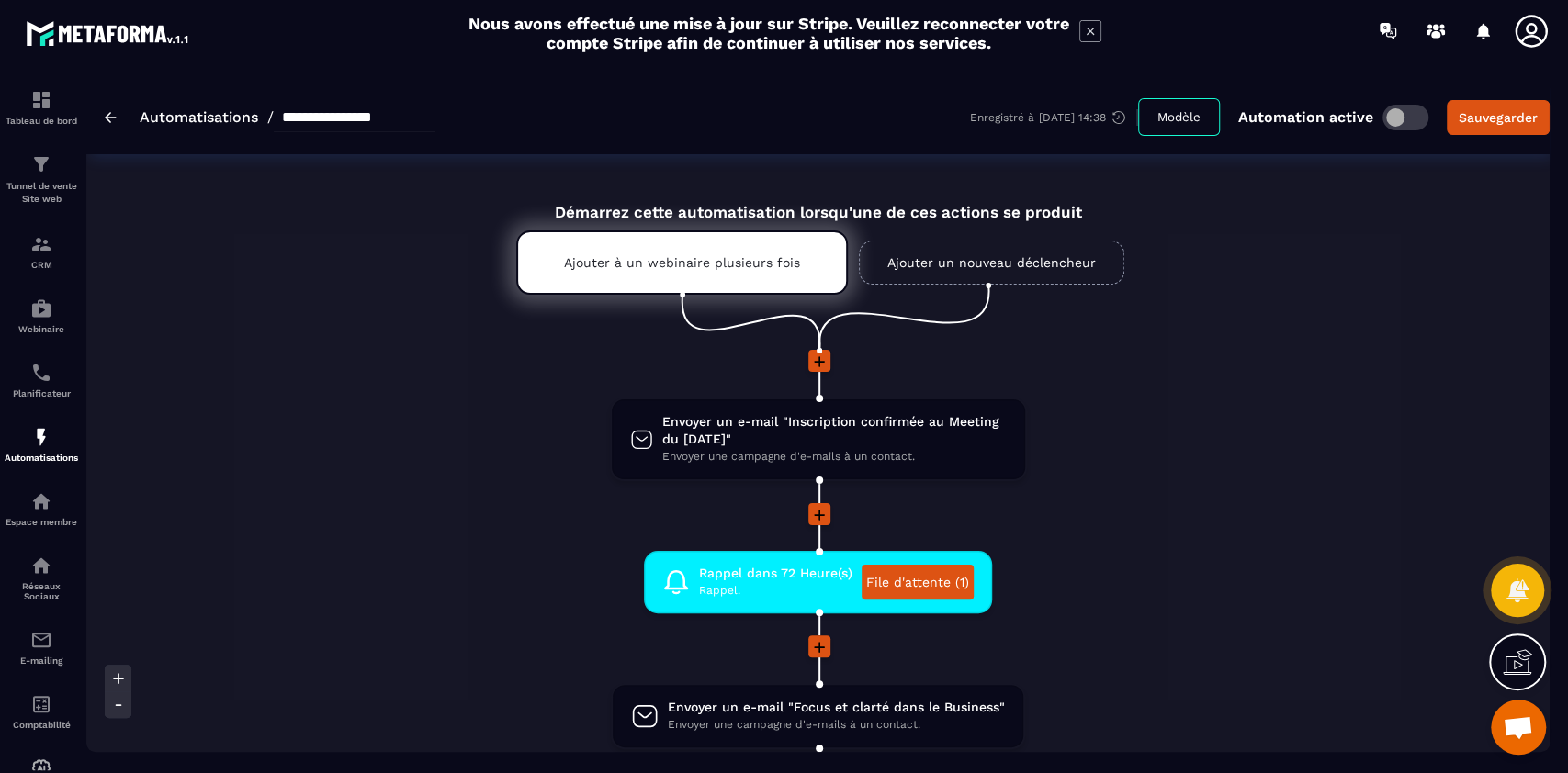
click at [1524, 725] on span "Ouvrir le chat" at bounding box center [1518, 729] width 31 height 26
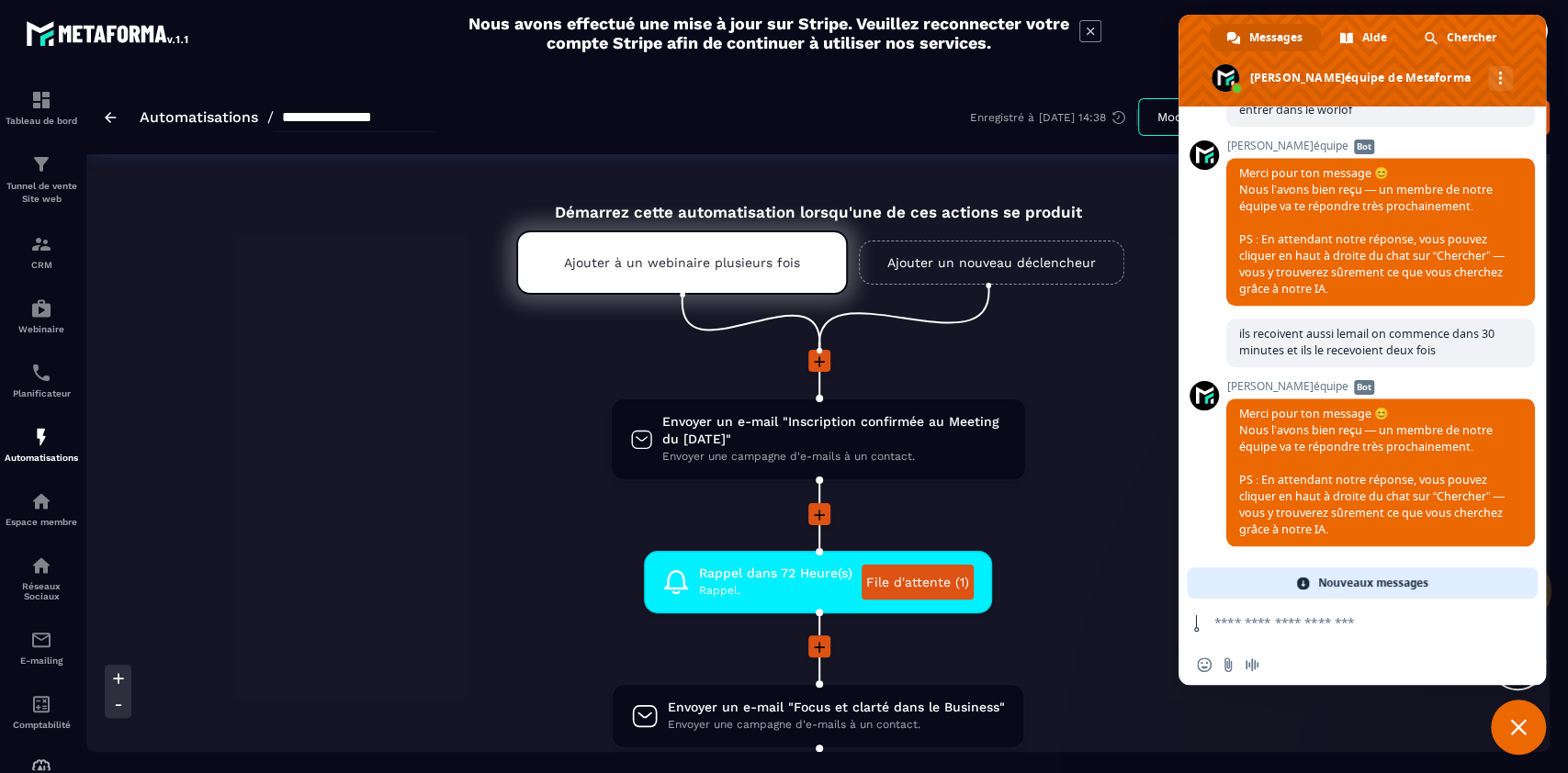
scroll to position [16198, 0]
click at [1349, 622] on textarea "Entrez votre message..." at bounding box center [1351, 623] width 273 height 17
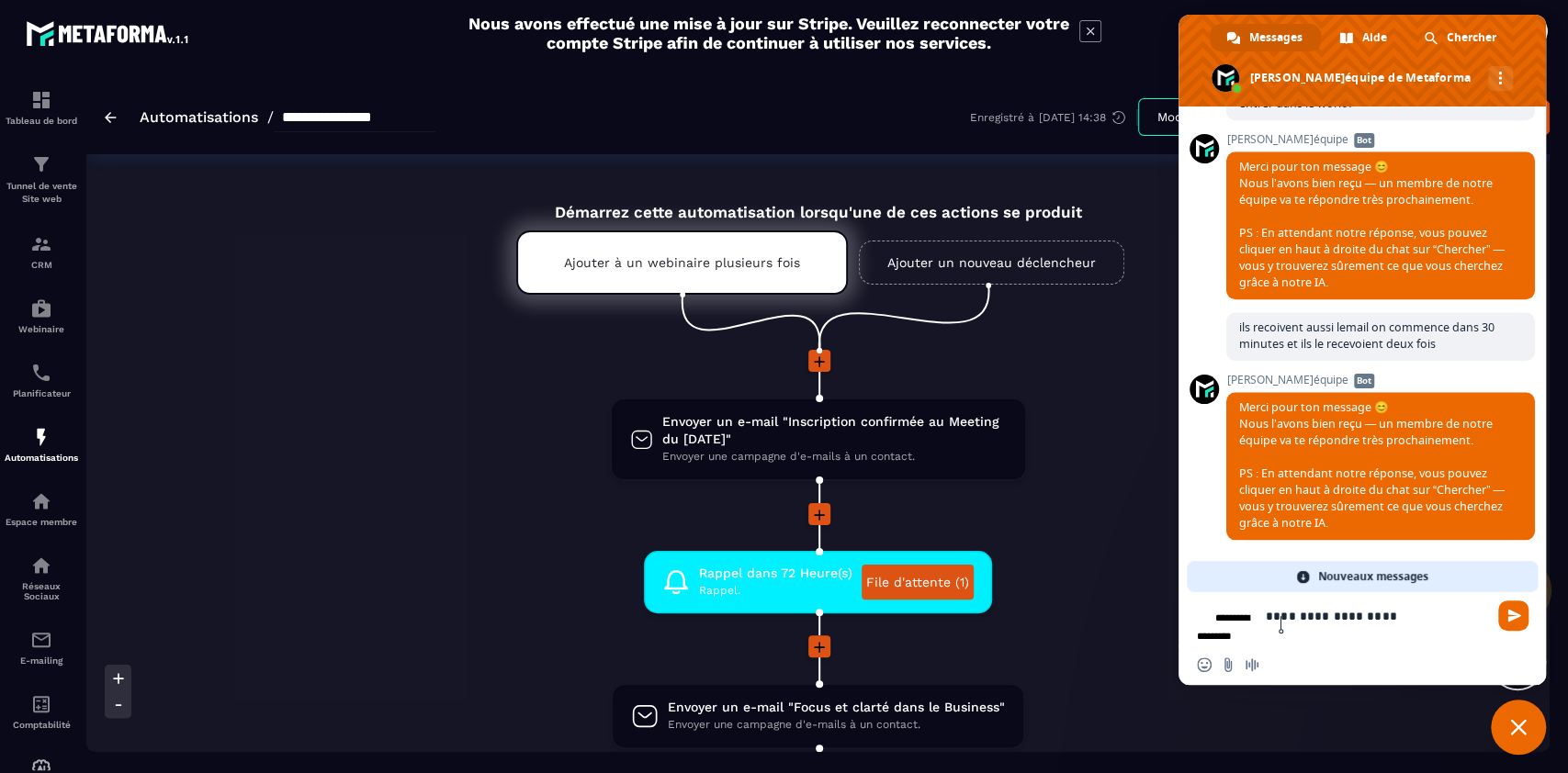
type textarea "**********"
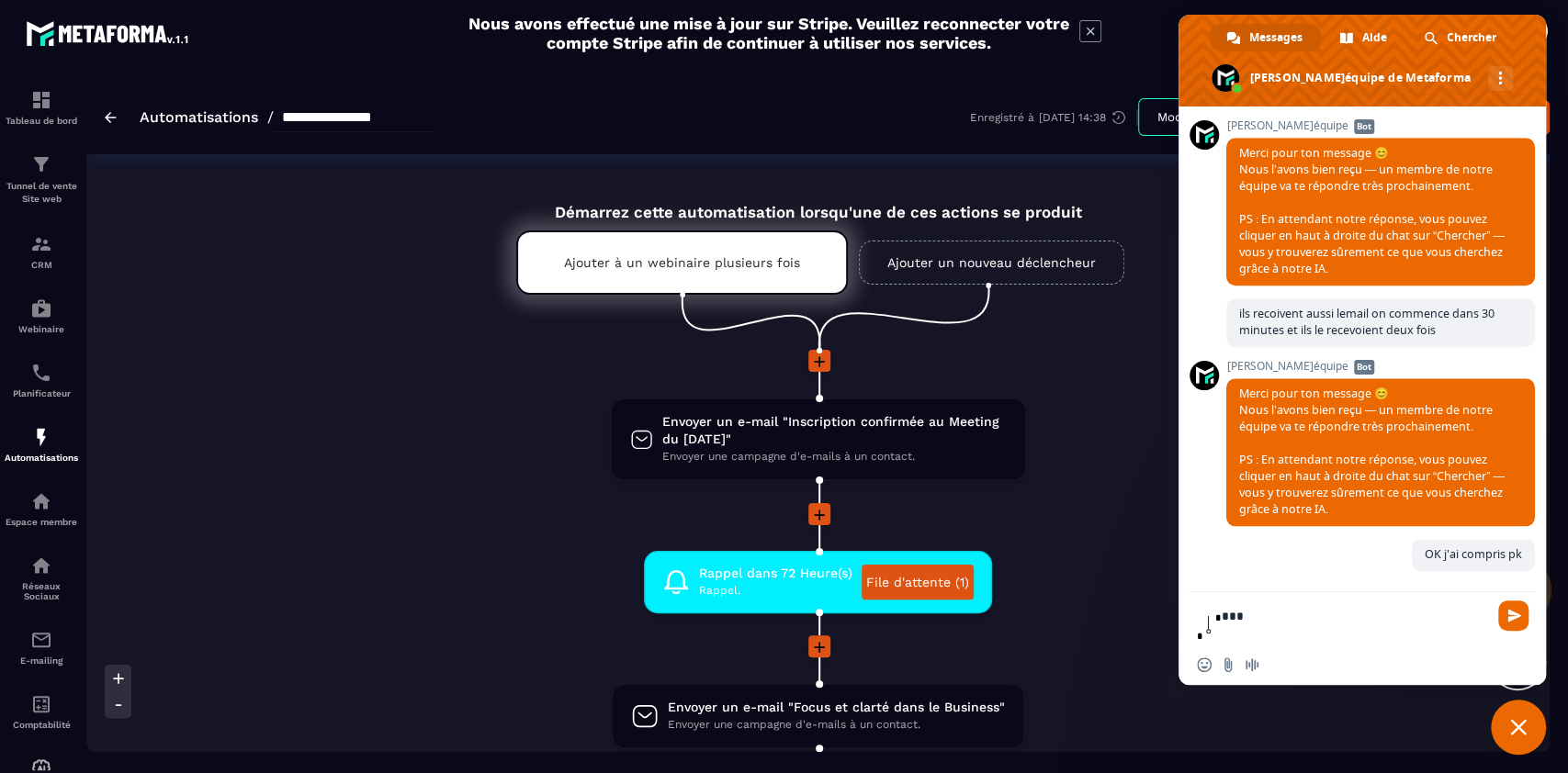
scroll to position [16228, 0]
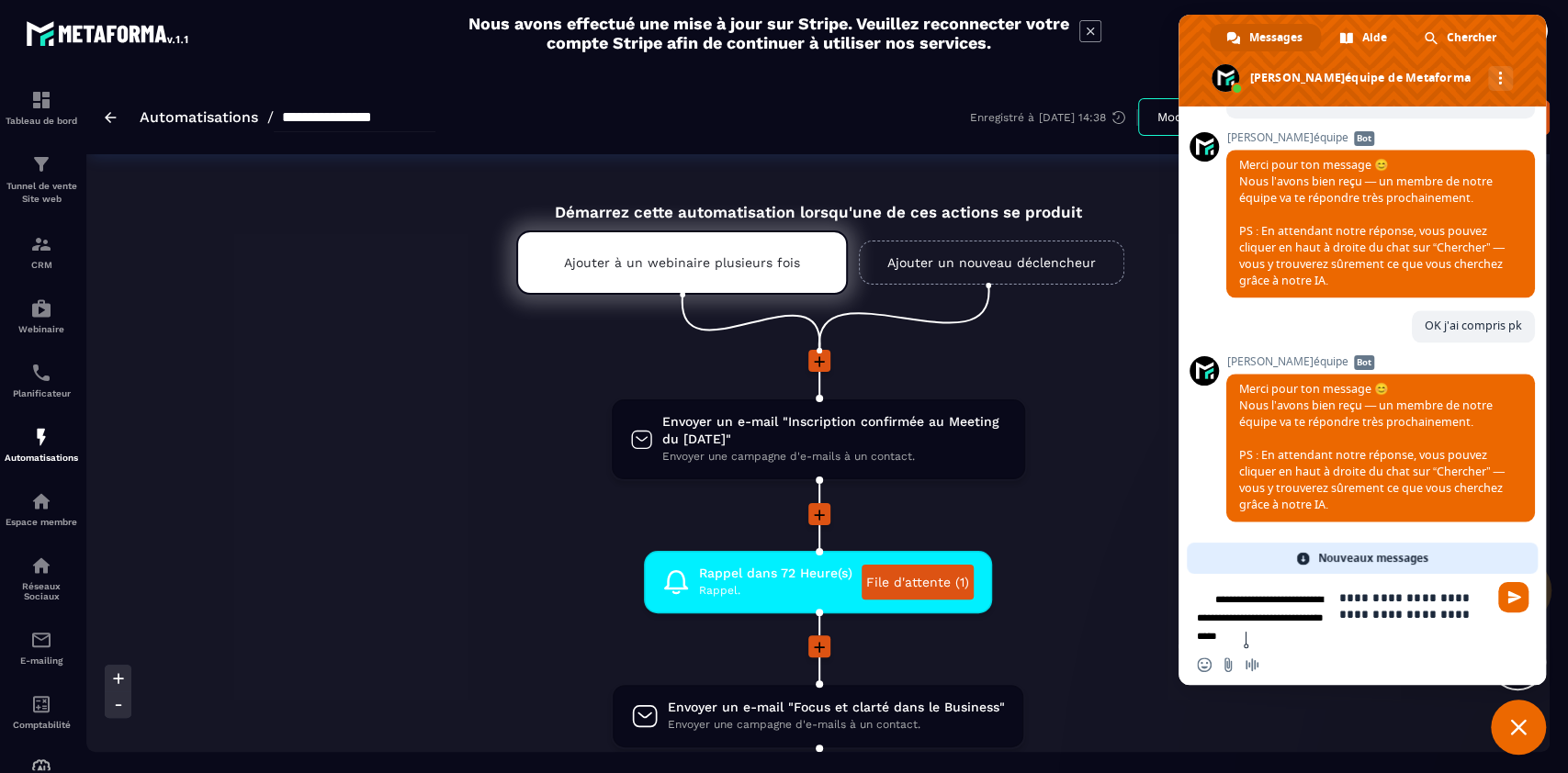
type textarea "**********"
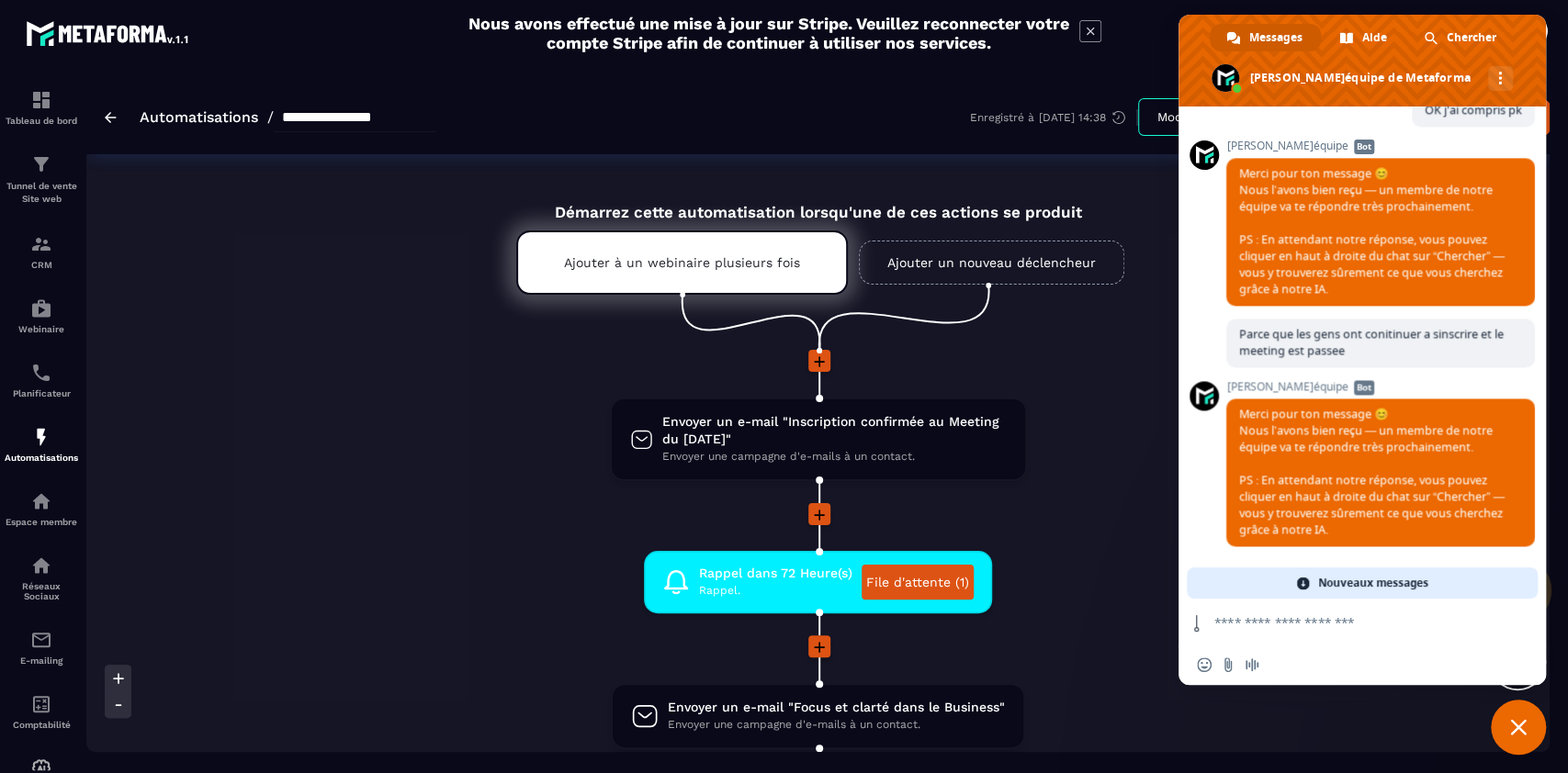
scroll to position [16463, 0]
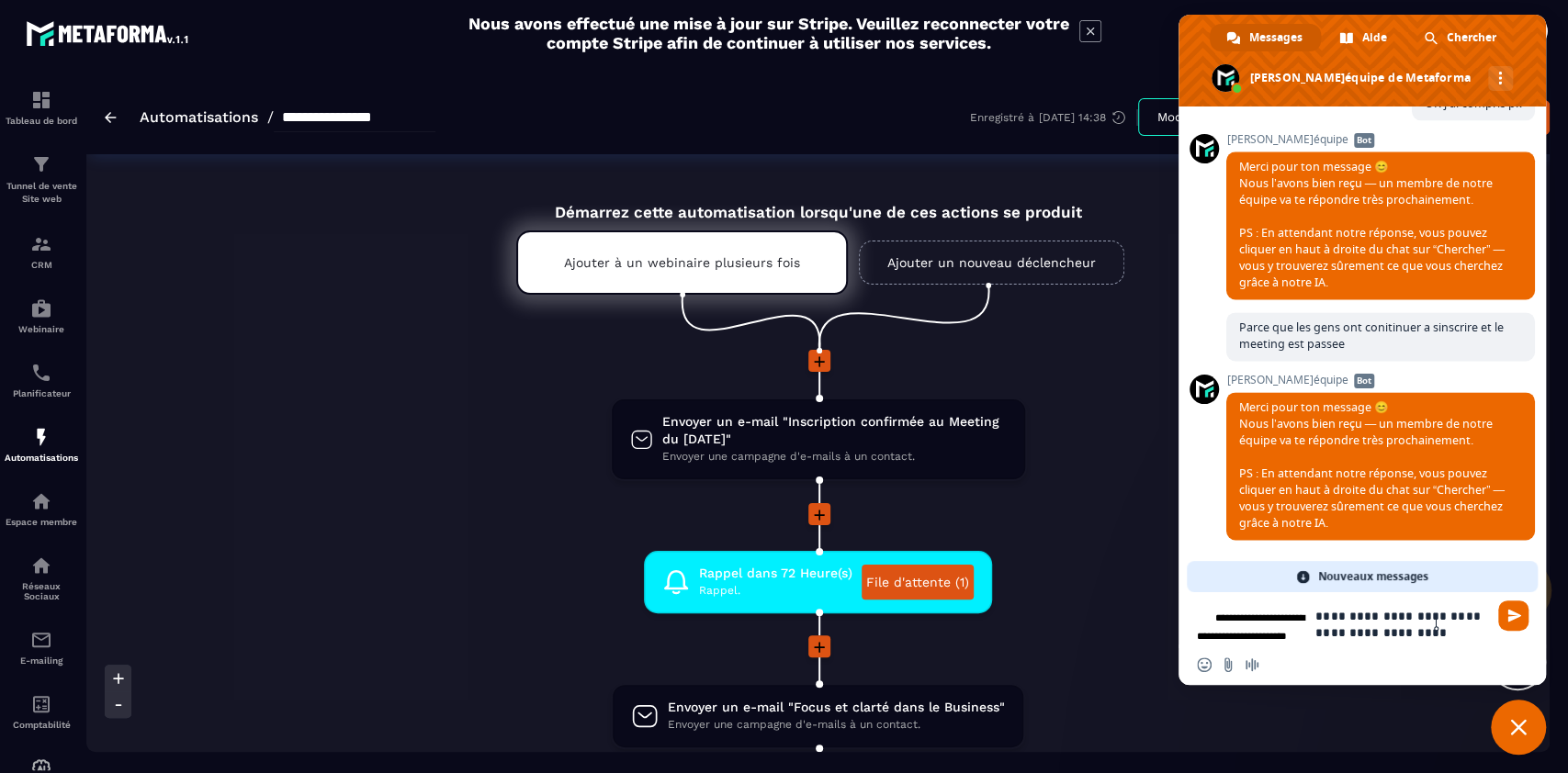
type textarea "**********"
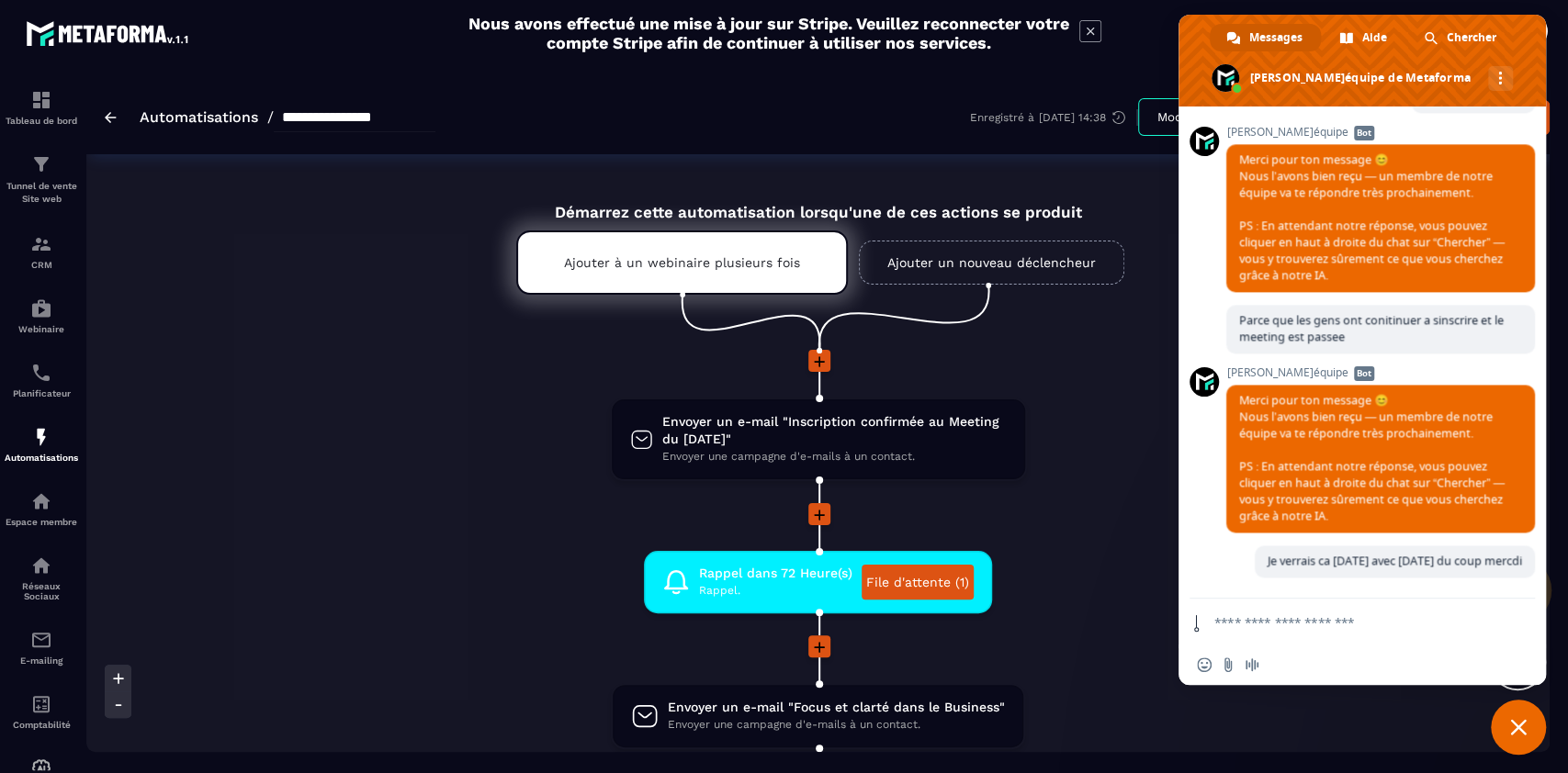
scroll to position [16712, 0]
click at [37, 250] on img at bounding box center [42, 244] width 22 height 22
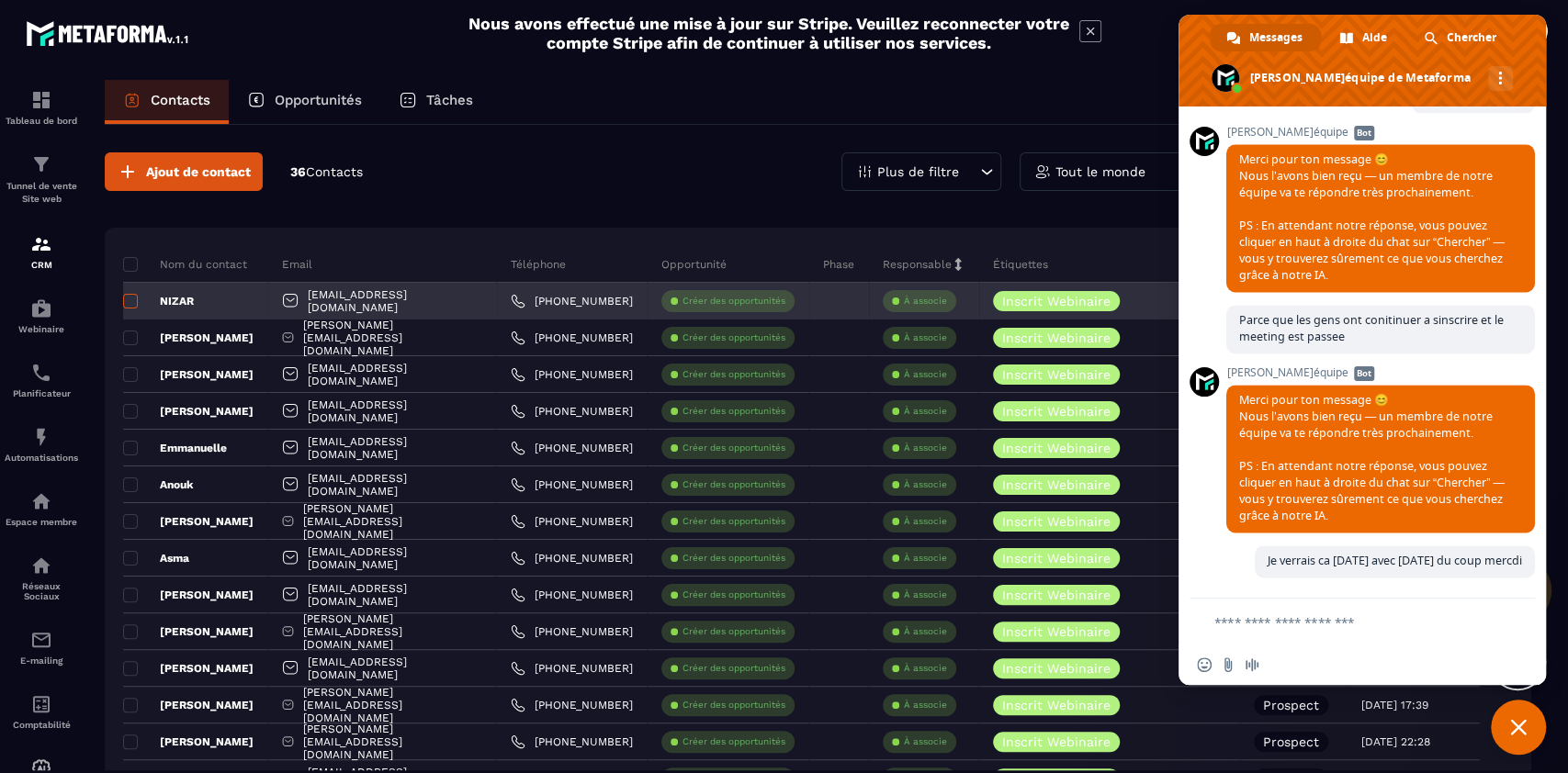
click at [125, 296] on span at bounding box center [130, 301] width 15 height 15
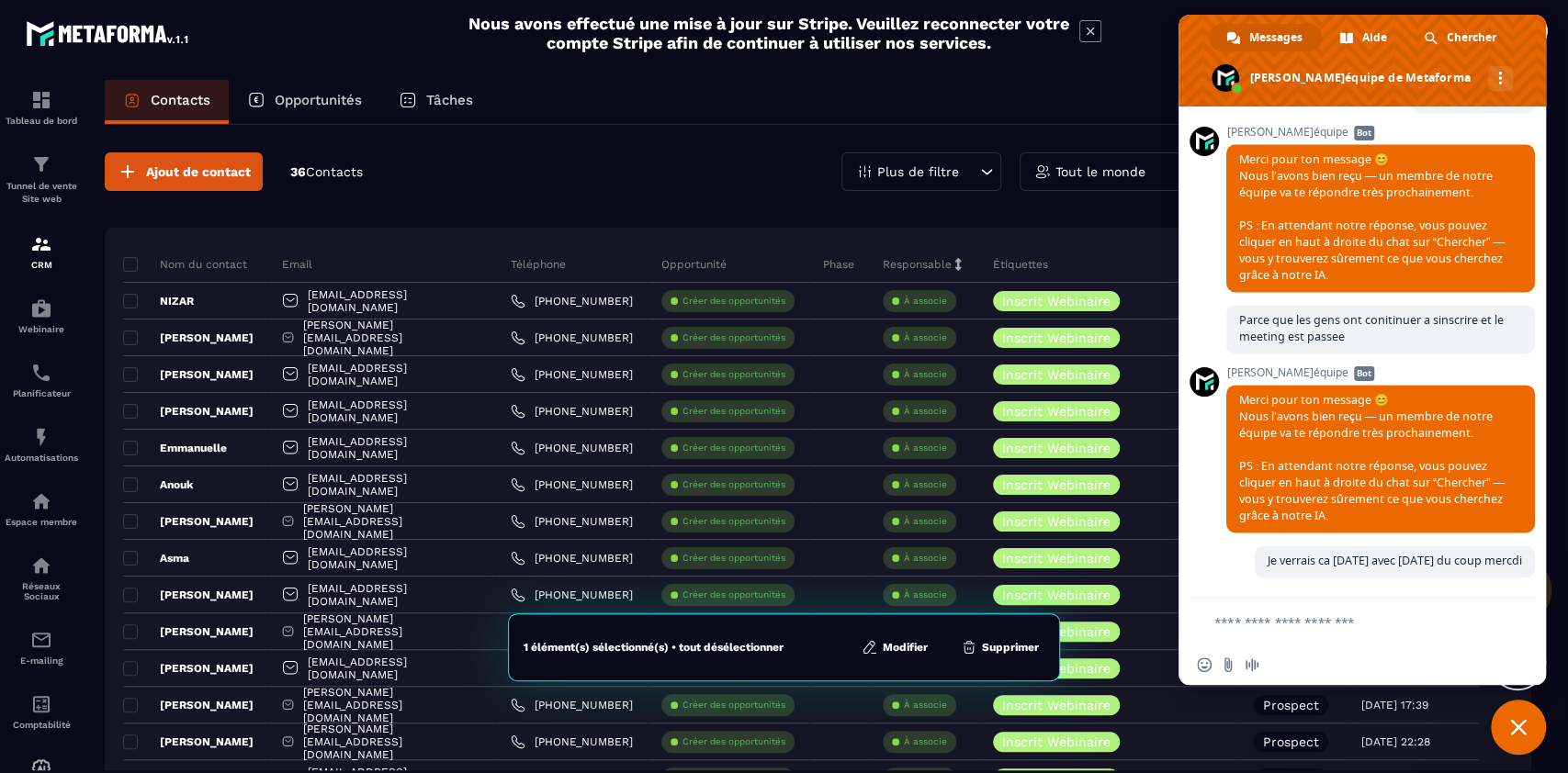
click at [905, 642] on button "Modifier" at bounding box center [895, 647] width 77 height 19
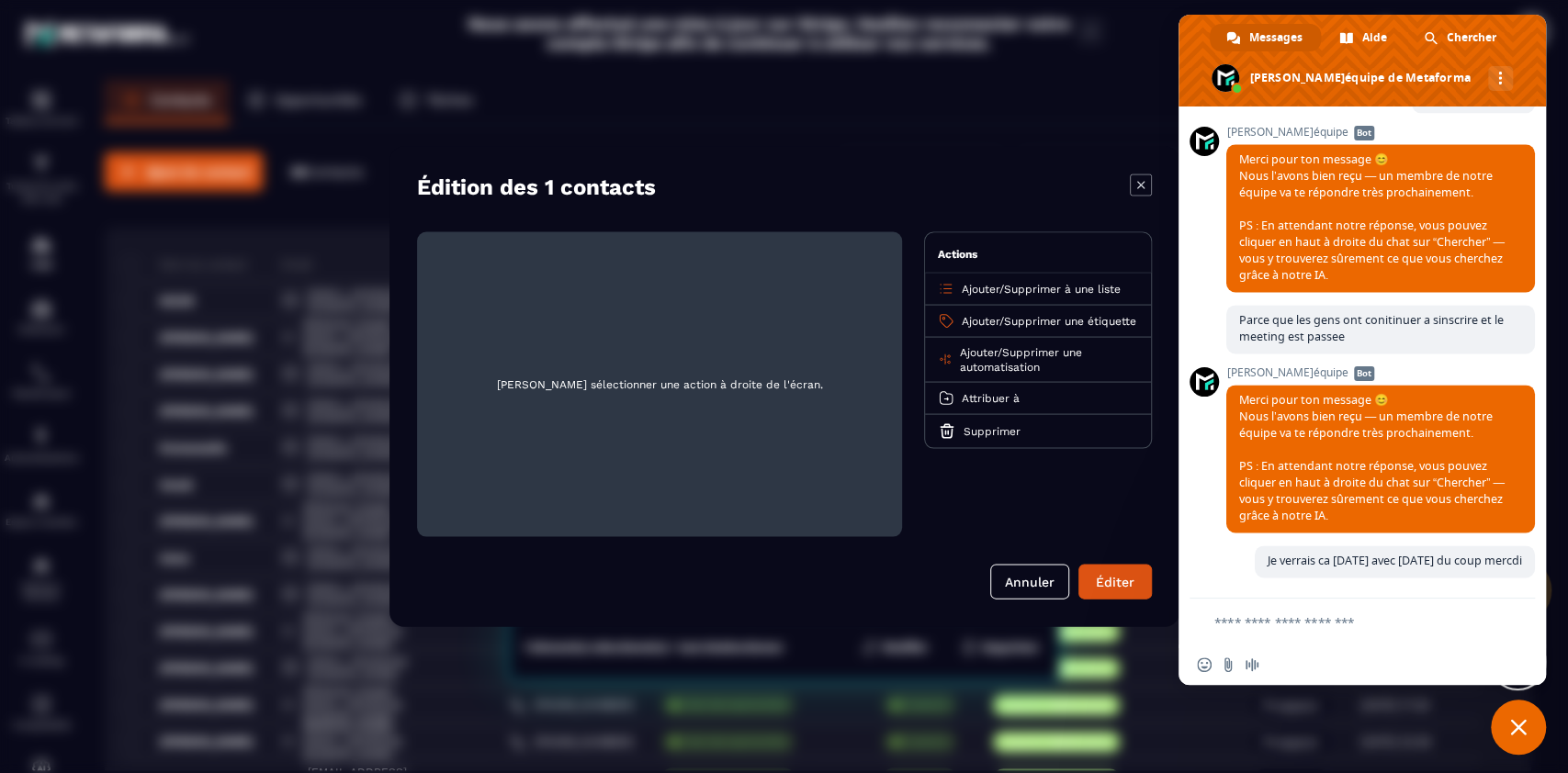
click at [1051, 359] on span "Supprimer une automatisation" at bounding box center [1020, 360] width 122 height 28
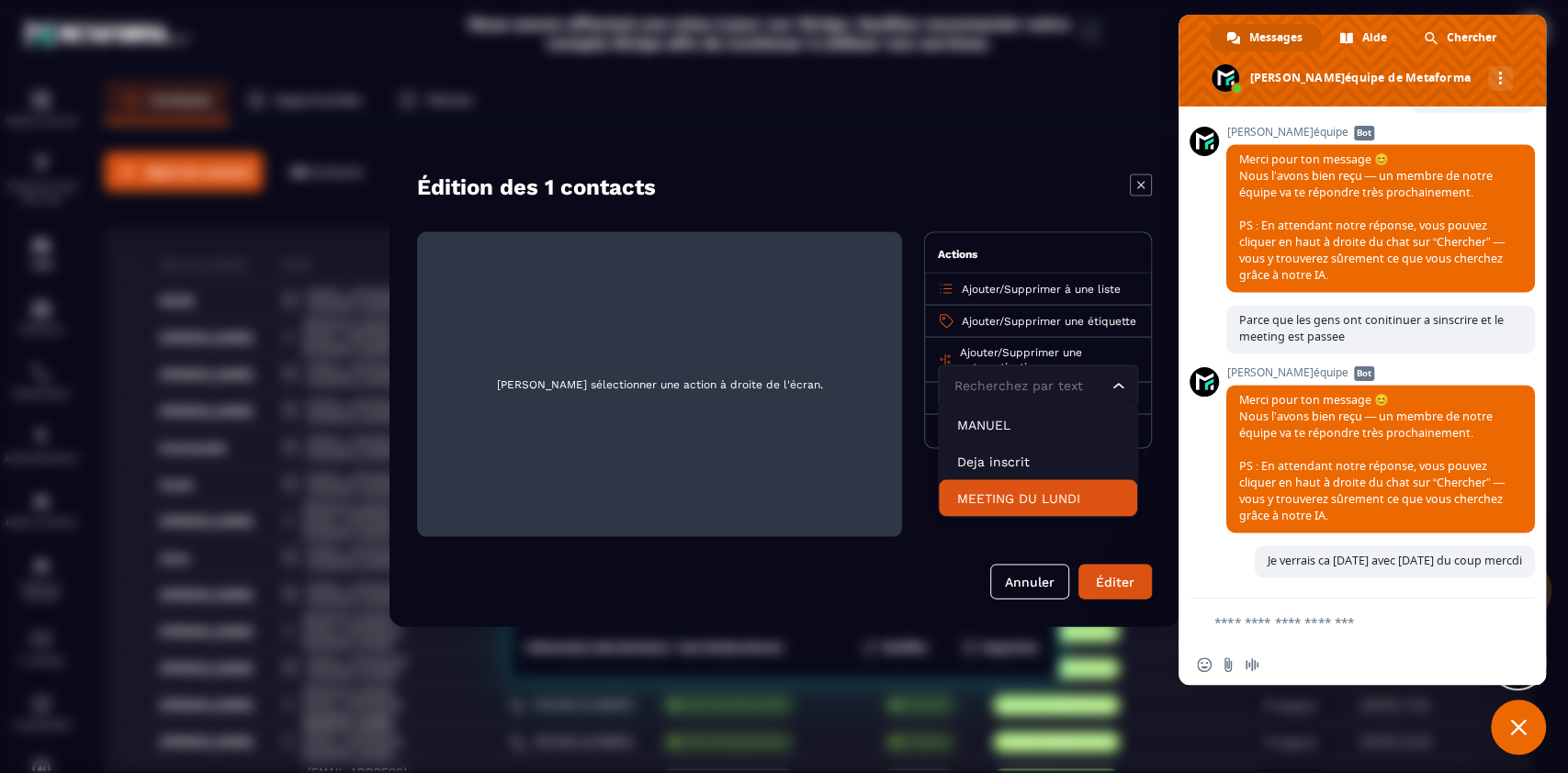
click at [1055, 508] on p "MEETING DU LUNDI" at bounding box center [1037, 499] width 161 height 19
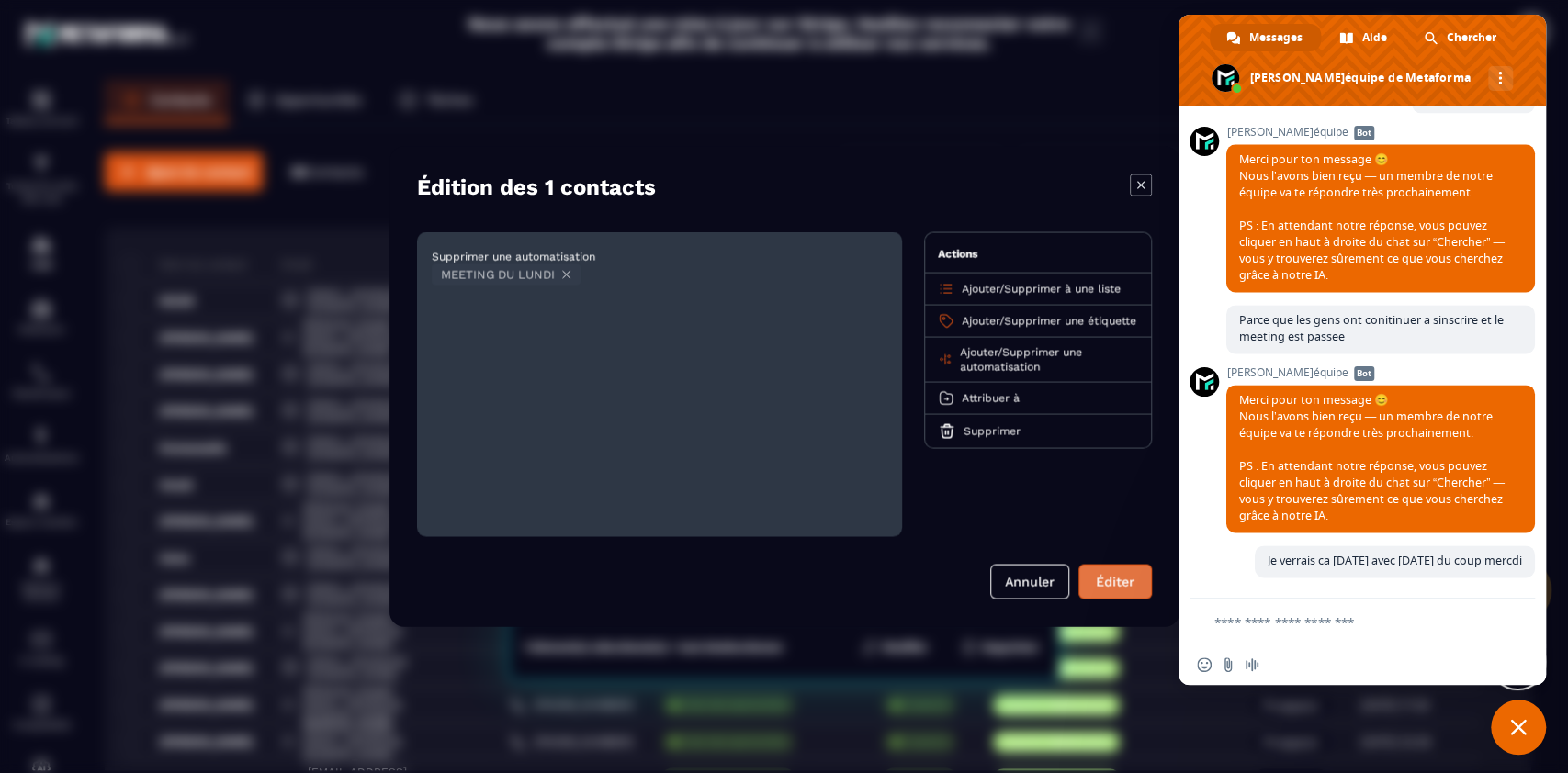
click at [1120, 584] on button "Éditer" at bounding box center [1115, 582] width 73 height 35
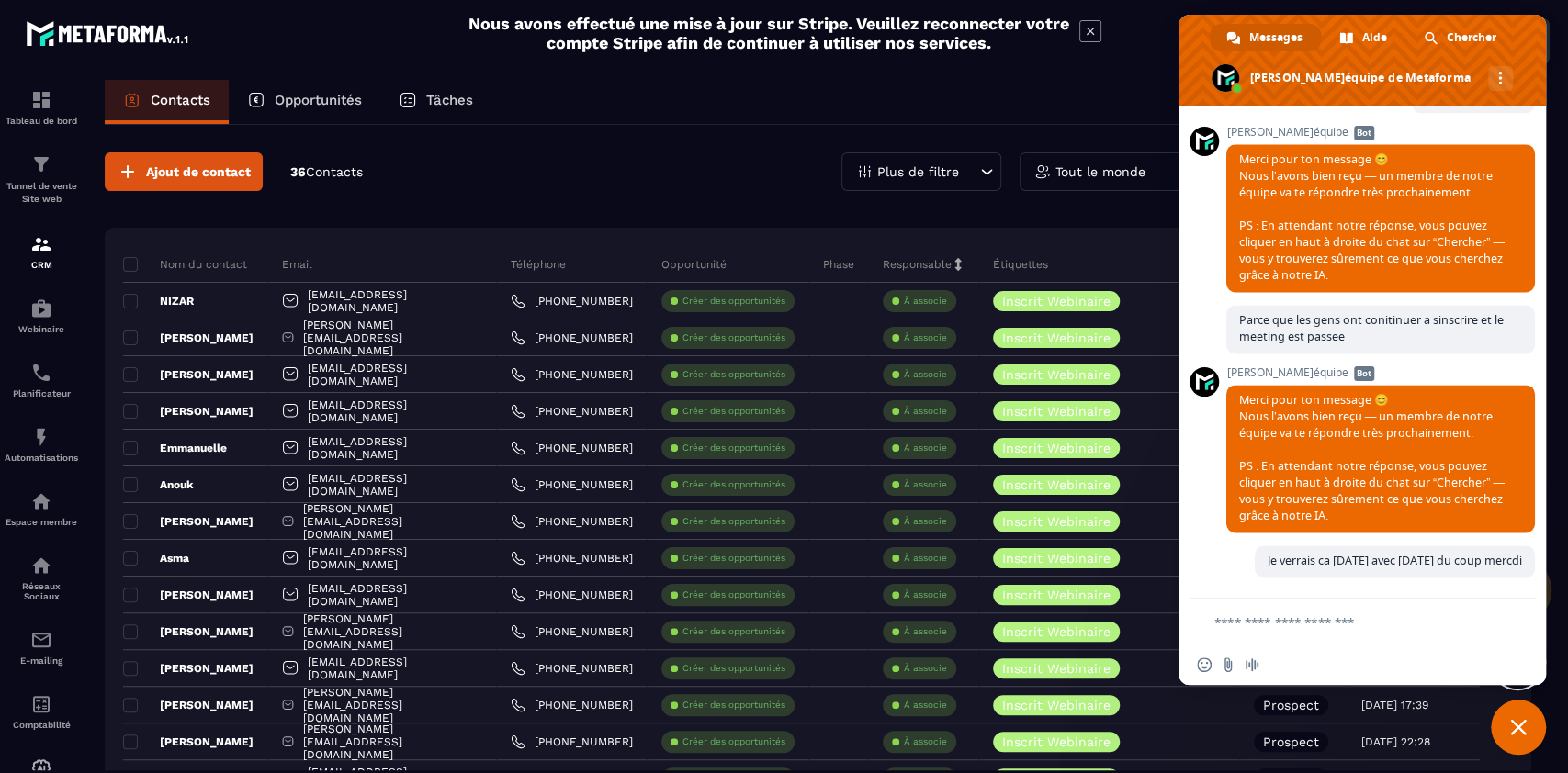
click at [1527, 726] on span "Fermer le chat" at bounding box center [1519, 727] width 55 height 55
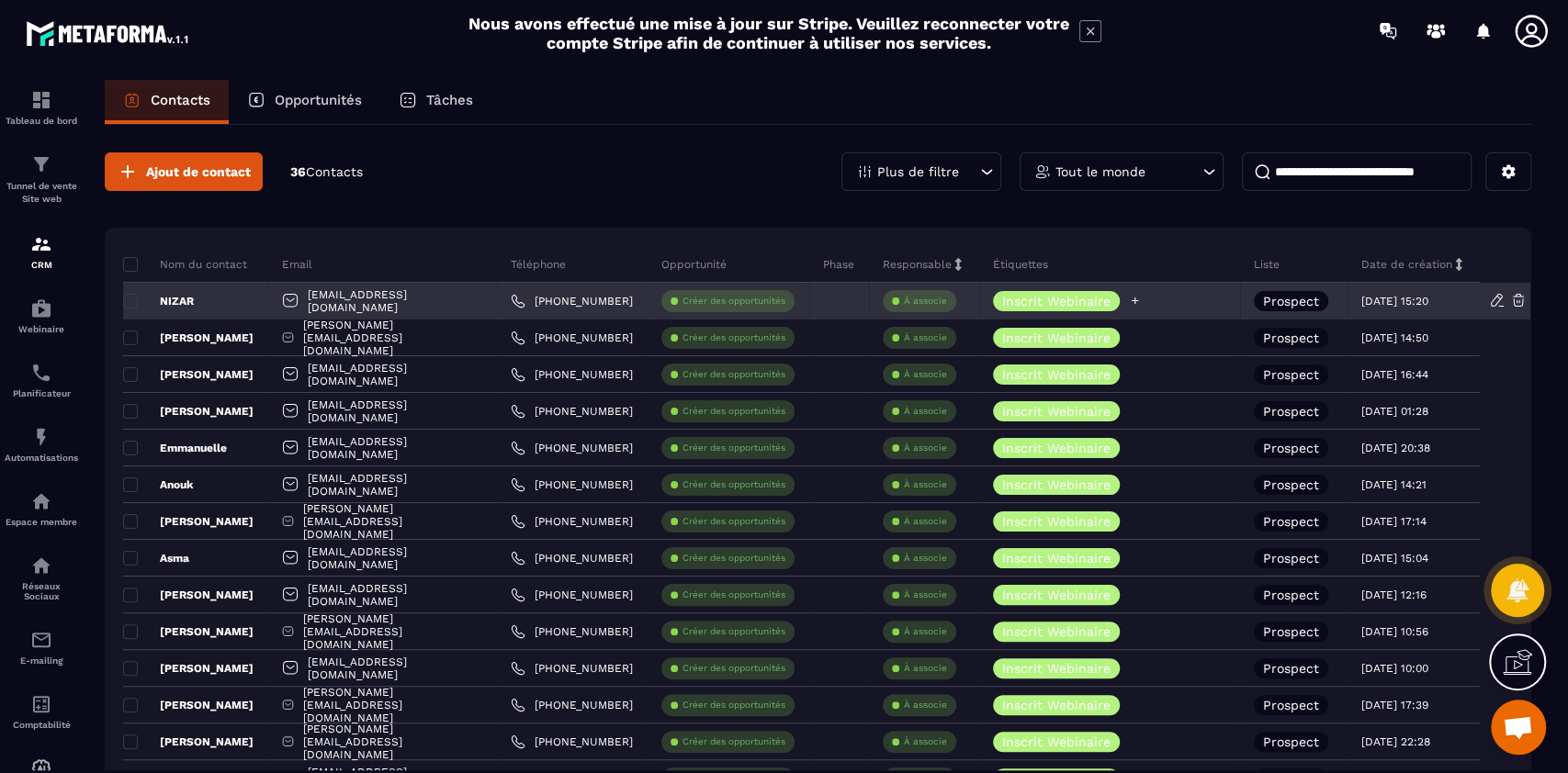
click at [1128, 299] on icon at bounding box center [1134, 301] width 12 height 12
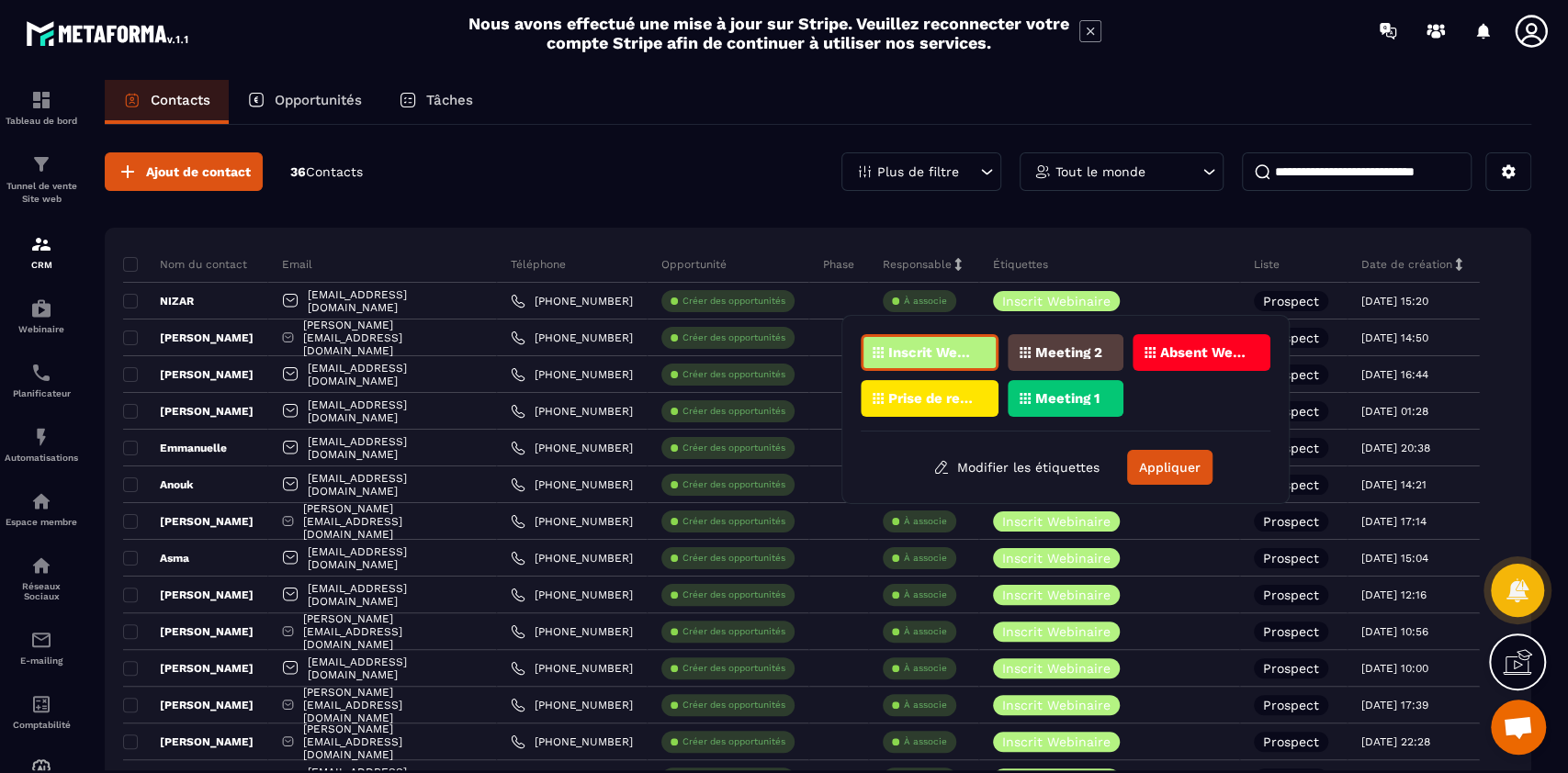
click at [1072, 405] on div "Meeting 1" at bounding box center [1065, 398] width 116 height 37
click at [1183, 462] on button "Appliquer" at bounding box center [1169, 467] width 85 height 35
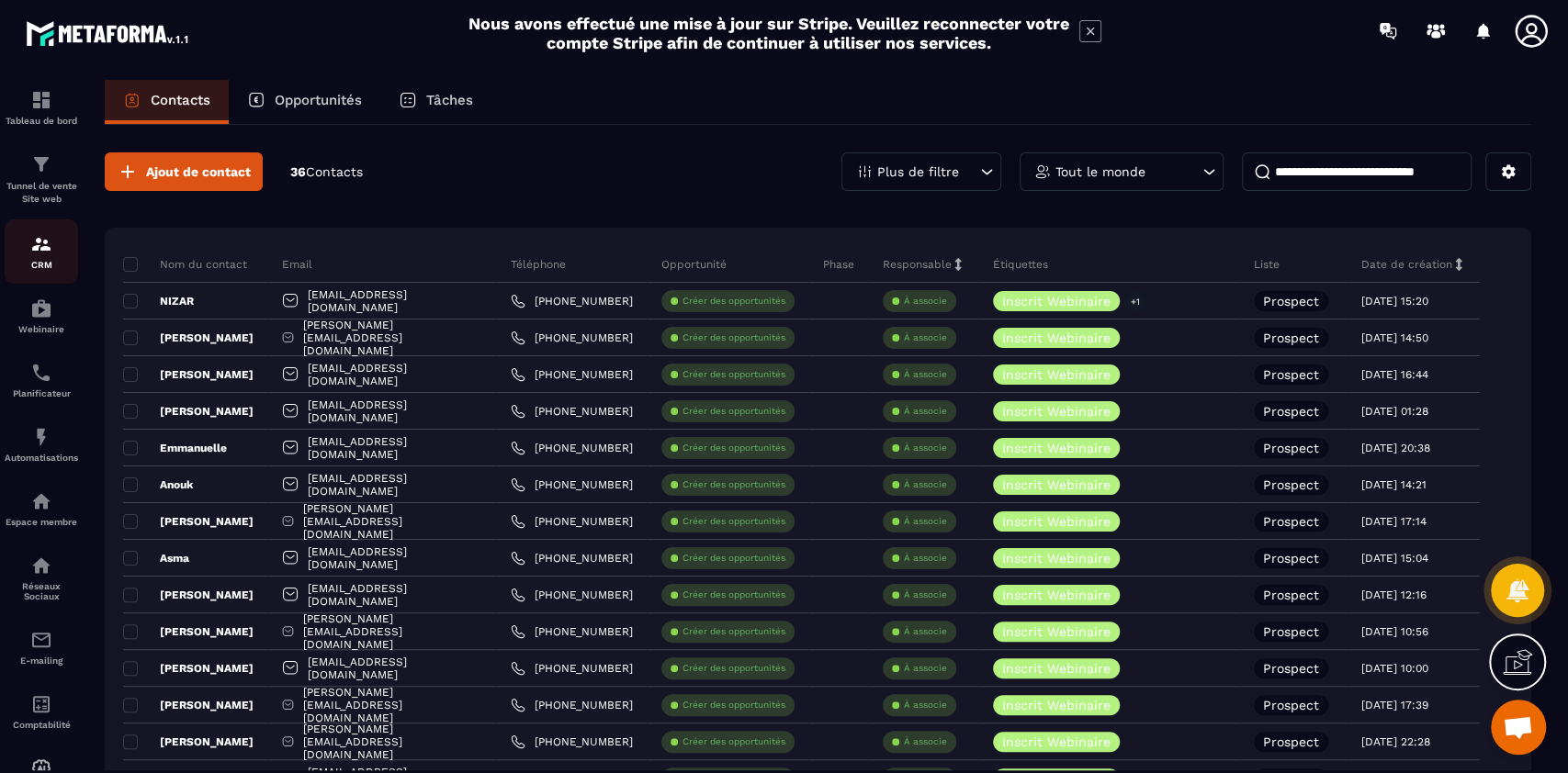
click at [41, 253] on img at bounding box center [42, 244] width 22 height 22
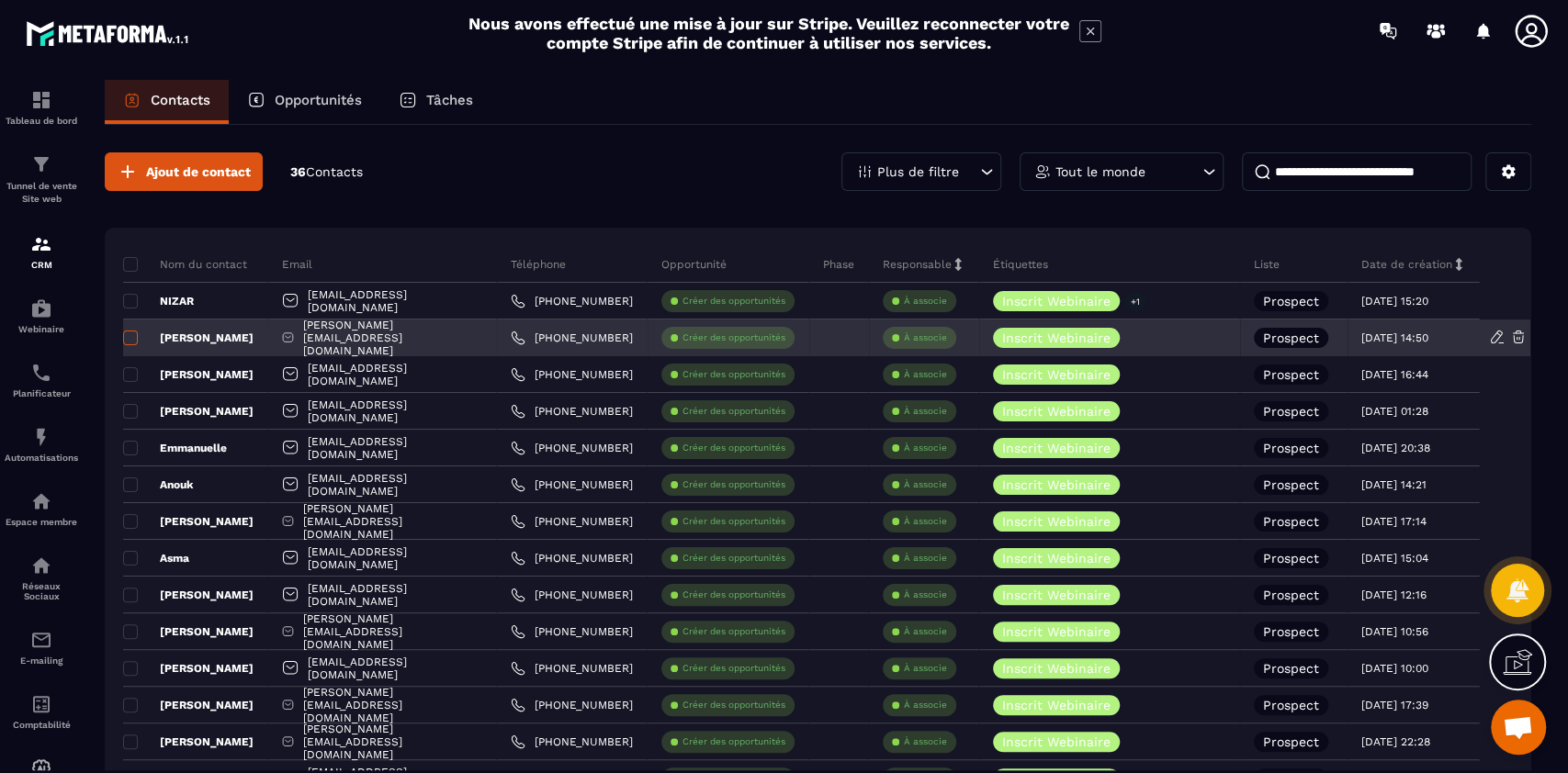
click at [134, 337] on span at bounding box center [130, 338] width 15 height 15
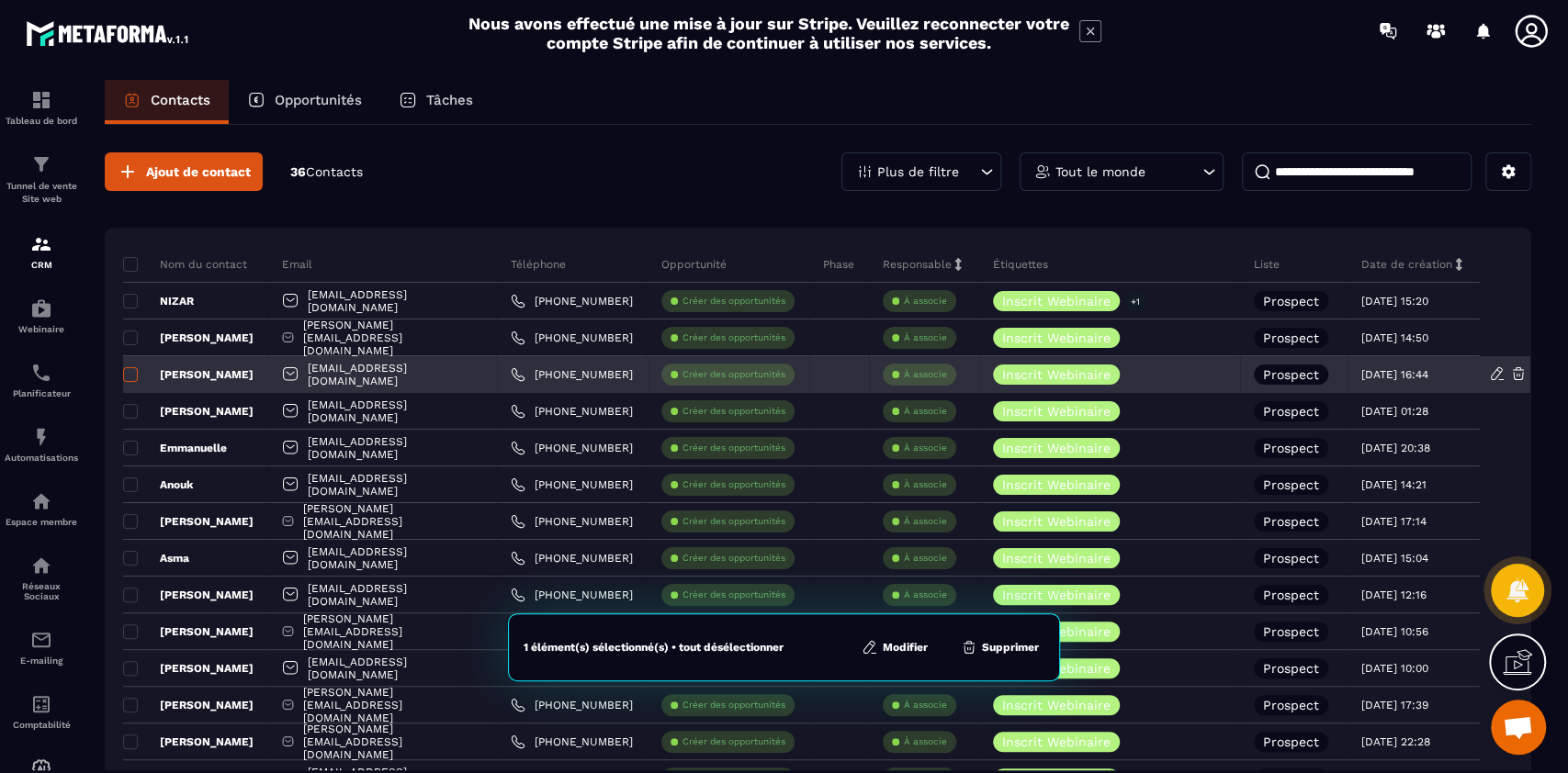
click at [131, 373] on span at bounding box center [130, 374] width 15 height 15
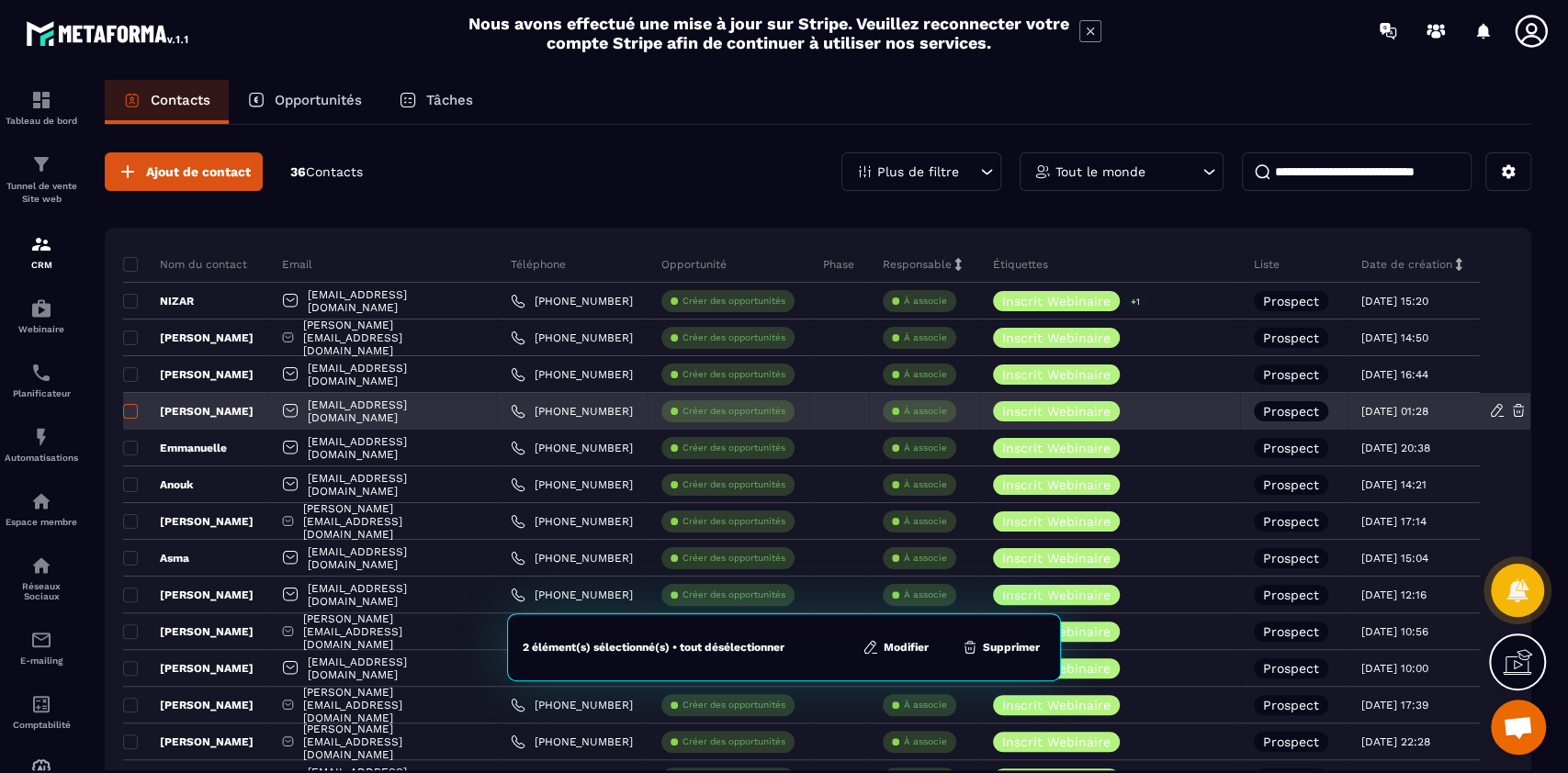
click at [131, 413] on span at bounding box center [130, 411] width 15 height 15
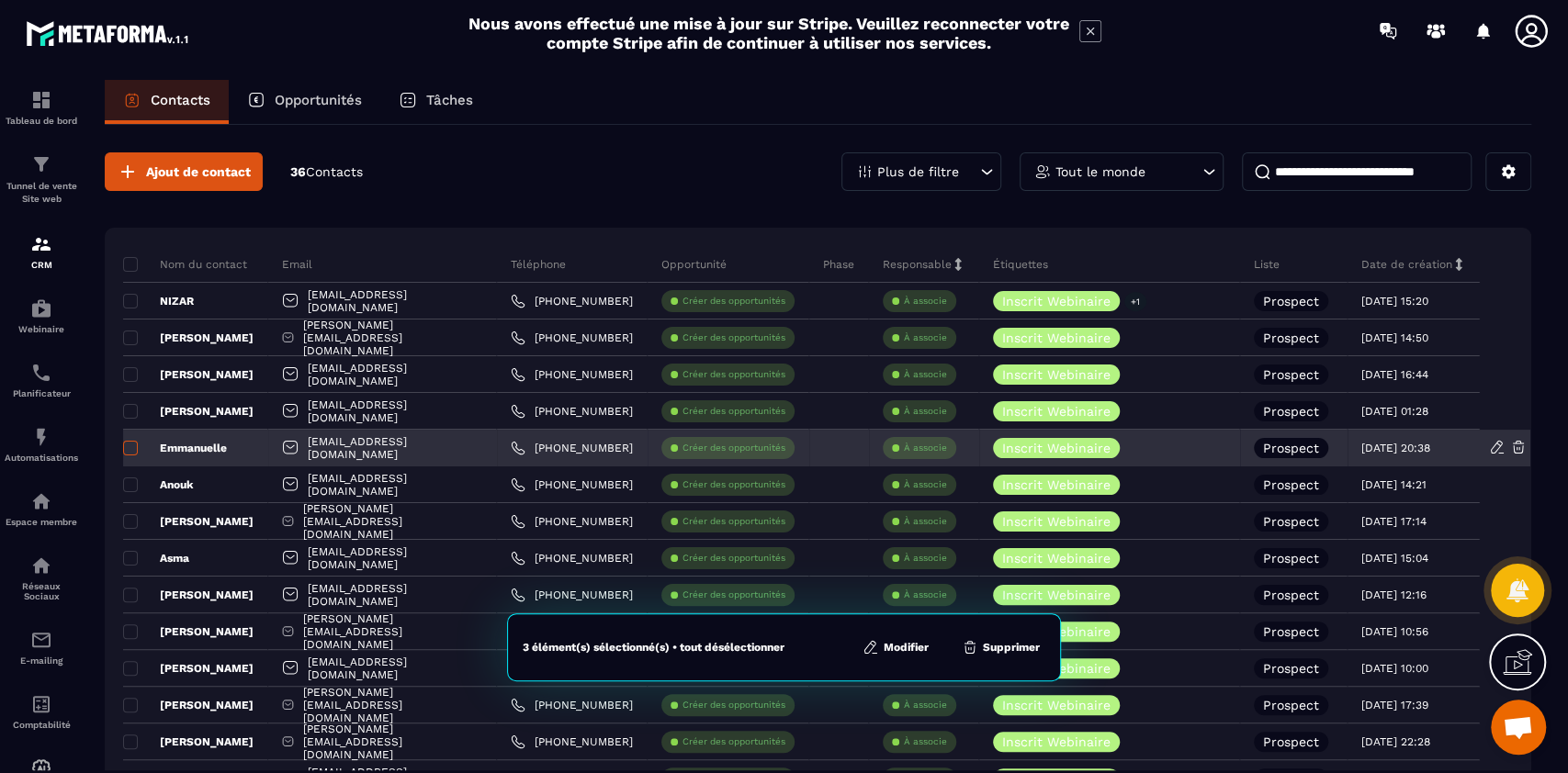
click at [132, 449] on span at bounding box center [130, 447] width 15 height 15
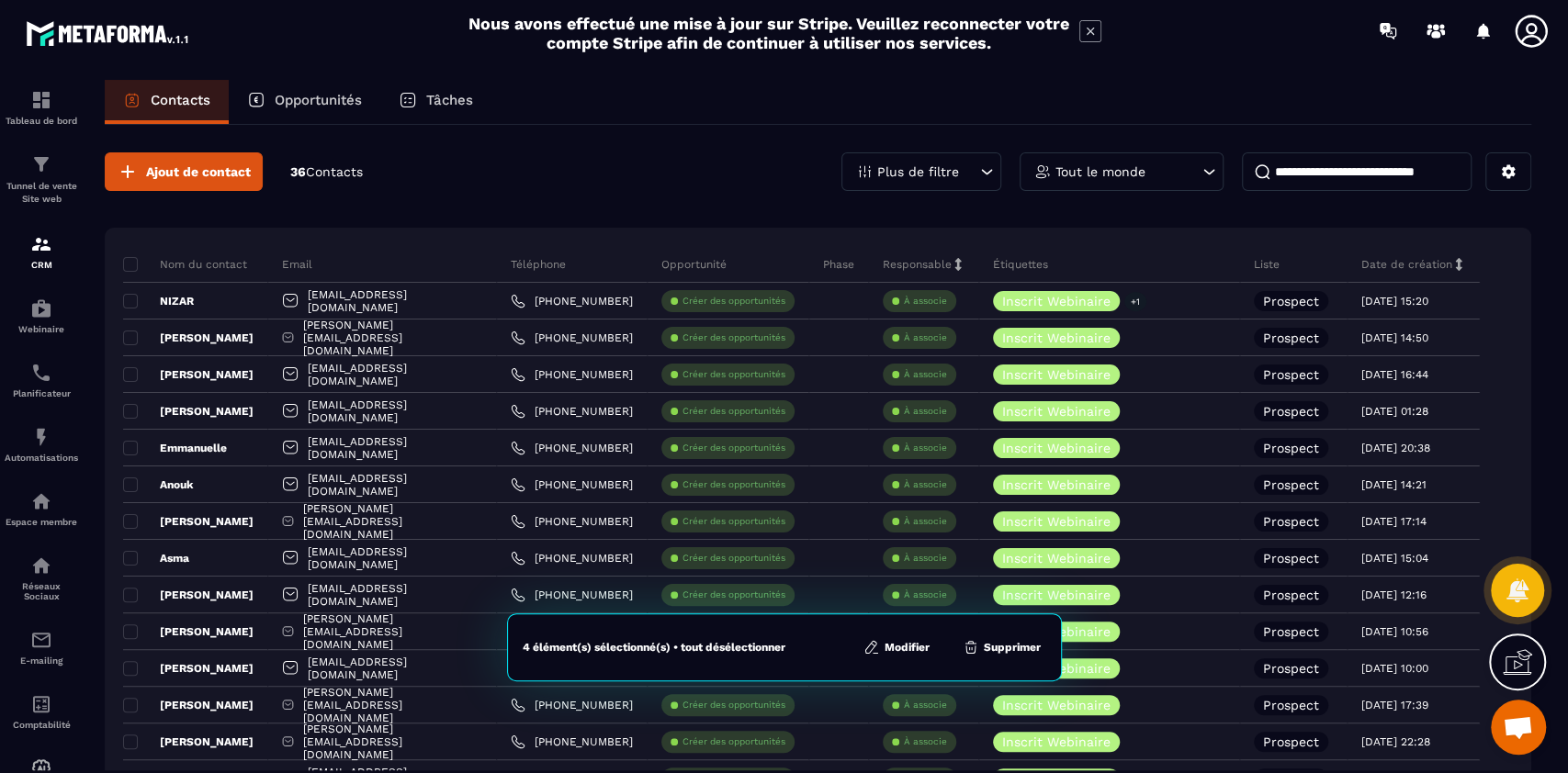
click at [908, 645] on button "Modifier" at bounding box center [897, 647] width 77 height 19
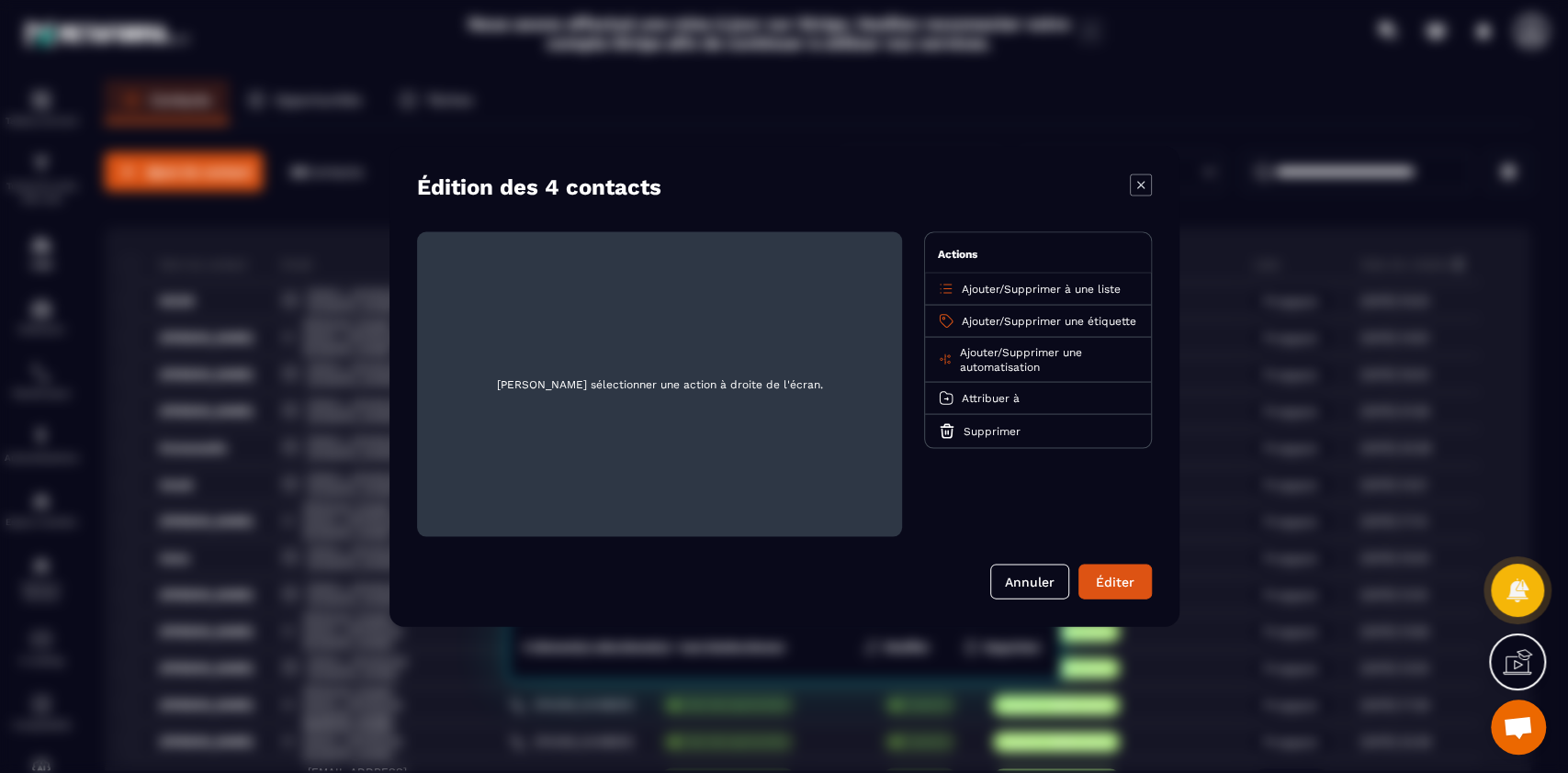
click at [1046, 358] on span "Supprimer une automatisation" at bounding box center [1020, 360] width 122 height 28
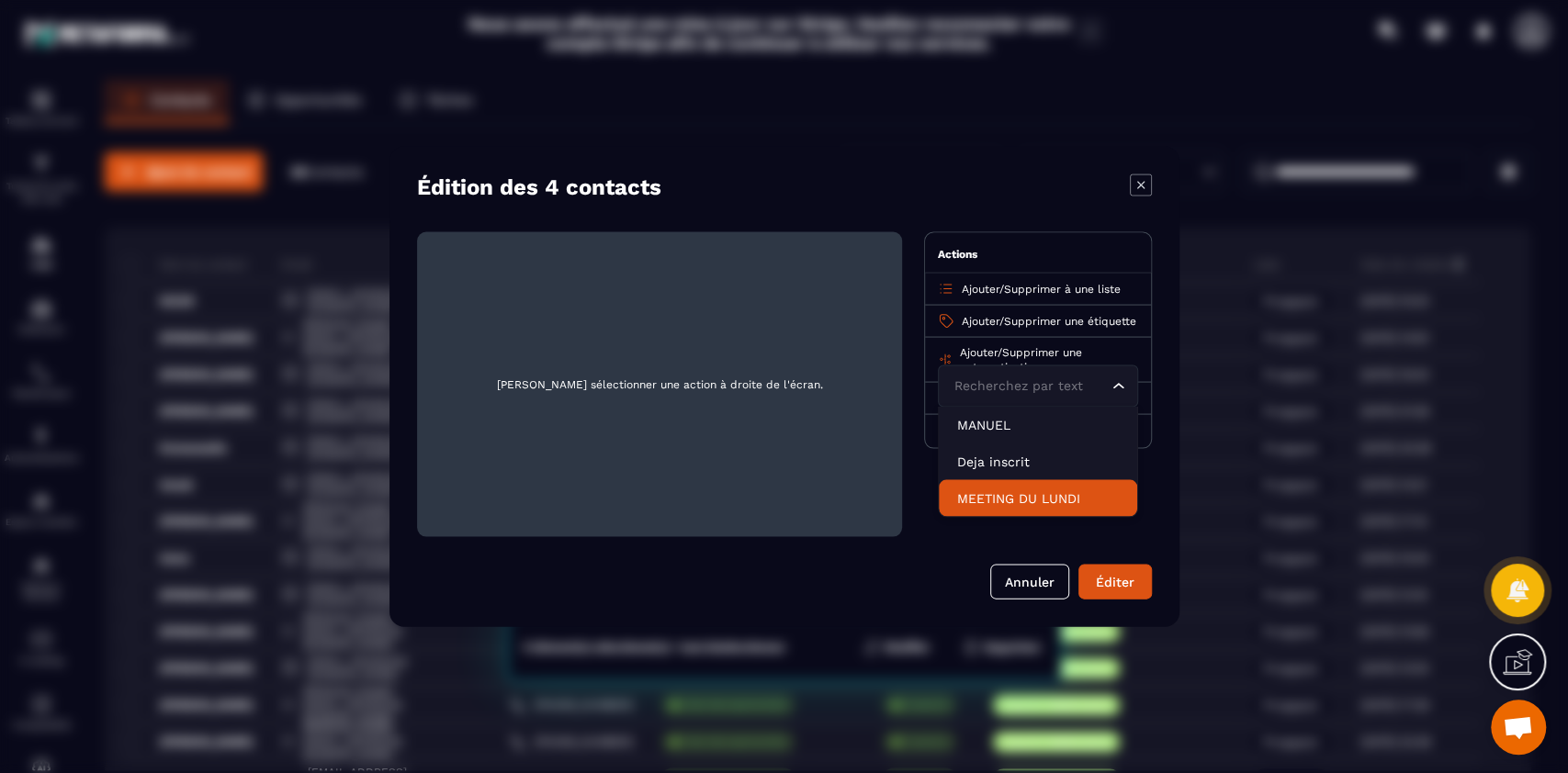
click at [992, 508] on p "MEETING DU LUNDI" at bounding box center [1037, 499] width 161 height 19
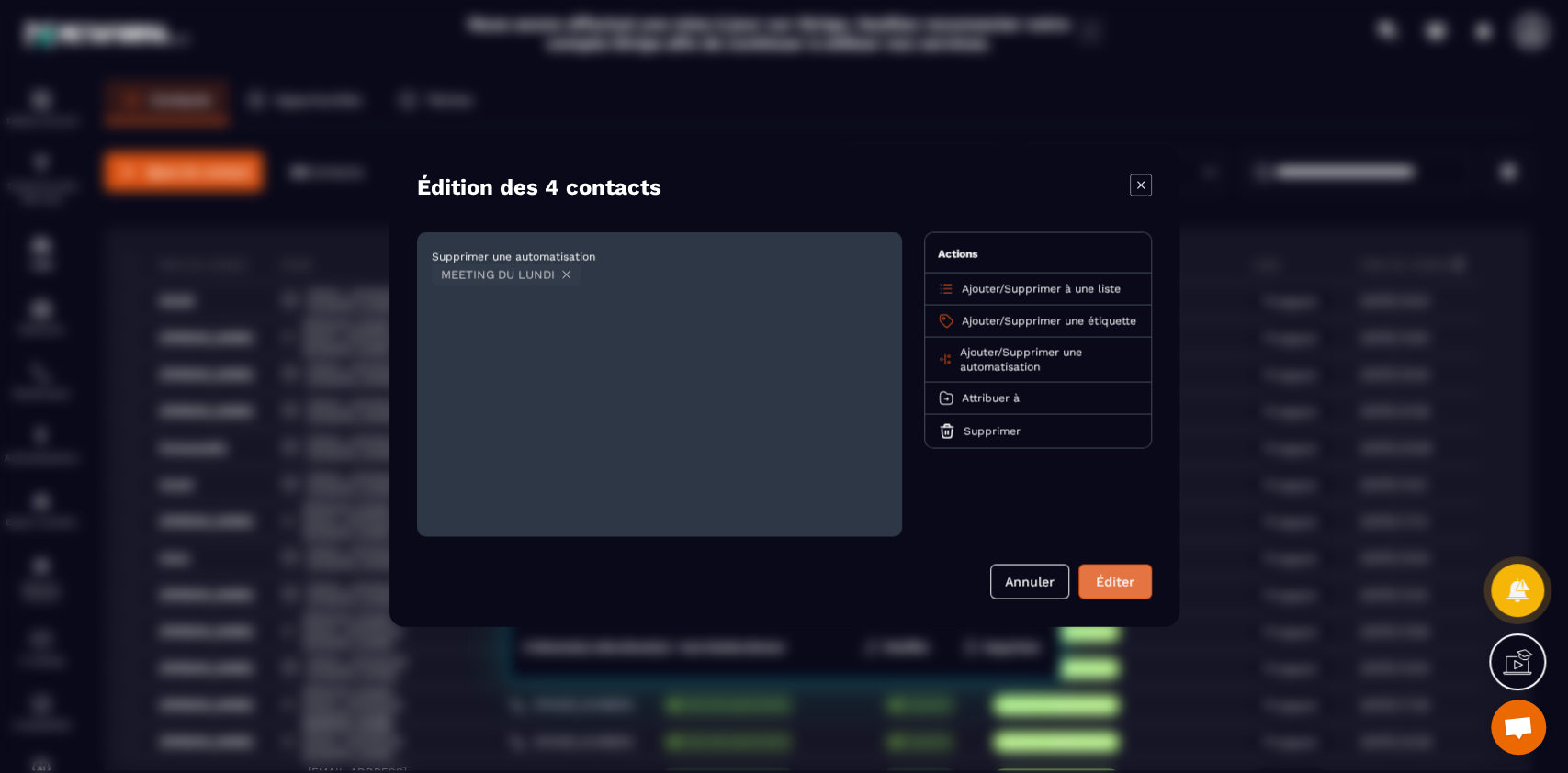
click at [1116, 581] on button "Éditer" at bounding box center [1115, 582] width 73 height 35
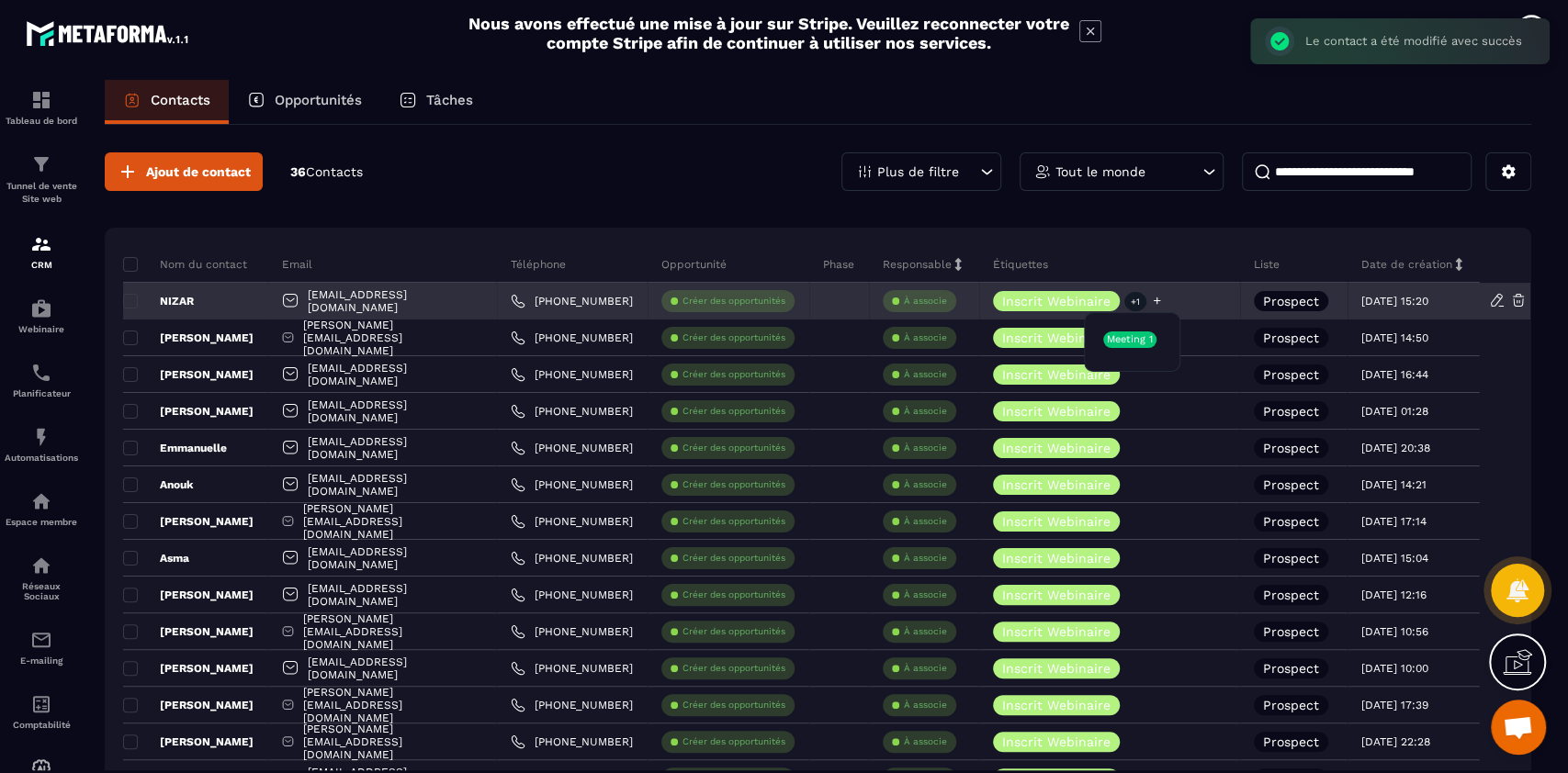
click at [1133, 302] on p "+1" at bounding box center [1135, 301] width 22 height 19
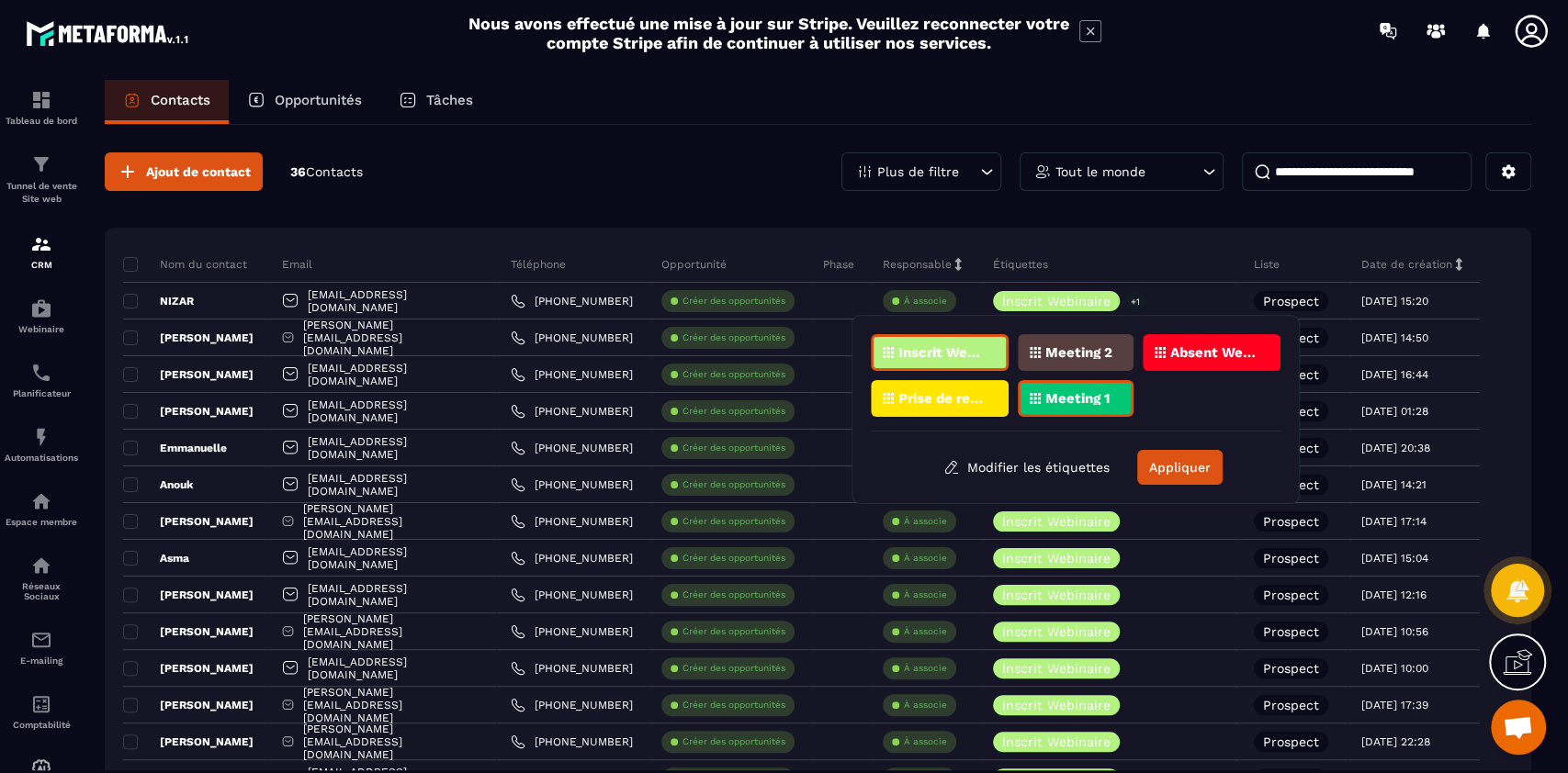
click at [1080, 399] on p "Meeting 1" at bounding box center [1077, 398] width 64 height 13
click at [1200, 467] on button "Appliquer" at bounding box center [1180, 467] width 85 height 35
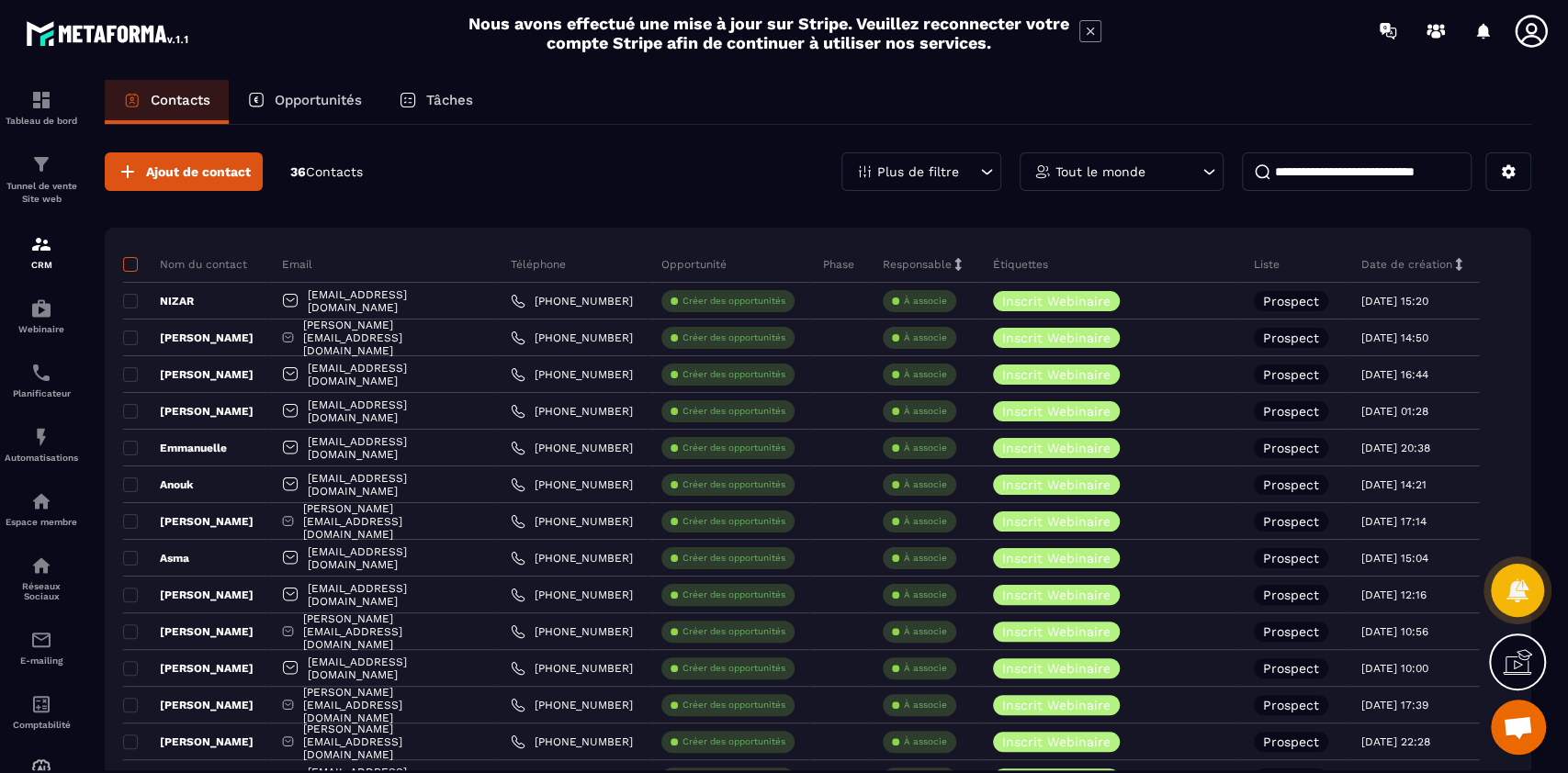
click at [129, 260] on span at bounding box center [130, 264] width 15 height 15
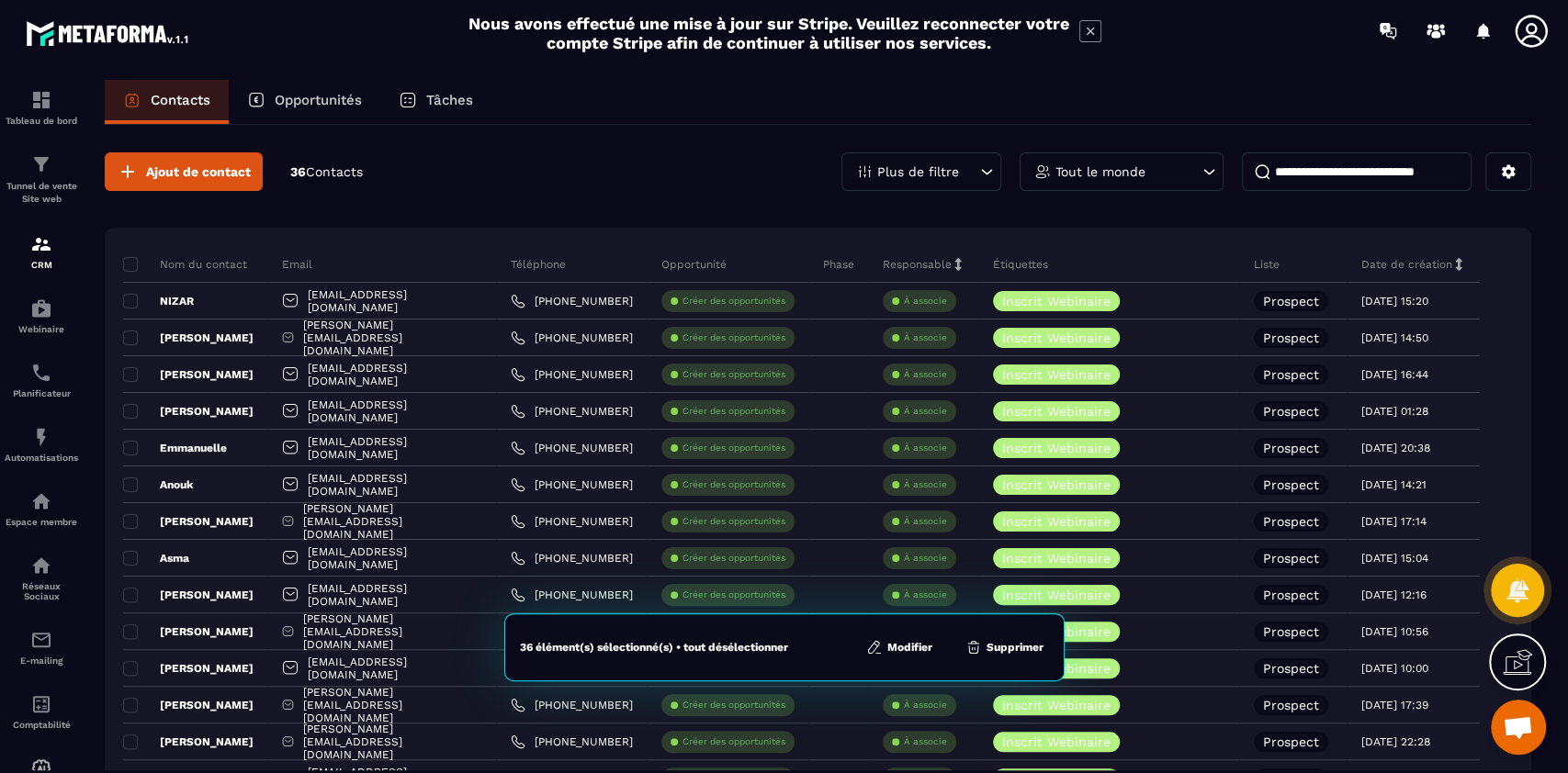
click at [909, 647] on button "Modifier" at bounding box center [899, 647] width 77 height 19
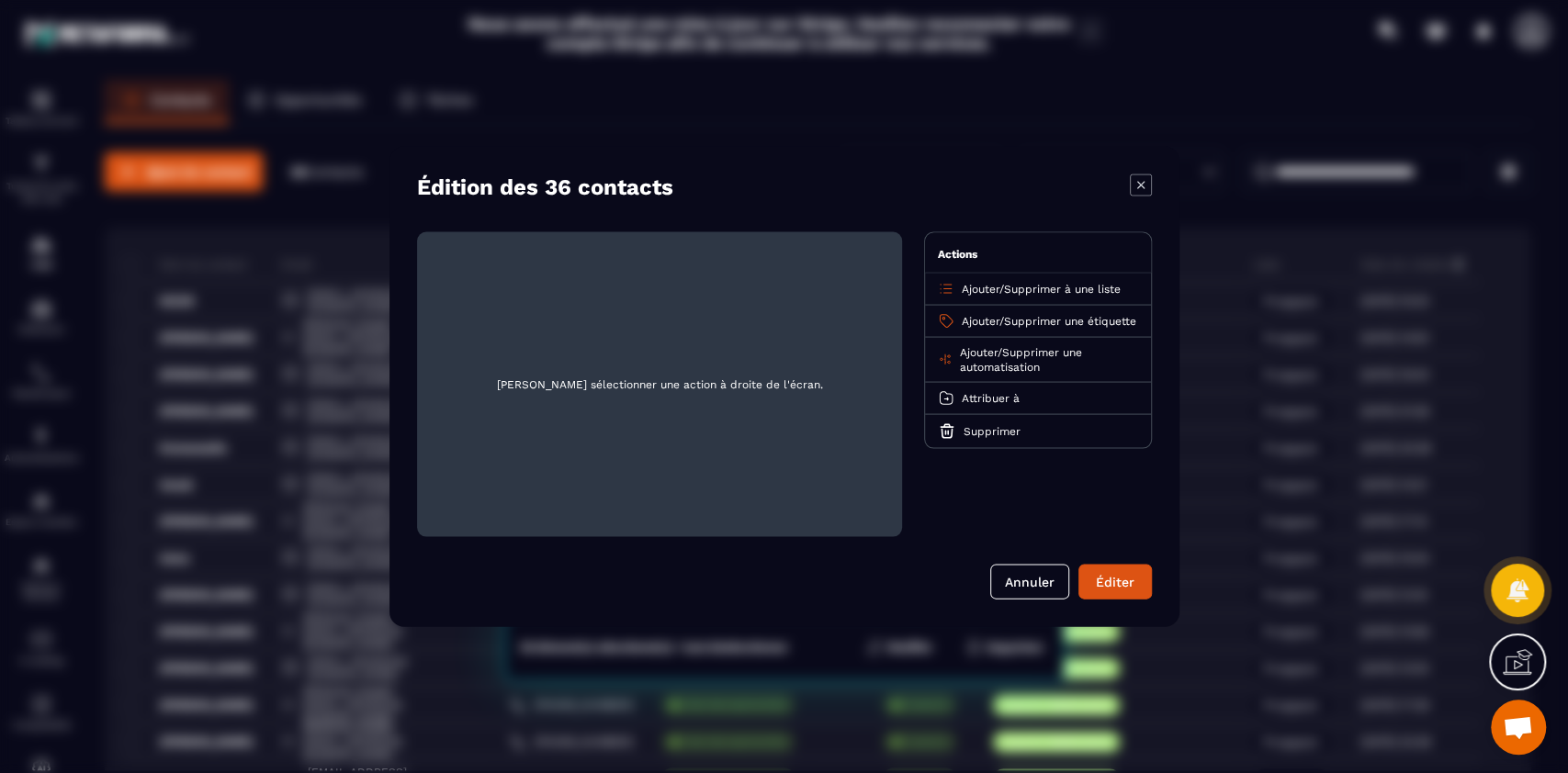
click at [980, 315] on span "Ajouter" at bounding box center [980, 321] width 38 height 13
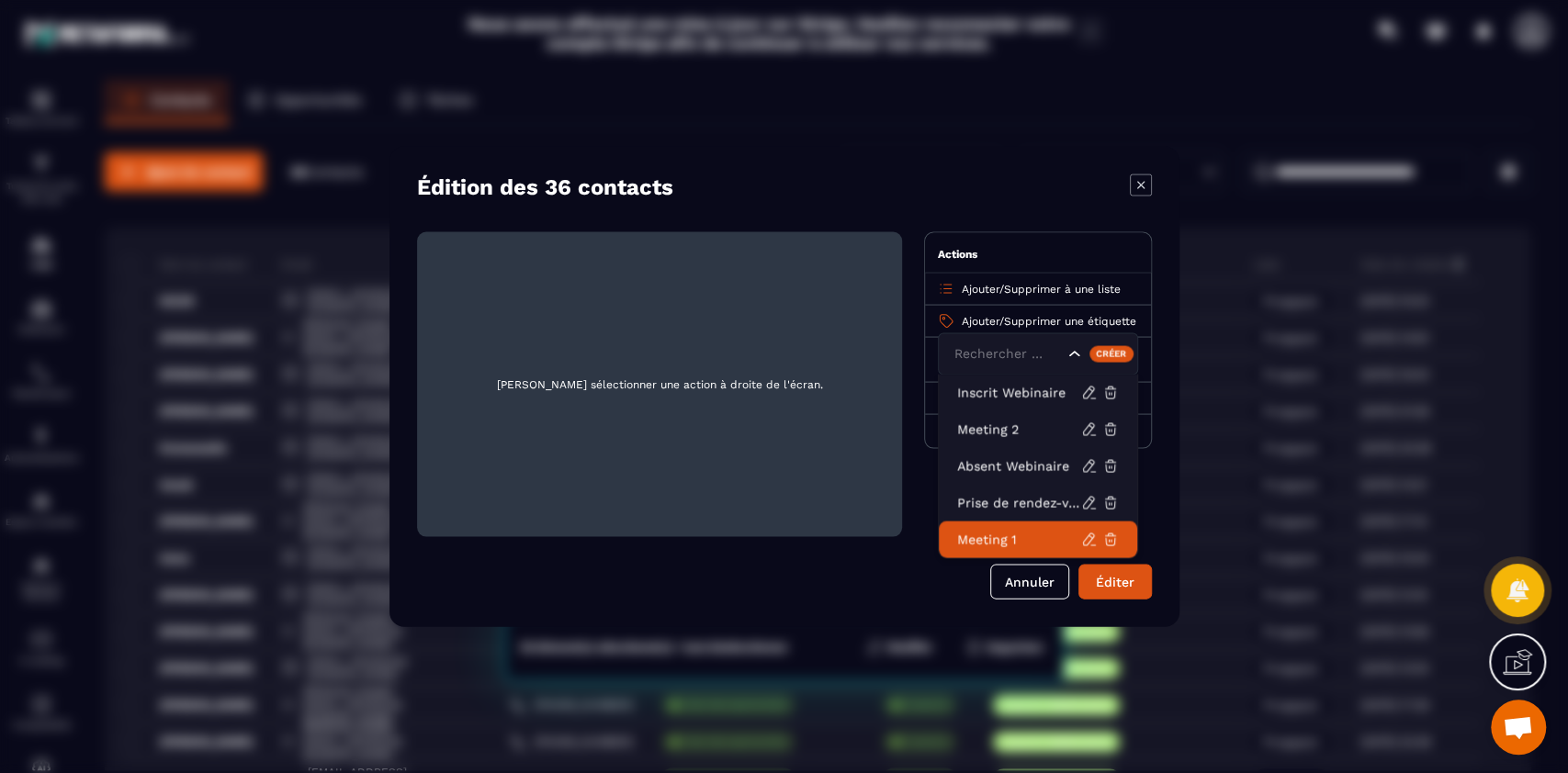
click at [996, 534] on p "Meeting 1" at bounding box center [1019, 539] width 124 height 19
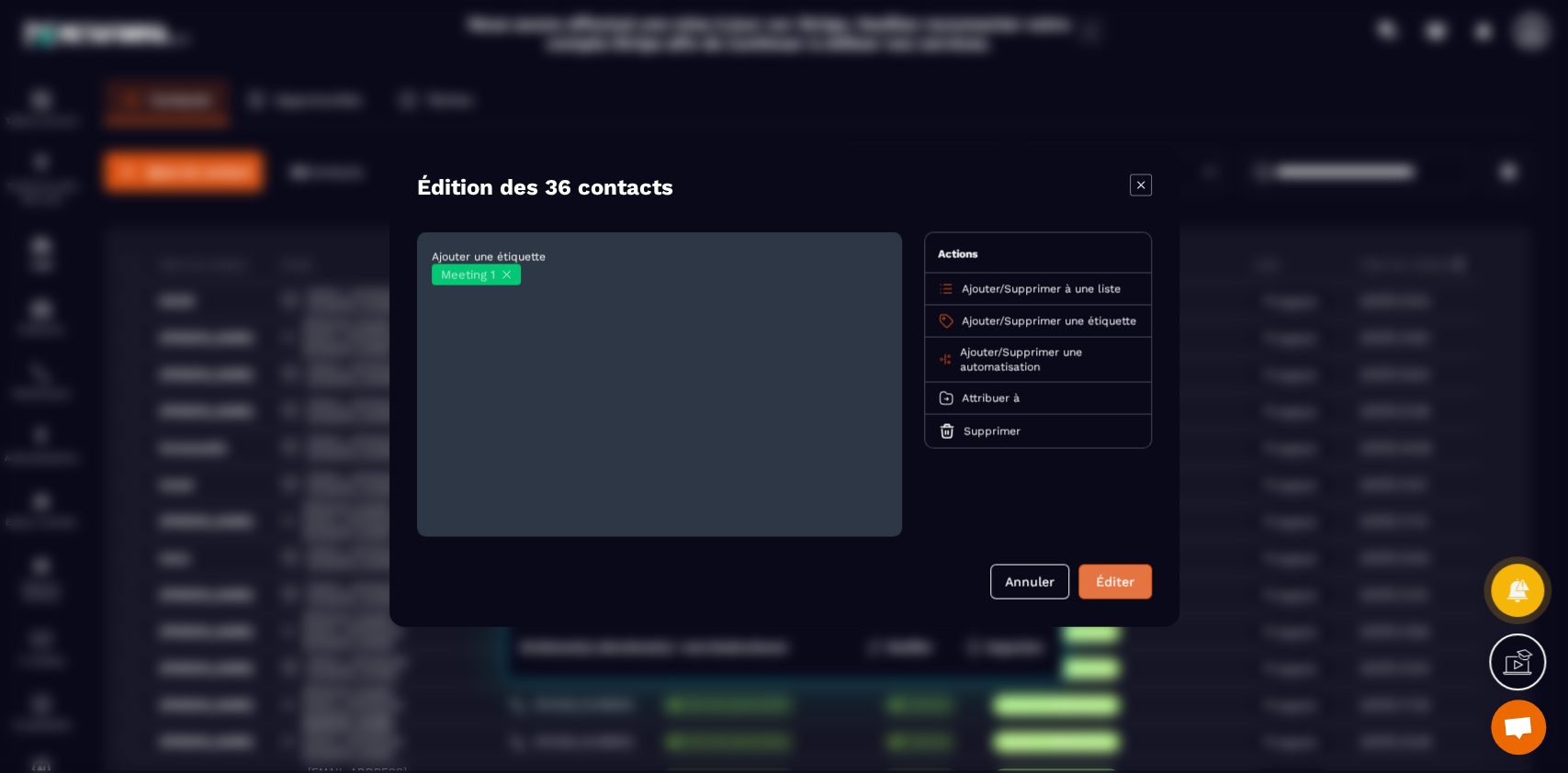
click at [1115, 575] on button "Éditer" at bounding box center [1115, 582] width 73 height 35
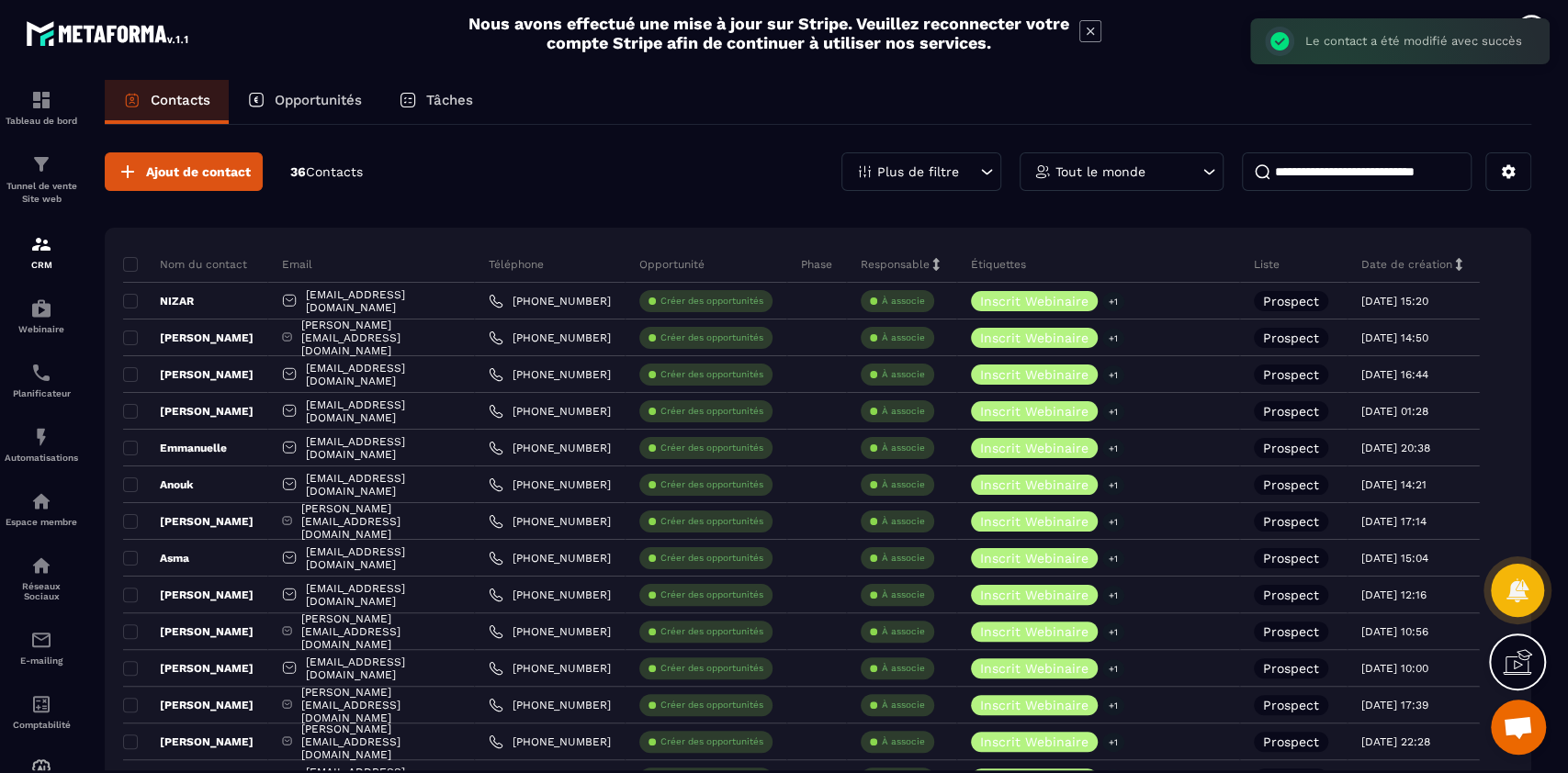
click at [1115, 575] on div "Inscrit Webinaire +1" at bounding box center [1099, 558] width 283 height 37
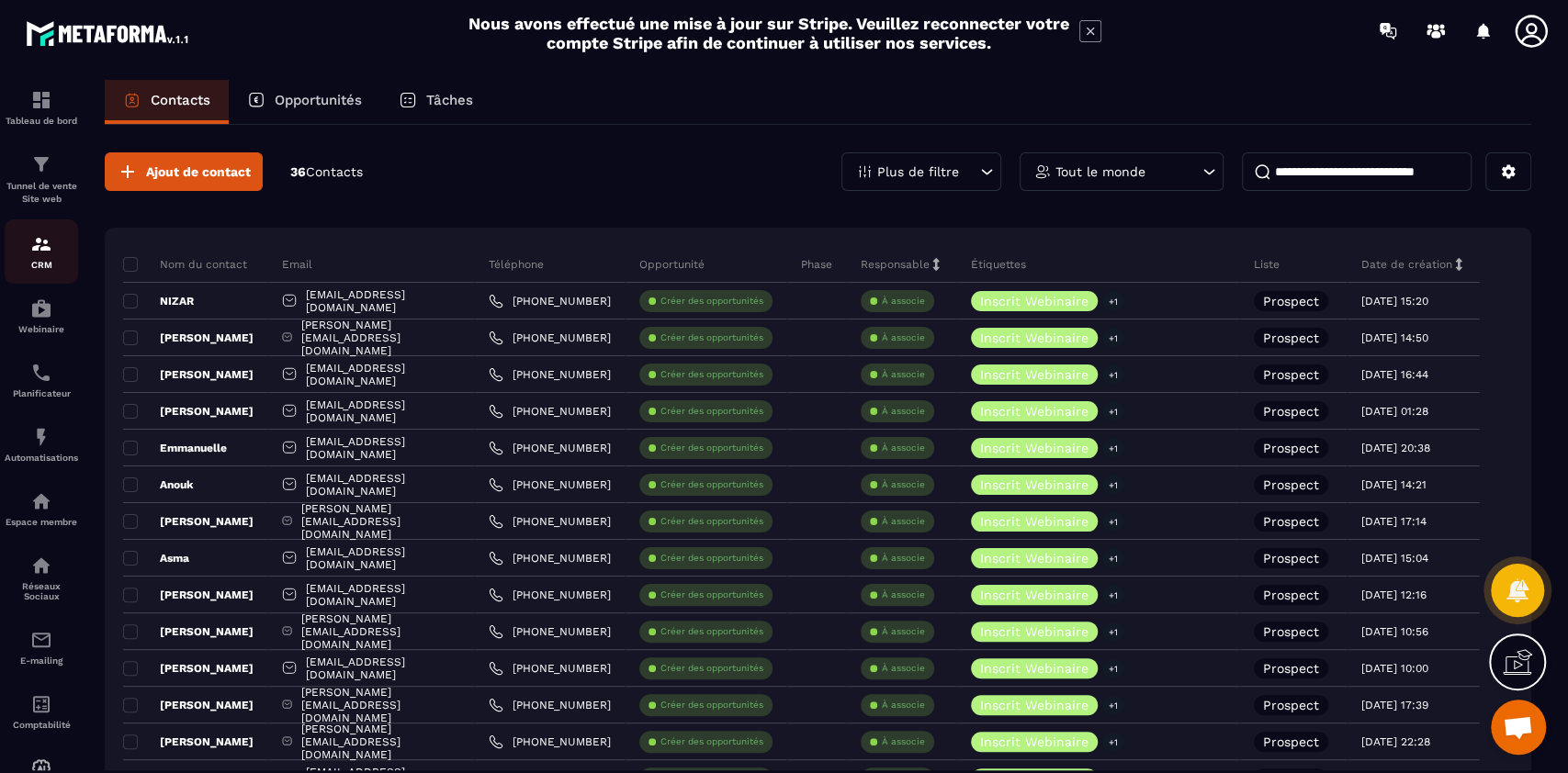
click at [43, 249] on img at bounding box center [42, 244] width 22 height 22
